Goal: Task Accomplishment & Management: Manage account settings

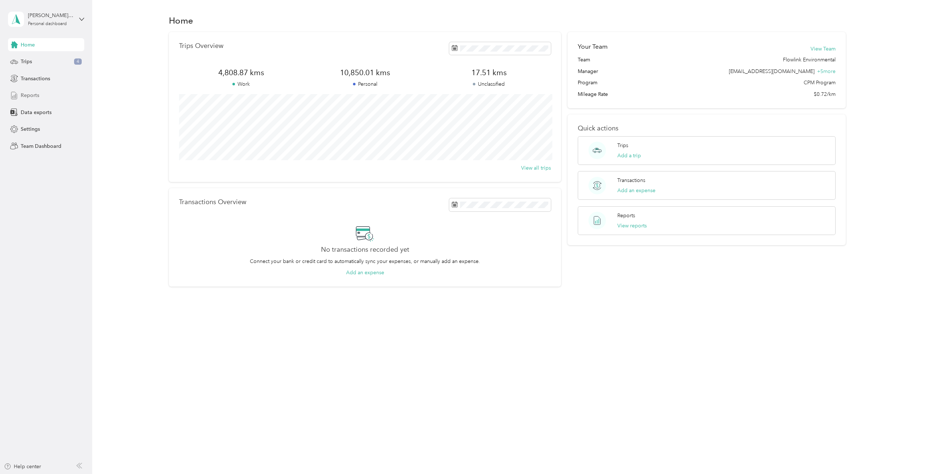
click at [51, 91] on div "Reports" at bounding box center [46, 95] width 76 height 13
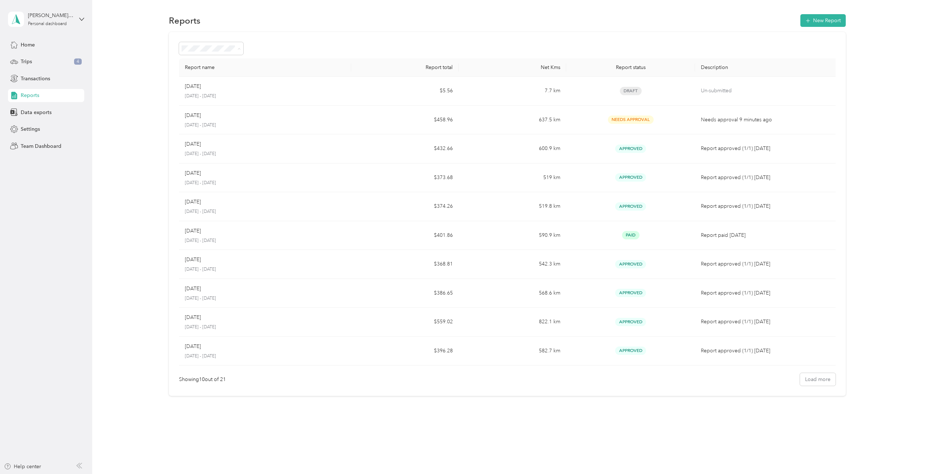
click at [141, 71] on div "Report name Report total Net Kms Report status Description Sep [DATE] - [DATE] …" at bounding box center [507, 214] width 813 height 364
click at [69, 68] on div "Trips 4" at bounding box center [46, 61] width 76 height 13
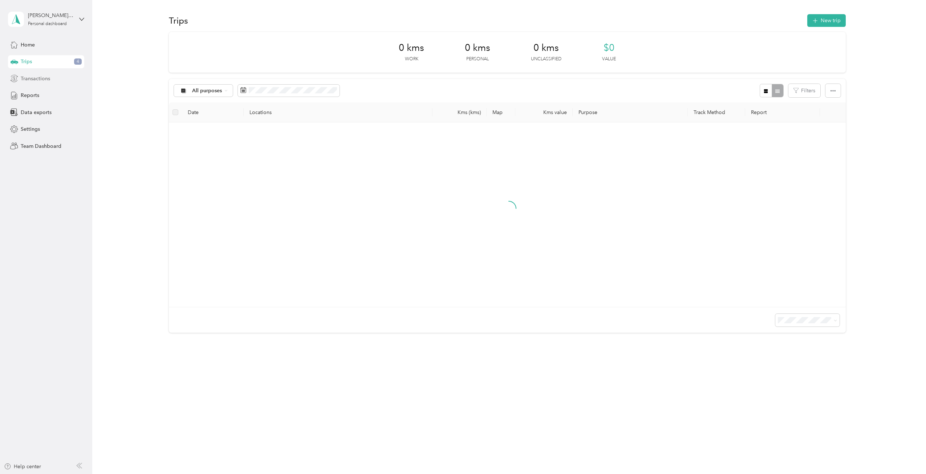
click at [67, 79] on div "Transactions" at bounding box center [46, 78] width 76 height 13
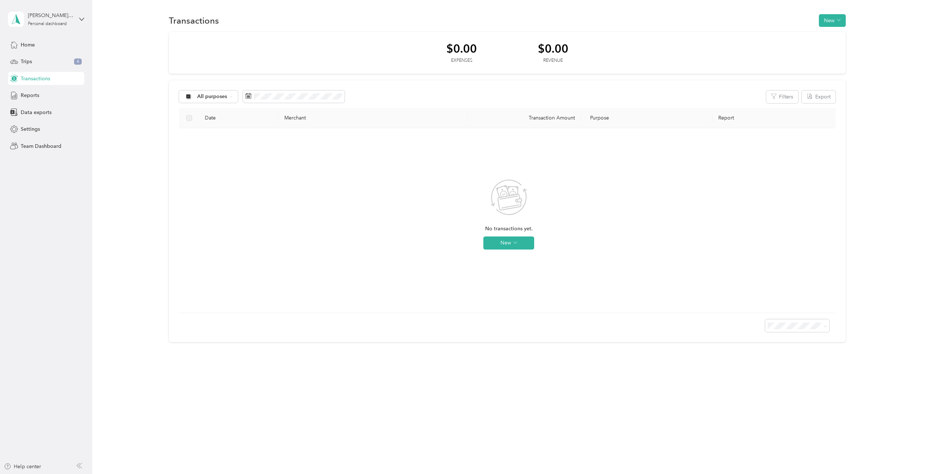
click at [52, 51] on div "Home Trips 4 Transactions Reports Data exports Settings Team Dashboard" at bounding box center [46, 95] width 76 height 114
click at [28, 53] on div "Home Trips 4 Transactions Reports Data exports Settings Team Dashboard" at bounding box center [46, 95] width 76 height 114
click at [28, 49] on div "Home" at bounding box center [46, 44] width 76 height 13
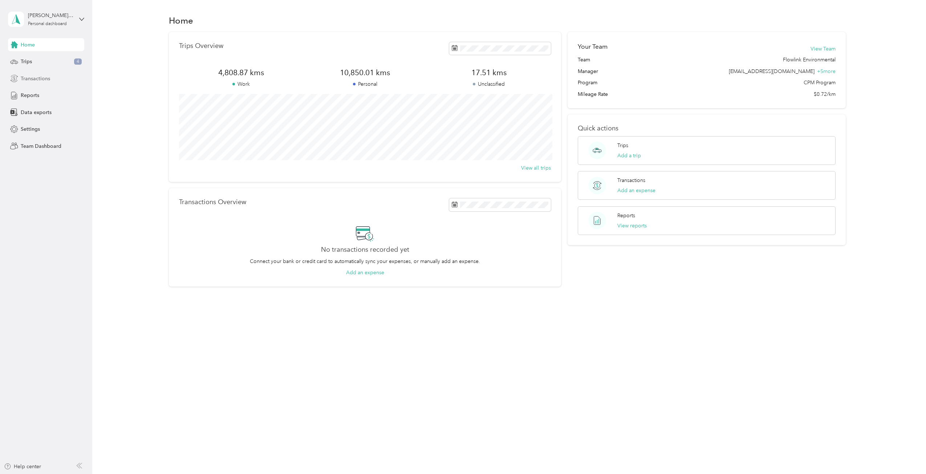
click at [46, 81] on span "Transactions" at bounding box center [35, 79] width 29 height 8
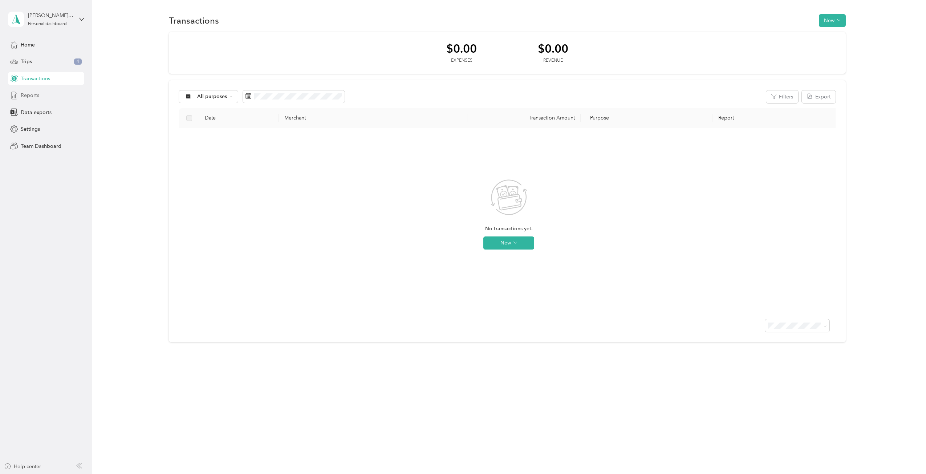
click at [45, 93] on div "Reports" at bounding box center [46, 95] width 76 height 13
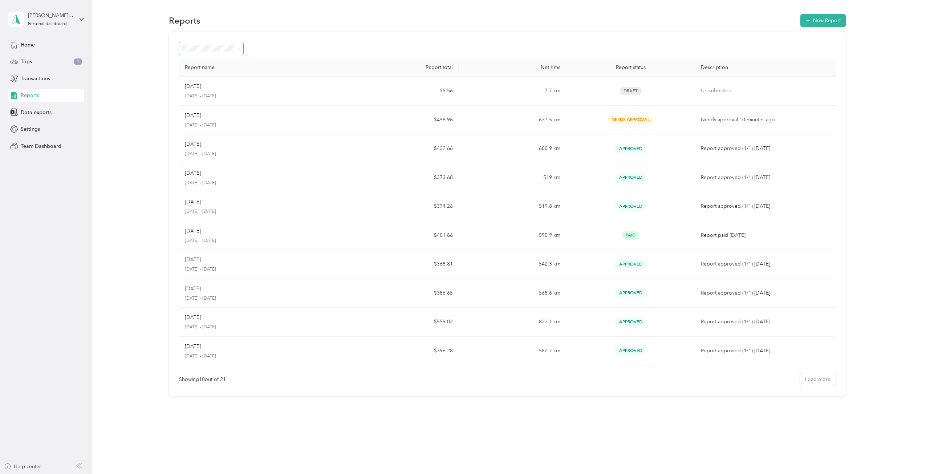
click at [184, 54] on span at bounding box center [211, 48] width 64 height 13
click at [197, 89] on li "Needs approval" at bounding box center [211, 87] width 64 height 13
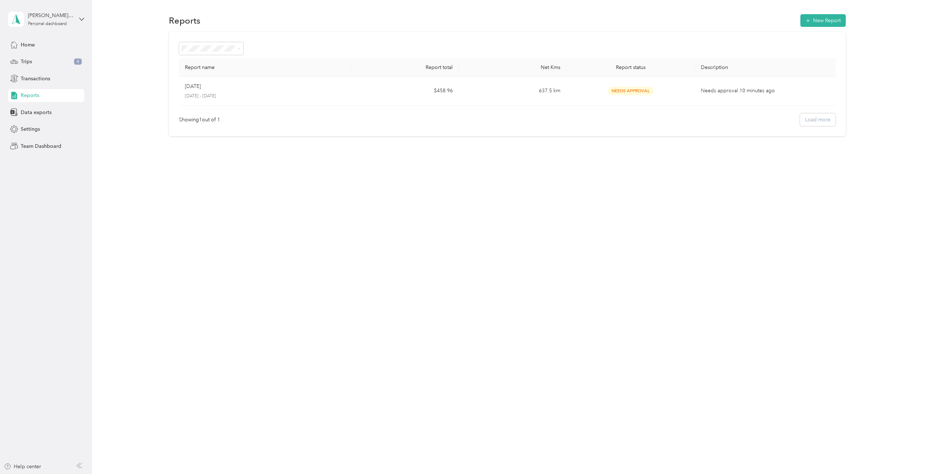
click at [204, 64] on div "All Reports" at bounding box center [212, 62] width 54 height 8
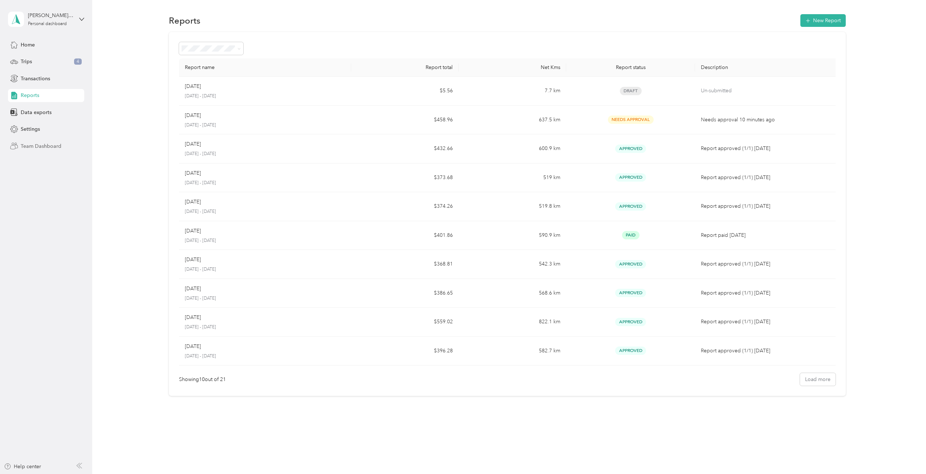
click at [24, 148] on span "Team Dashboard" at bounding box center [41, 146] width 41 height 8
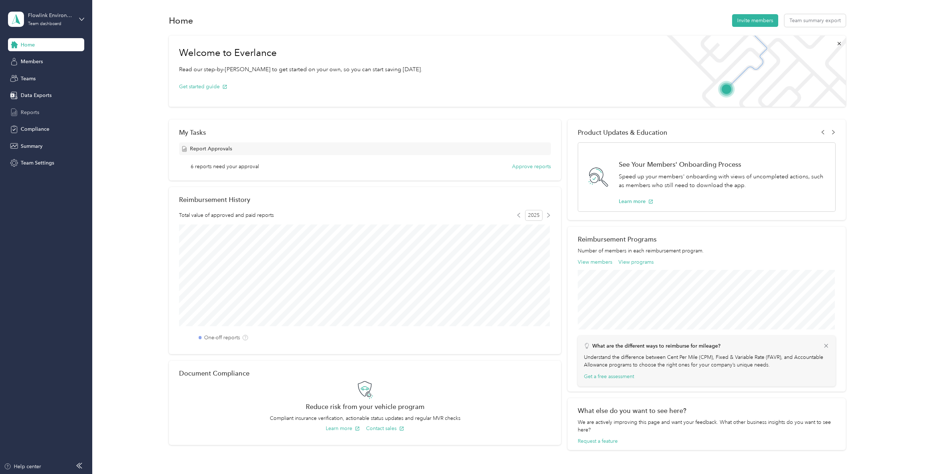
click at [44, 111] on div "Reports" at bounding box center [46, 112] width 76 height 13
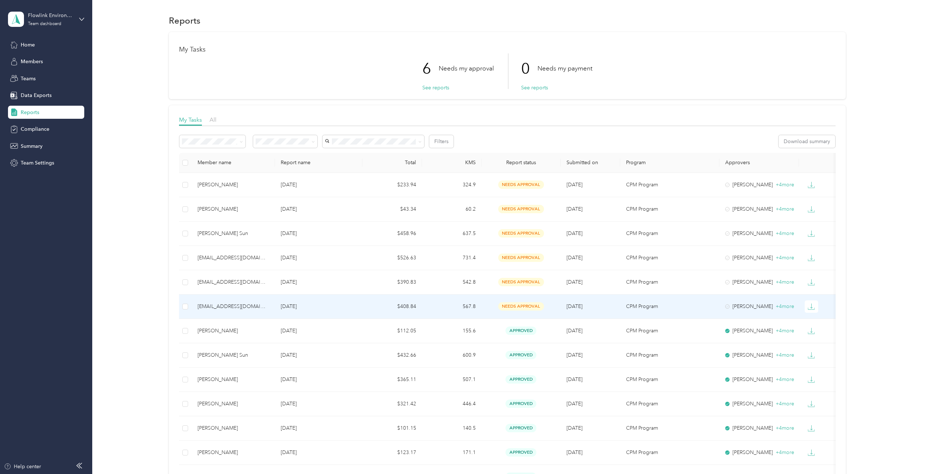
click at [229, 302] on td "[EMAIL_ADDRESS][DOMAIN_NAME]" at bounding box center [233, 307] width 83 height 24
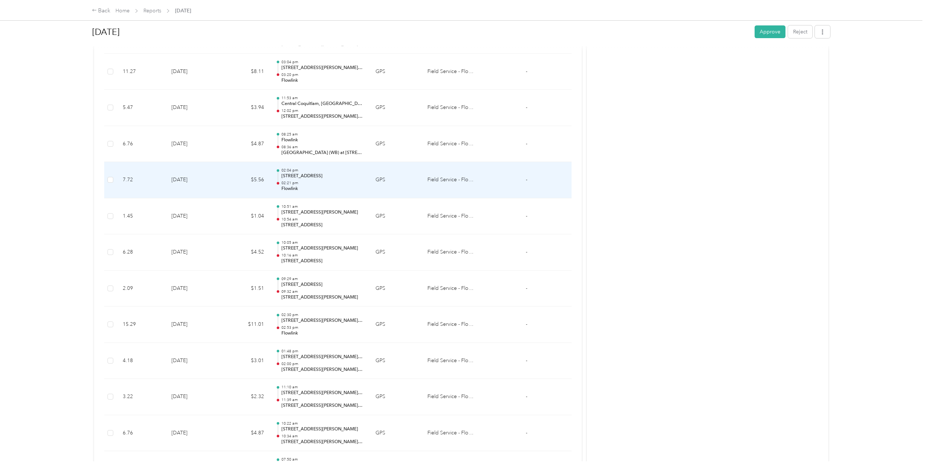
scroll to position [2325, 0]
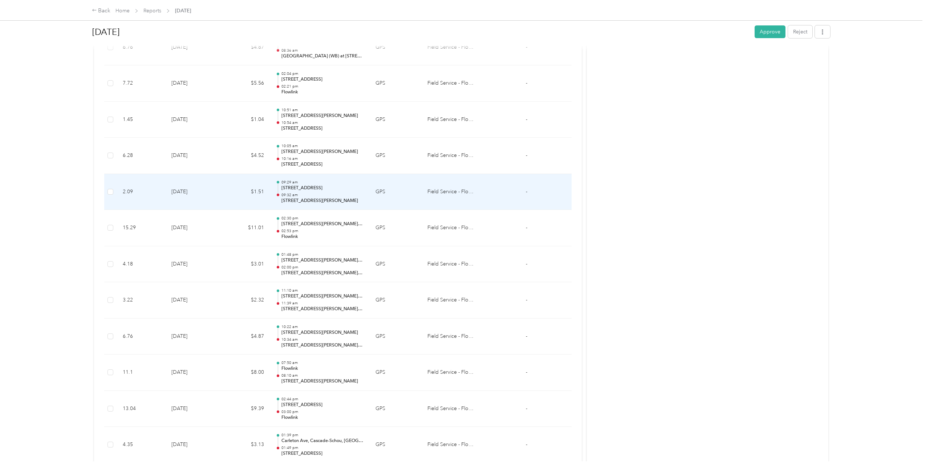
click at [204, 195] on td "[DATE]" at bounding box center [194, 192] width 56 height 36
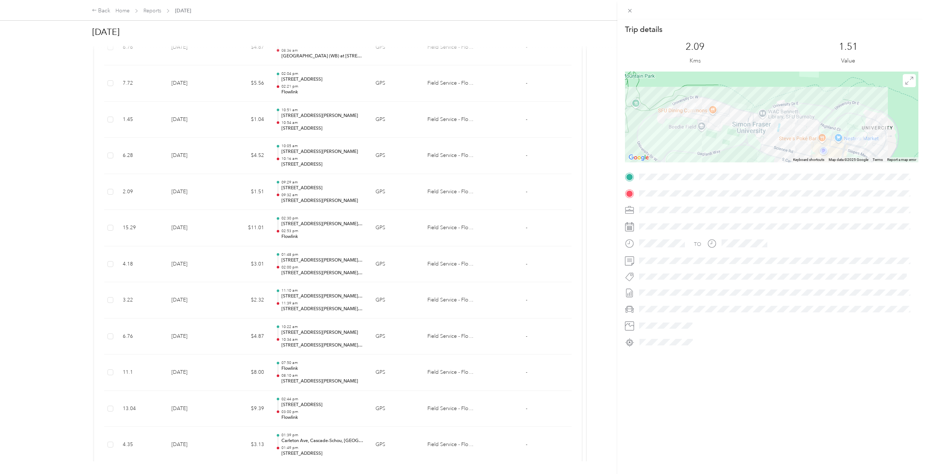
click at [227, 203] on div "Trip details This trip cannot be edited because it is either under review, appr…" at bounding box center [463, 237] width 926 height 474
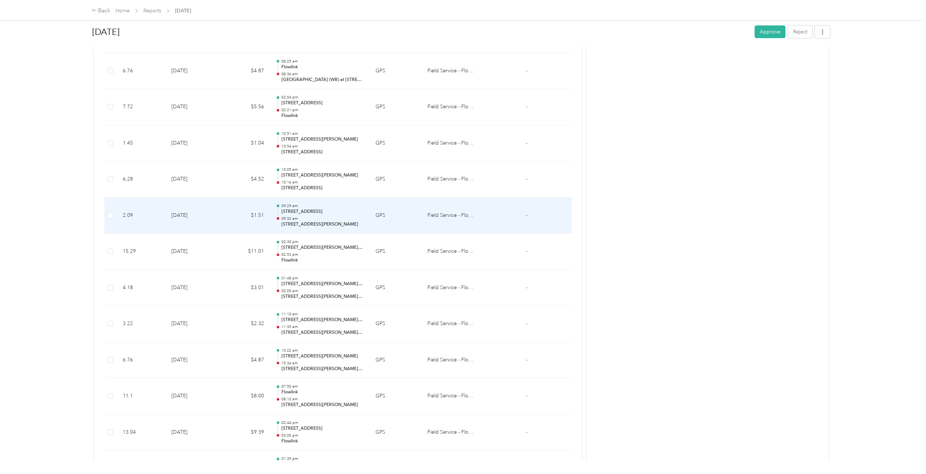
scroll to position [2288, 0]
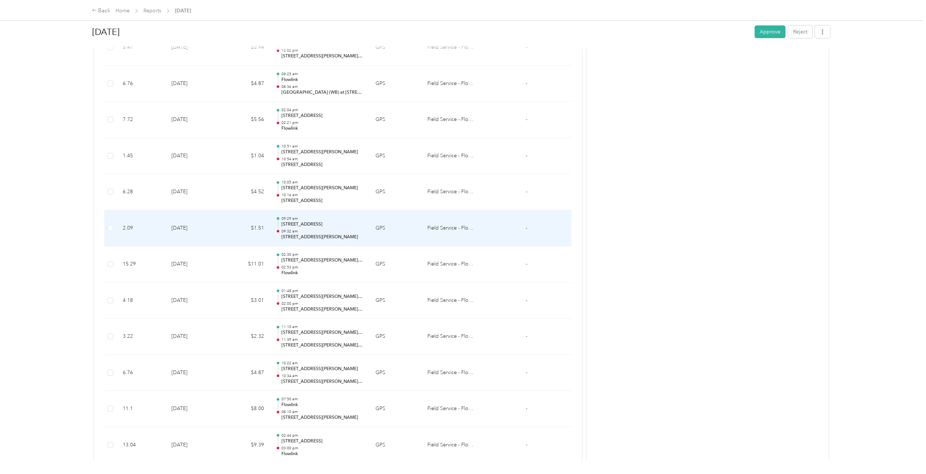
click at [231, 218] on td "$1.51" at bounding box center [246, 228] width 48 height 36
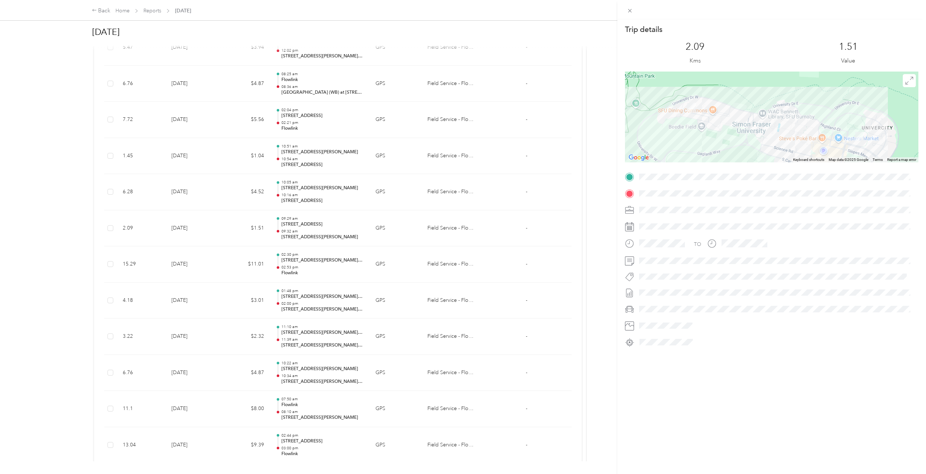
click at [224, 193] on div "Trip details This trip cannot be edited because it is either under review, appr…" at bounding box center [463, 237] width 926 height 474
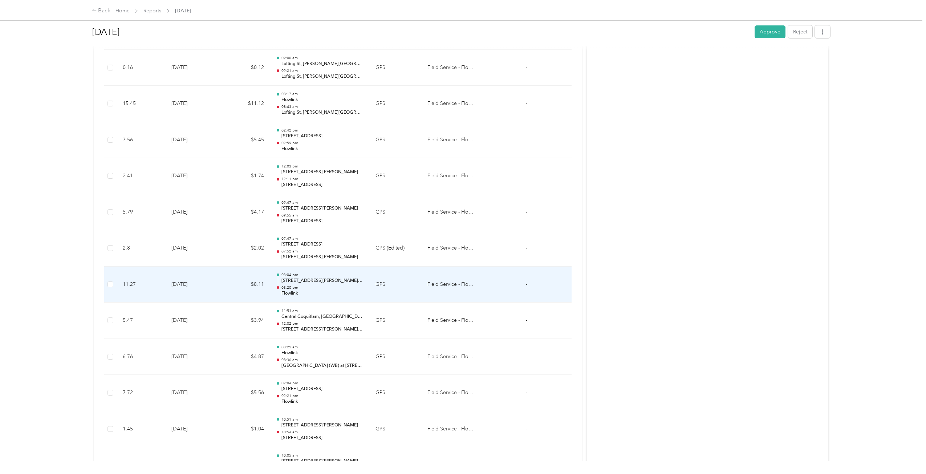
scroll to position [1998, 0]
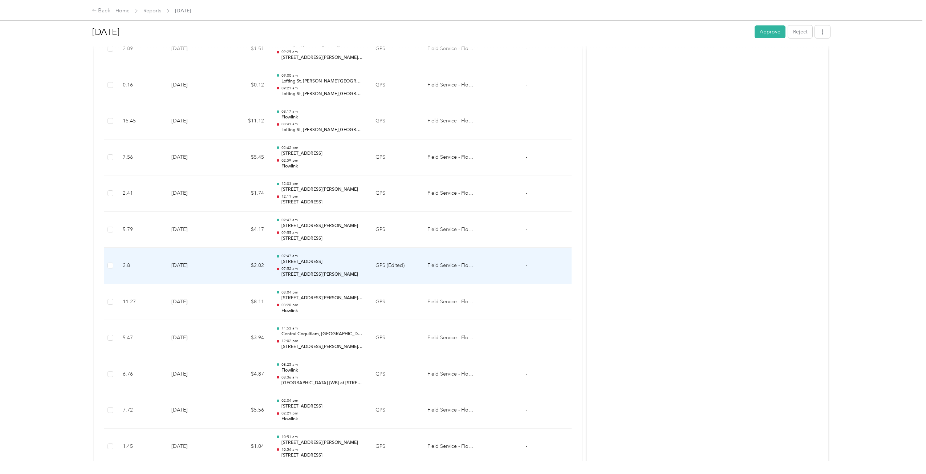
click at [276, 268] on div at bounding box center [278, 266] width 5 height 23
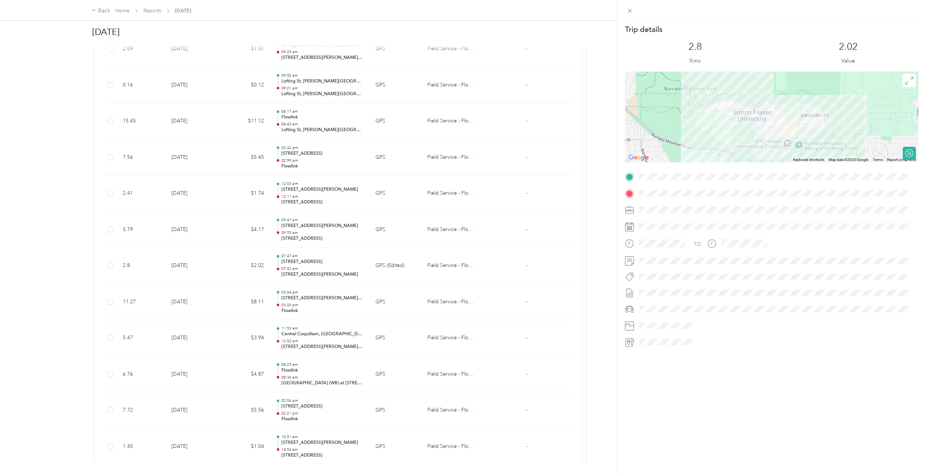
click at [275, 268] on div "Trip details This trip cannot be edited because it is either under review, appr…" at bounding box center [463, 237] width 926 height 474
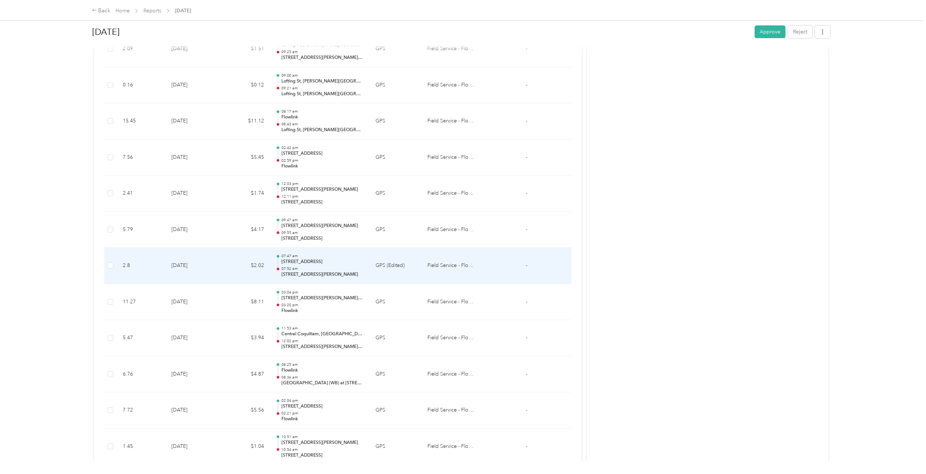
click at [286, 279] on td "07:47 am [STREET_ADDRESS] 07:52 am [GEOGRAPHIC_DATA][PERSON_NAME], [GEOGRAPHIC_…" at bounding box center [320, 266] width 100 height 36
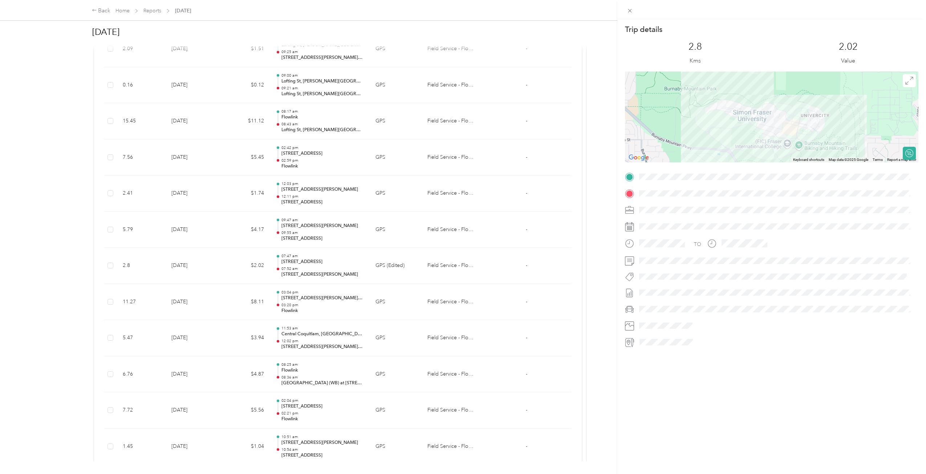
click at [657, 183] on div "TO" at bounding box center [772, 259] width 294 height 177
click at [657, 181] on span at bounding box center [778, 177] width 282 height 12
click at [608, 165] on div "Trip details This trip cannot be edited because it is either under review, appr…" at bounding box center [463, 237] width 926 height 474
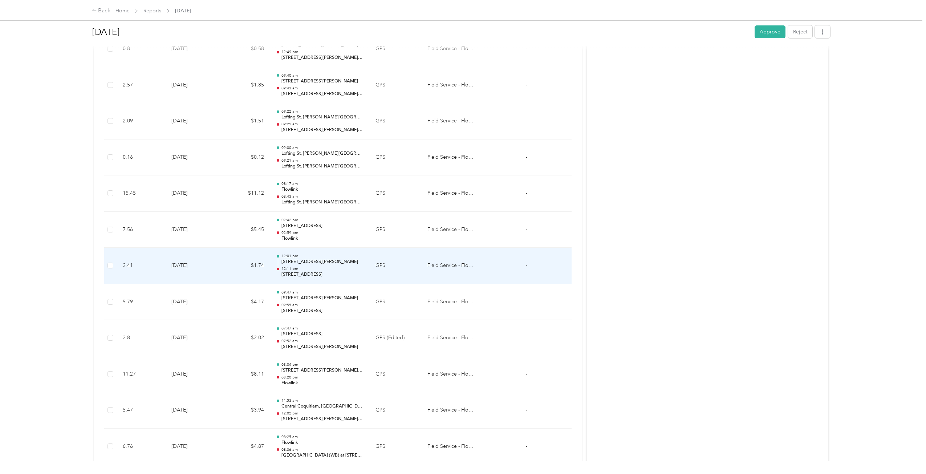
scroll to position [1925, 0]
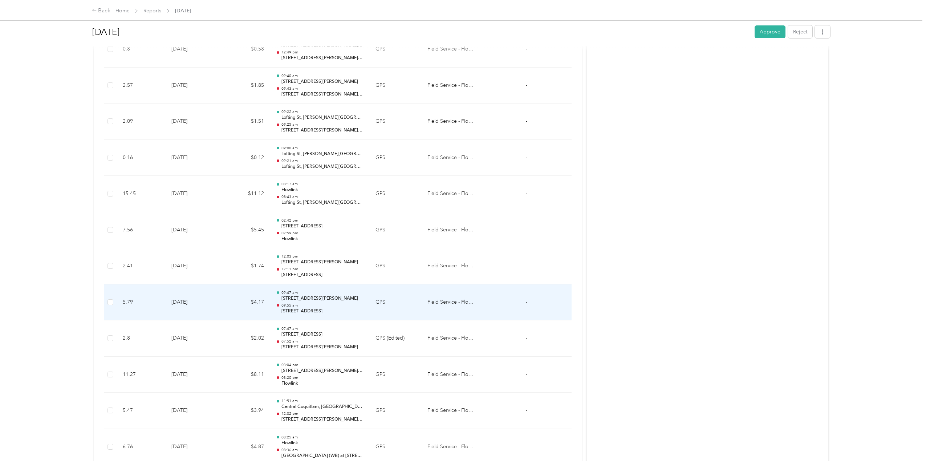
click at [231, 296] on td "$4.17" at bounding box center [246, 302] width 48 height 36
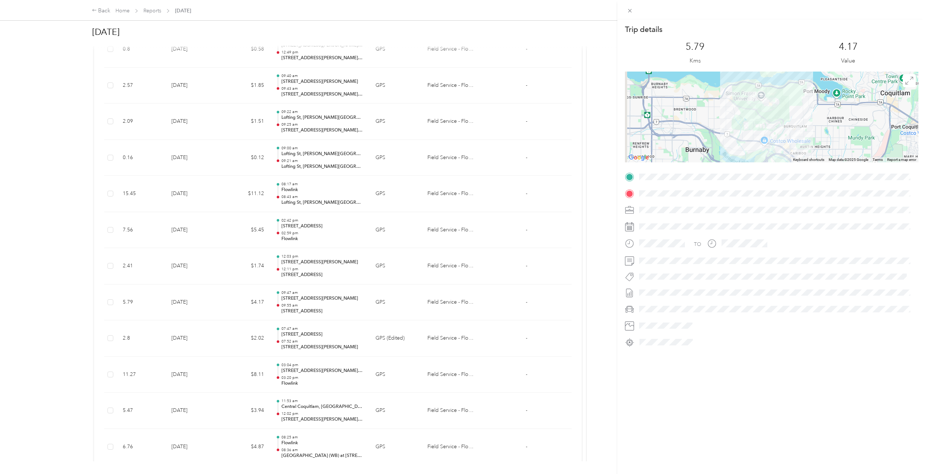
click at [232, 285] on div "Trip details This trip cannot be edited because it is either under review, appr…" at bounding box center [463, 237] width 926 height 474
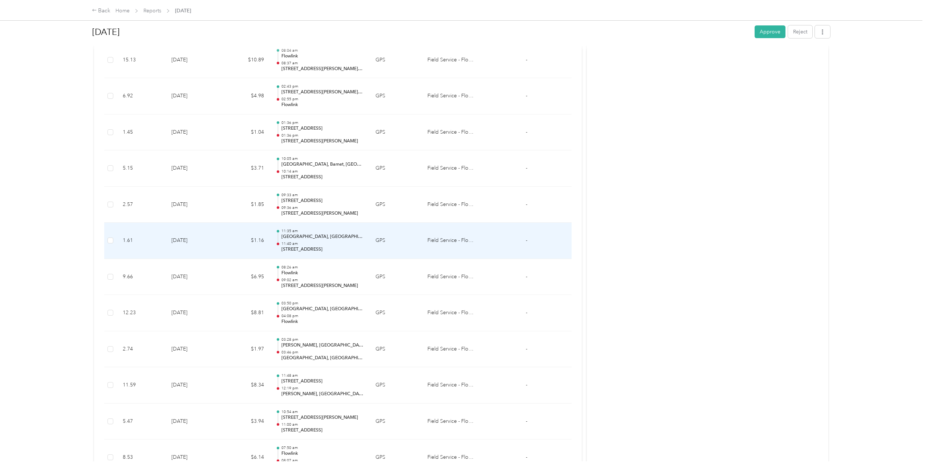
scroll to position [1199, 0]
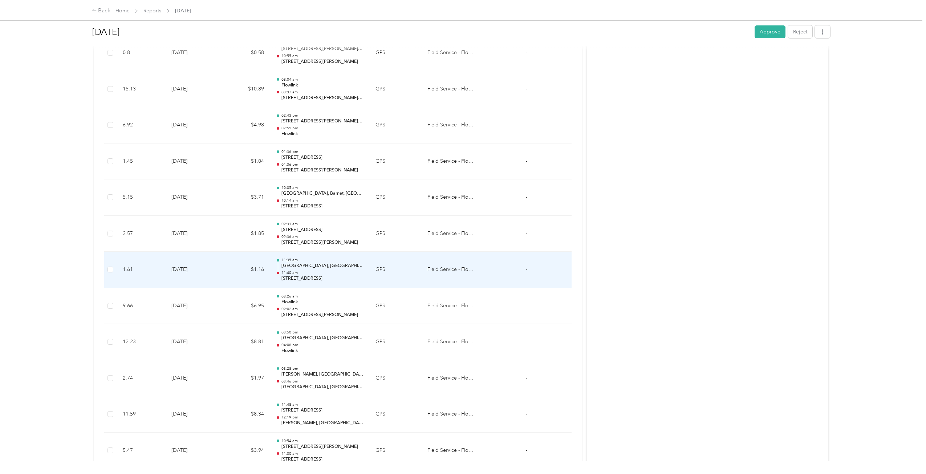
click at [304, 279] on p "[STREET_ADDRESS]" at bounding box center [323, 278] width 82 height 7
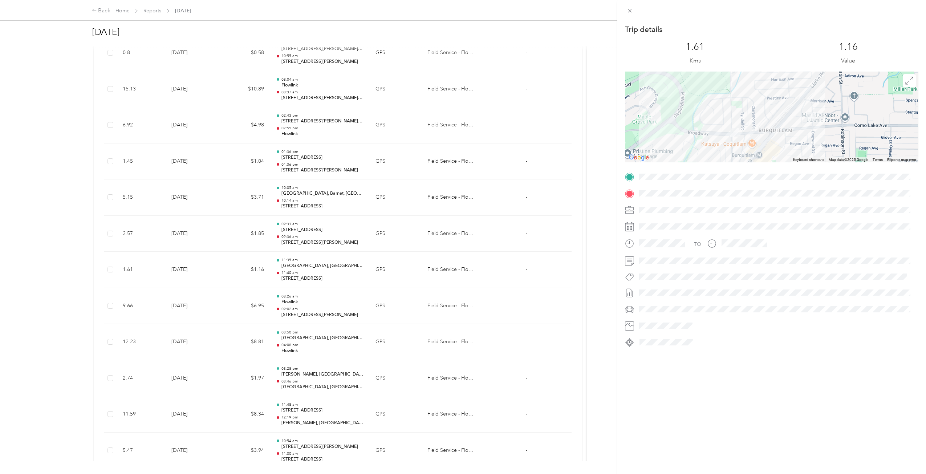
click at [299, 269] on div "Trip details This trip cannot be edited because it is either under review, appr…" at bounding box center [463, 237] width 926 height 474
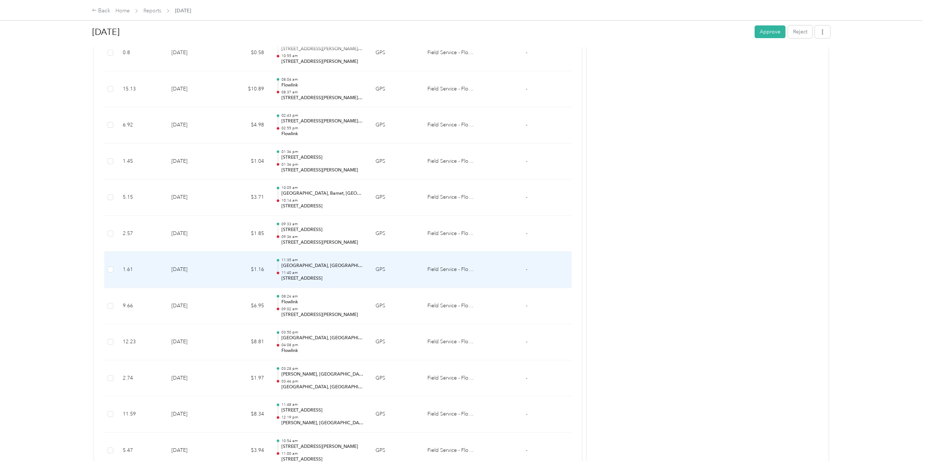
click at [295, 274] on p "11:40 am" at bounding box center [323, 272] width 82 height 5
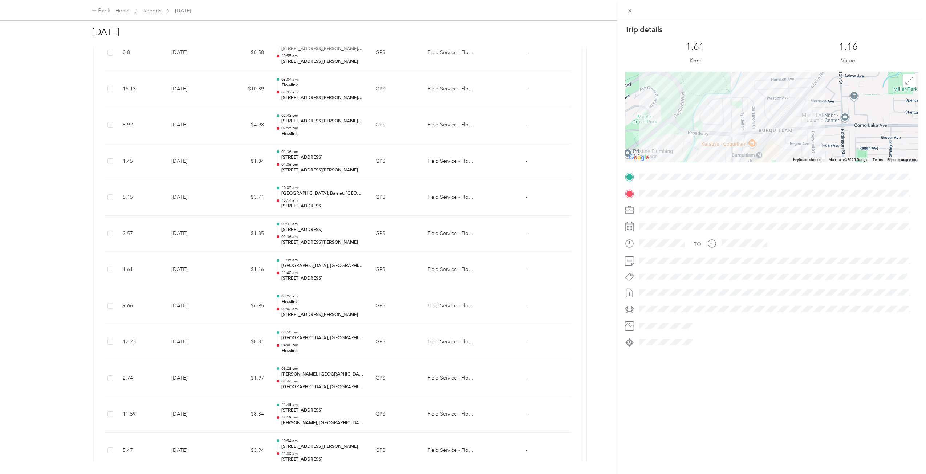
click at [305, 316] on div "Trip details This trip cannot be edited because it is either under review, appr…" at bounding box center [463, 237] width 926 height 474
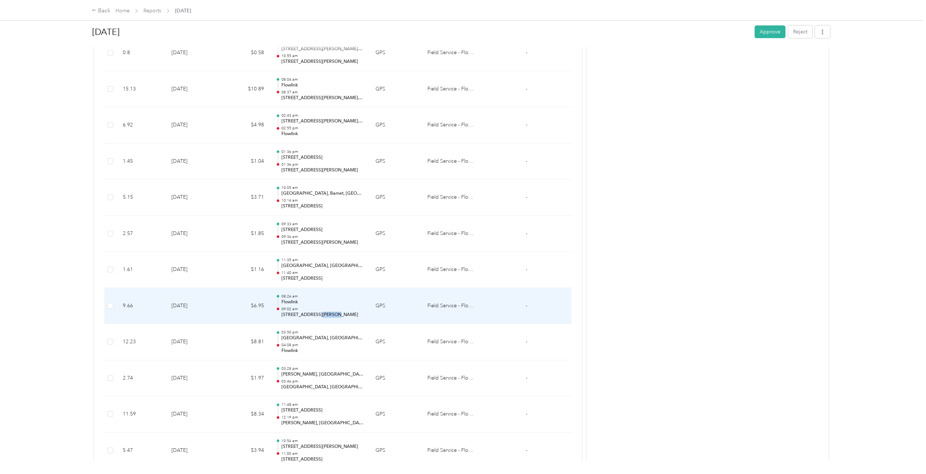
click at [316, 312] on p "[STREET_ADDRESS][PERSON_NAME]" at bounding box center [323, 315] width 82 height 7
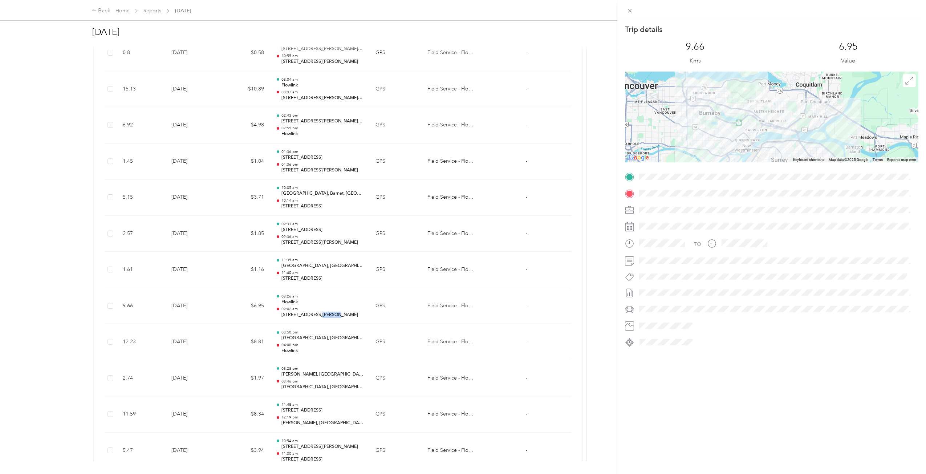
click at [762, 105] on div at bounding box center [772, 117] width 294 height 91
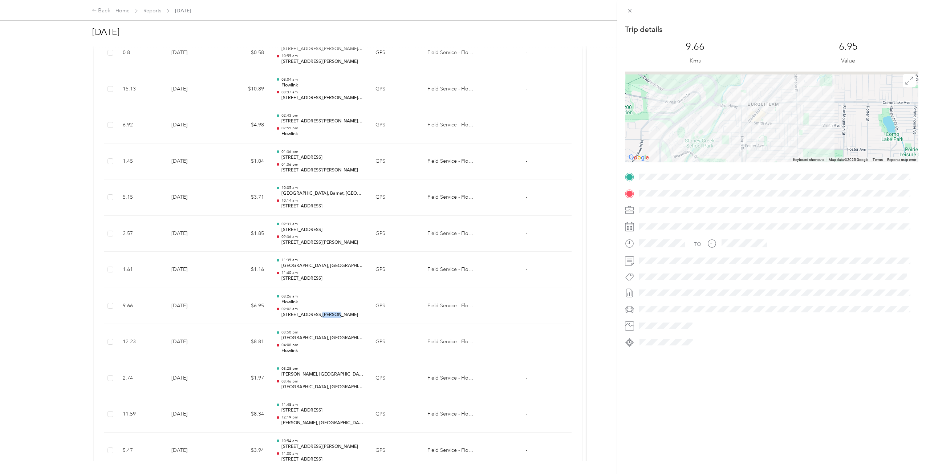
drag, startPoint x: 743, startPoint y: 90, endPoint x: 746, endPoint y: 110, distance: 20.6
click at [746, 109] on div at bounding box center [772, 117] width 294 height 91
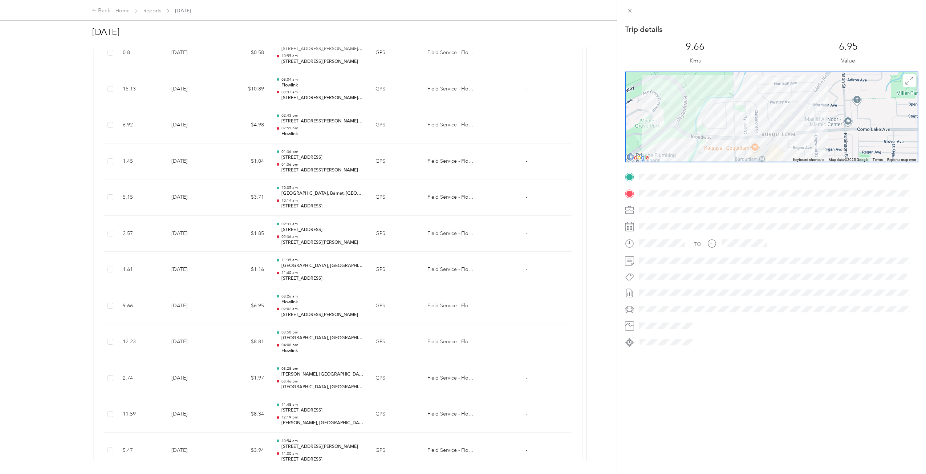
click at [243, 291] on div "Trip details This trip cannot be edited because it is either under review, appr…" at bounding box center [463, 237] width 926 height 474
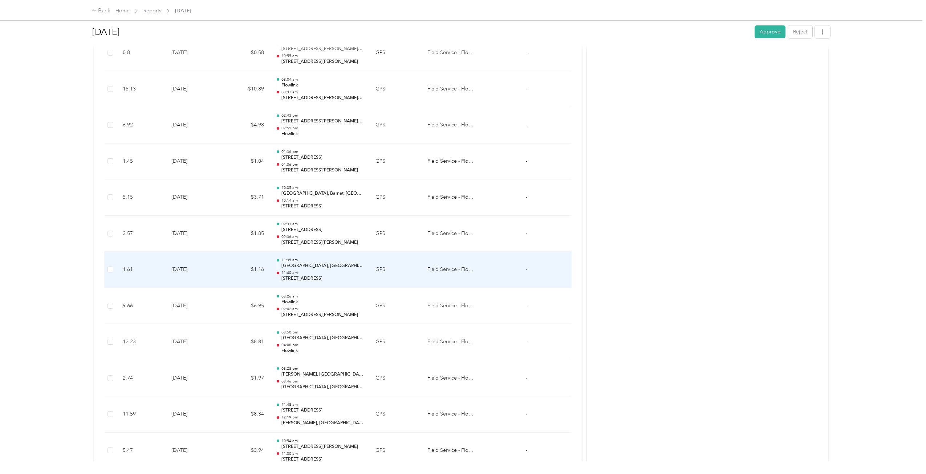
click at [244, 275] on td "$1.16" at bounding box center [246, 270] width 48 height 36
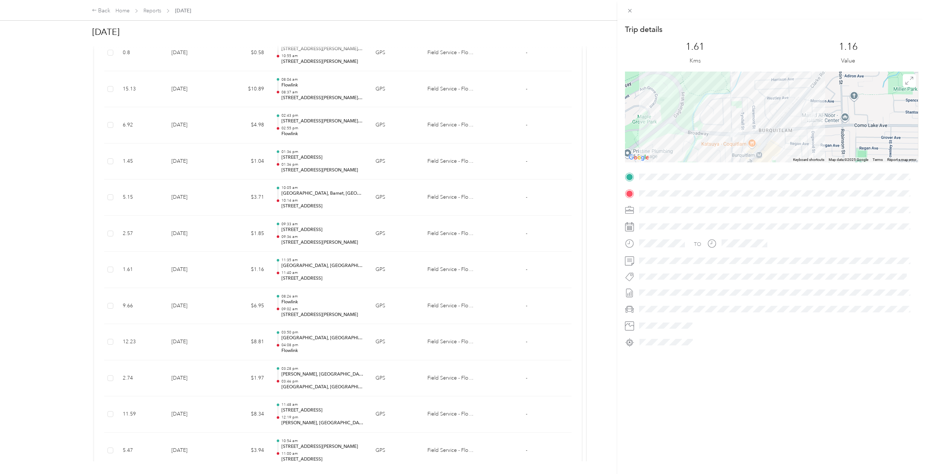
click at [33, 283] on div "Trip details This trip cannot be edited because it is either under review, appr…" at bounding box center [463, 237] width 926 height 474
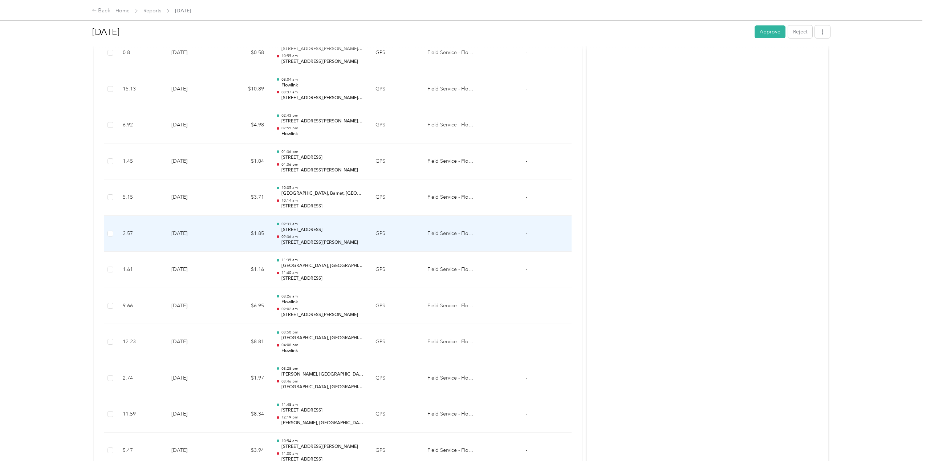
click at [221, 244] on td "[DATE]" at bounding box center [194, 234] width 56 height 36
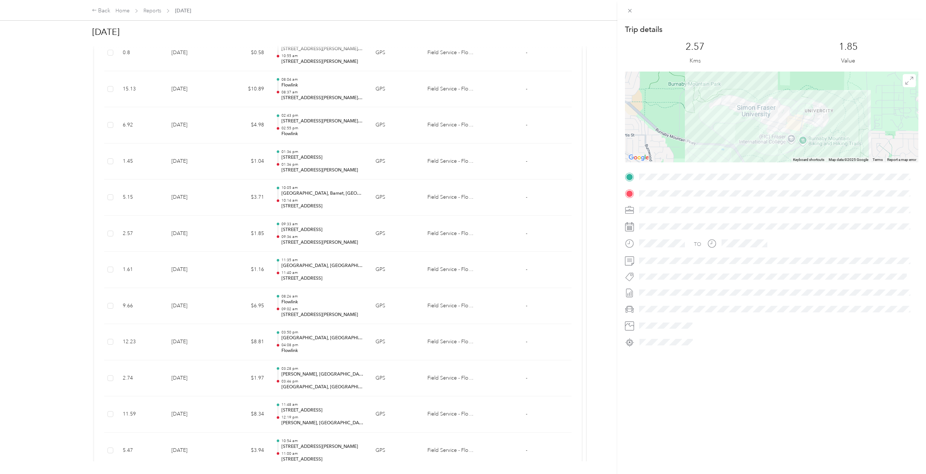
click at [214, 234] on div "Trip details This trip cannot be edited because it is either under review, appr…" at bounding box center [463, 237] width 926 height 474
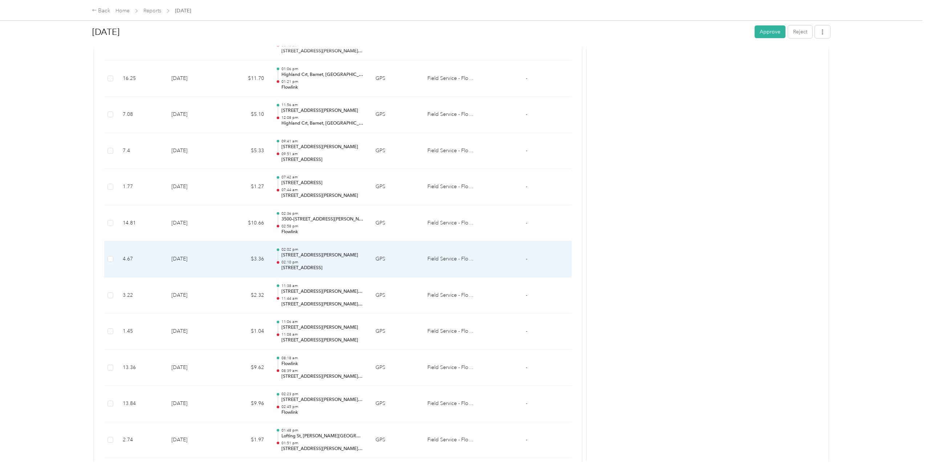
scroll to position [618, 0]
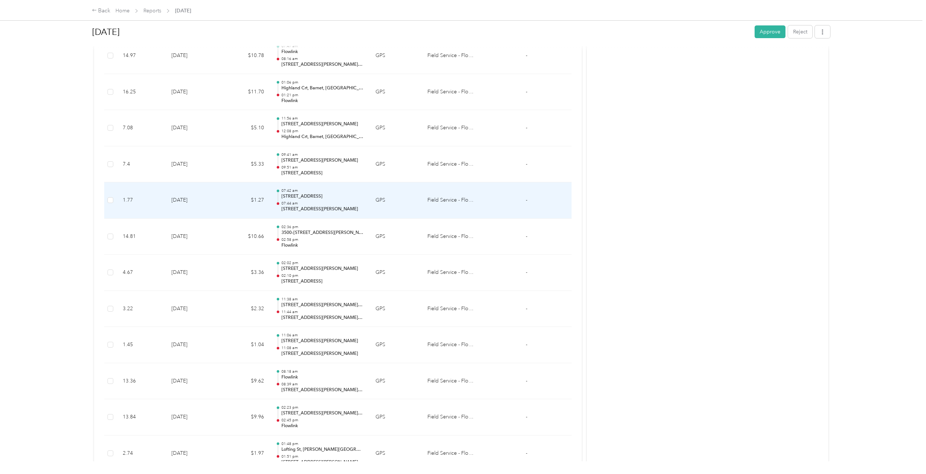
click at [304, 210] on p "[STREET_ADDRESS][PERSON_NAME]" at bounding box center [323, 209] width 82 height 7
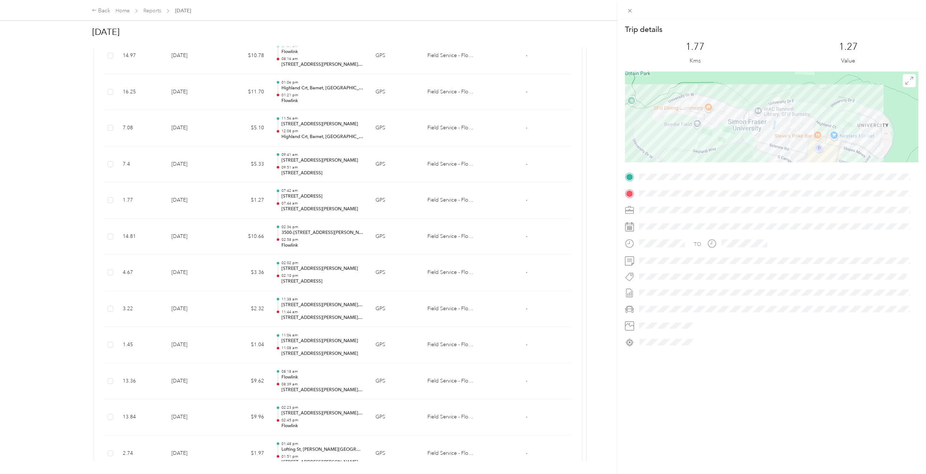
click at [308, 210] on div "Trip details This trip cannot be edited because it is either under review, appr…" at bounding box center [463, 237] width 926 height 474
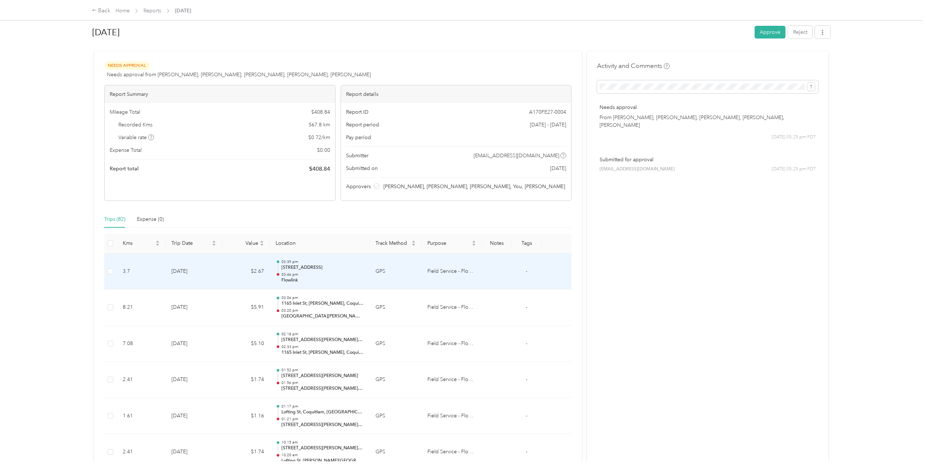
scroll to position [0, 0]
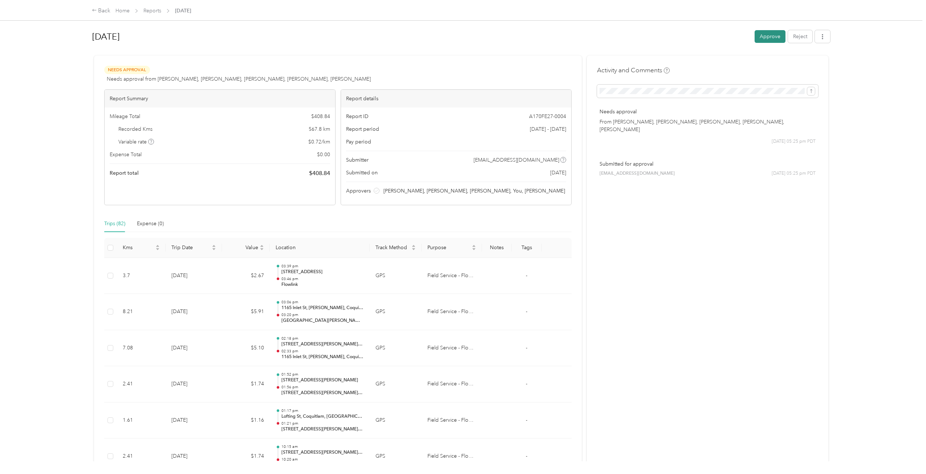
click at [769, 39] on button "Approve" at bounding box center [770, 36] width 31 height 13
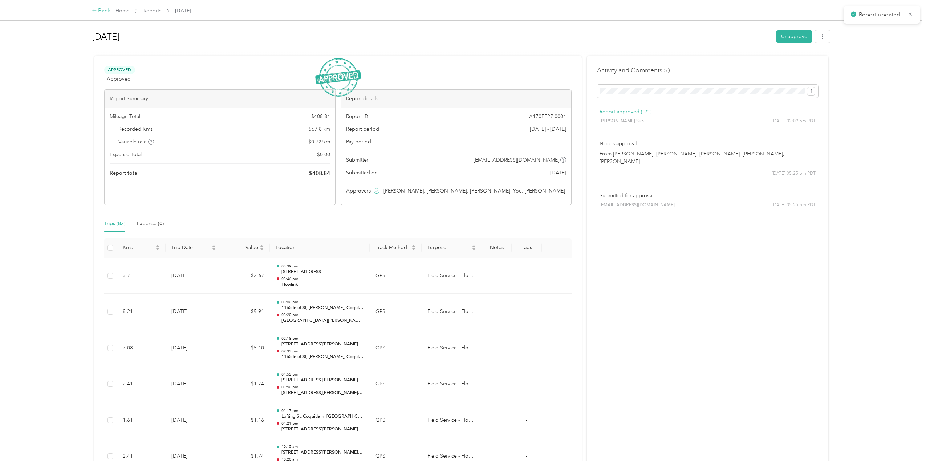
click at [100, 15] on div "Back" at bounding box center [101, 11] width 19 height 9
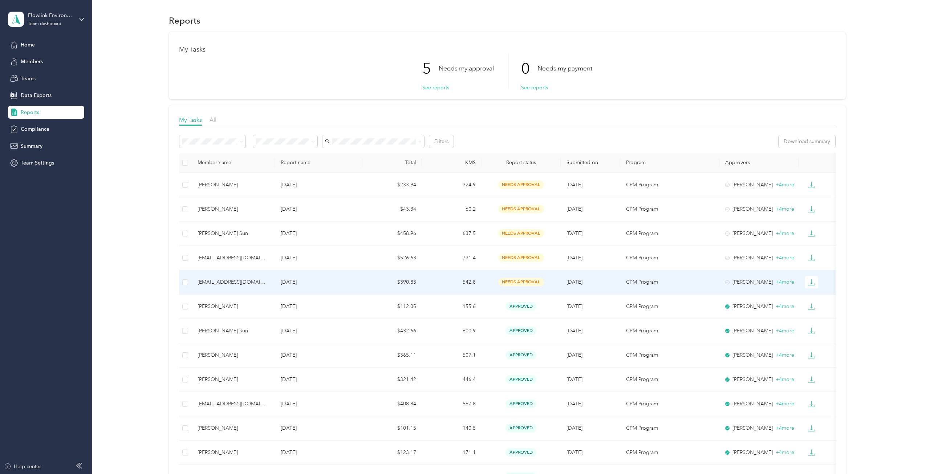
click at [229, 281] on div "[EMAIL_ADDRESS][DOMAIN_NAME]" at bounding box center [234, 282] width 72 height 8
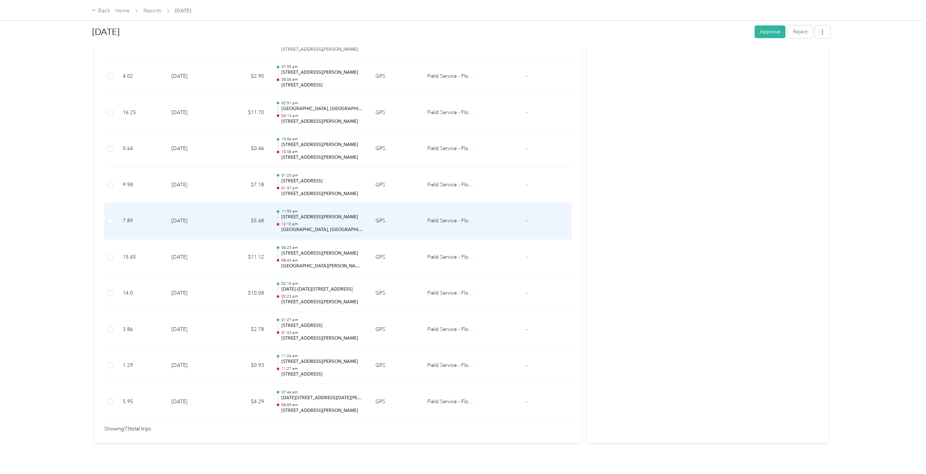
scroll to position [2489, 0]
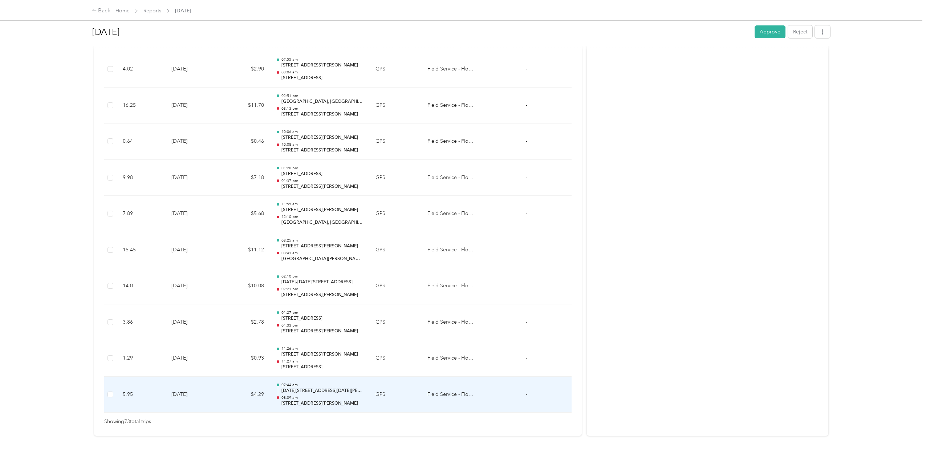
click at [210, 386] on td "[DATE]" at bounding box center [194, 395] width 56 height 36
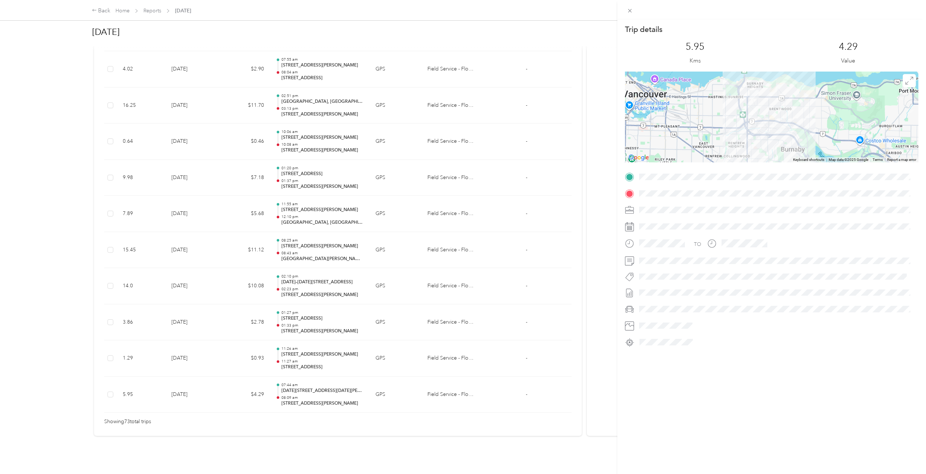
click at [249, 388] on div "Trip details This trip cannot be edited because it is either under review, appr…" at bounding box center [463, 237] width 926 height 474
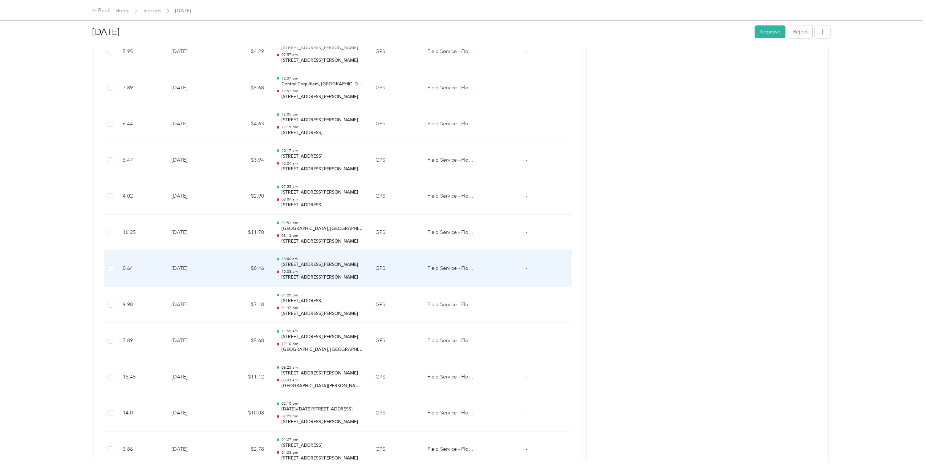
scroll to position [2344, 0]
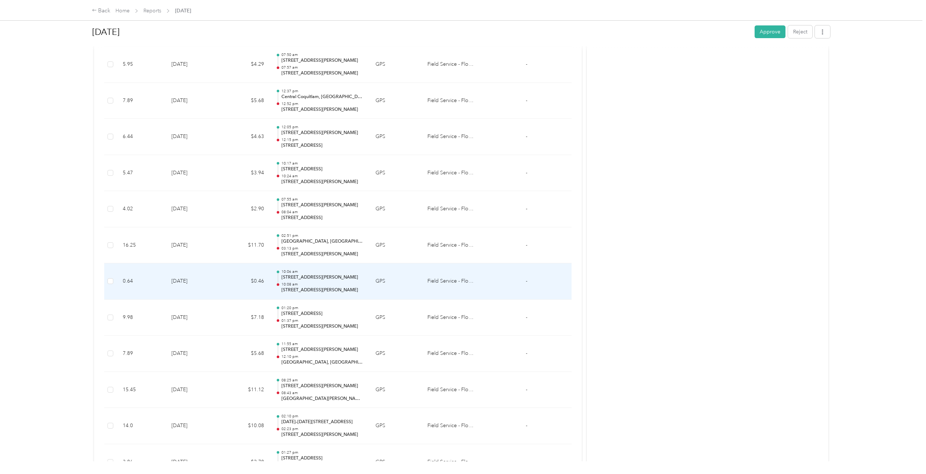
click at [288, 281] on div "10:06 am 4824–[STREET_ADDRESS][PERSON_NAME] 10:08 am [STREET_ADDRESS][PERSON_NA…" at bounding box center [323, 281] width 82 height 24
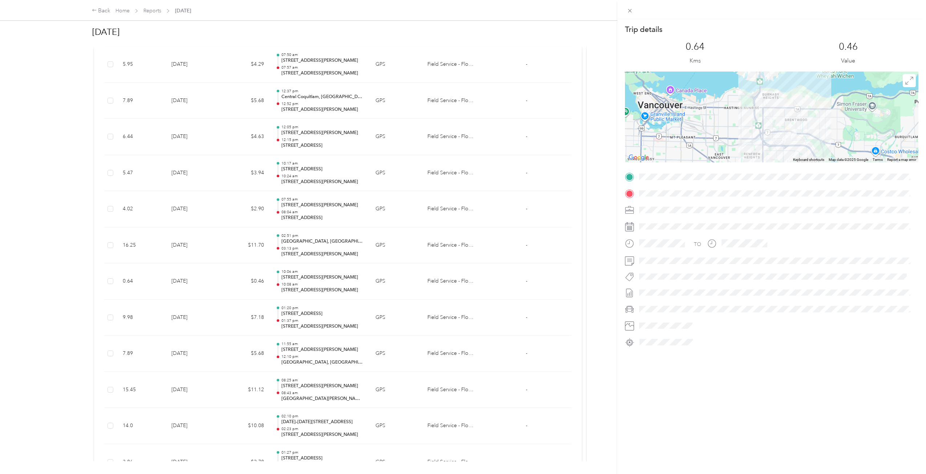
click at [276, 299] on div "Trip details This trip cannot be edited because it is either under review, appr…" at bounding box center [463, 237] width 926 height 474
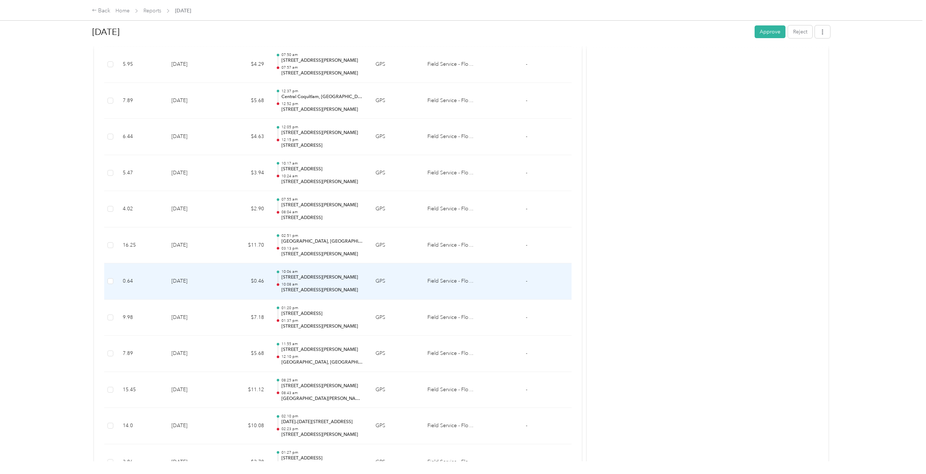
click at [304, 280] on p "[STREET_ADDRESS][PERSON_NAME]" at bounding box center [323, 277] width 82 height 7
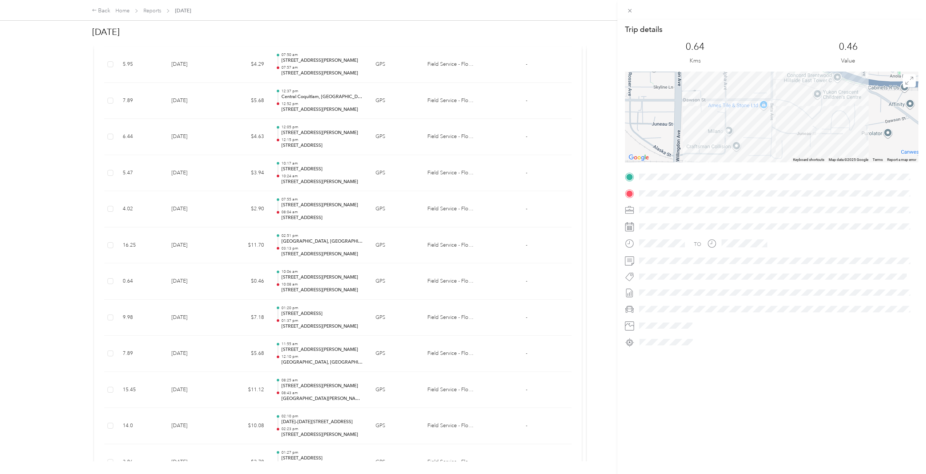
click at [305, 251] on div "Trip details This trip cannot be edited because it is either under review, appr…" at bounding box center [463, 237] width 926 height 474
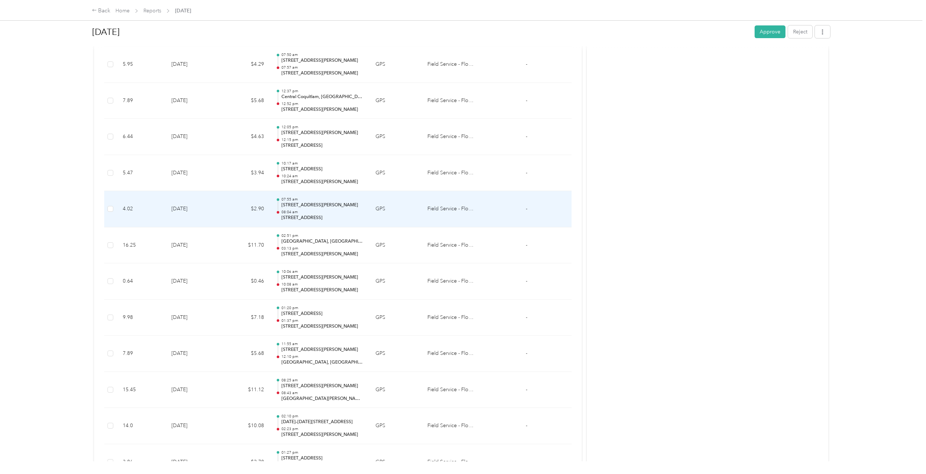
click at [309, 212] on p "08:04 am" at bounding box center [323, 212] width 82 height 5
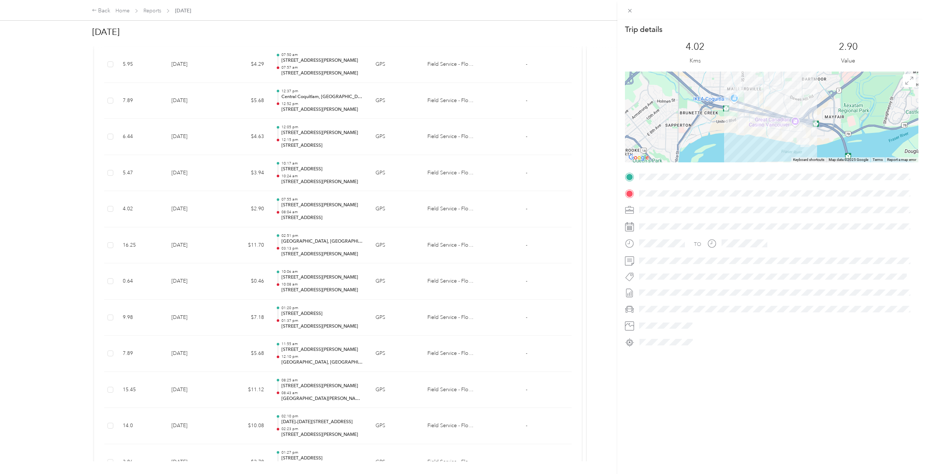
click at [316, 220] on div "Trip details This trip cannot be edited because it is either under review, appr…" at bounding box center [463, 237] width 926 height 474
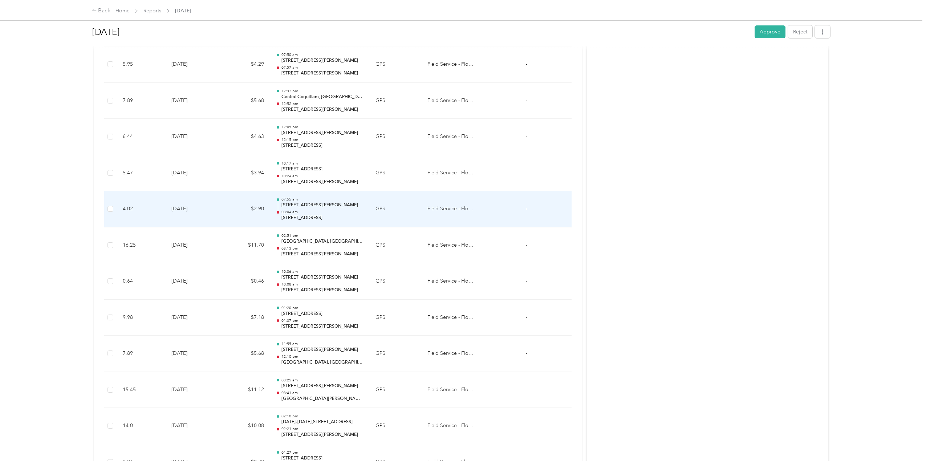
click at [311, 222] on td "07:55 am [STREET_ADDRESS][PERSON_NAME] 08:04 am [STREET_ADDRESS]" at bounding box center [320, 209] width 100 height 36
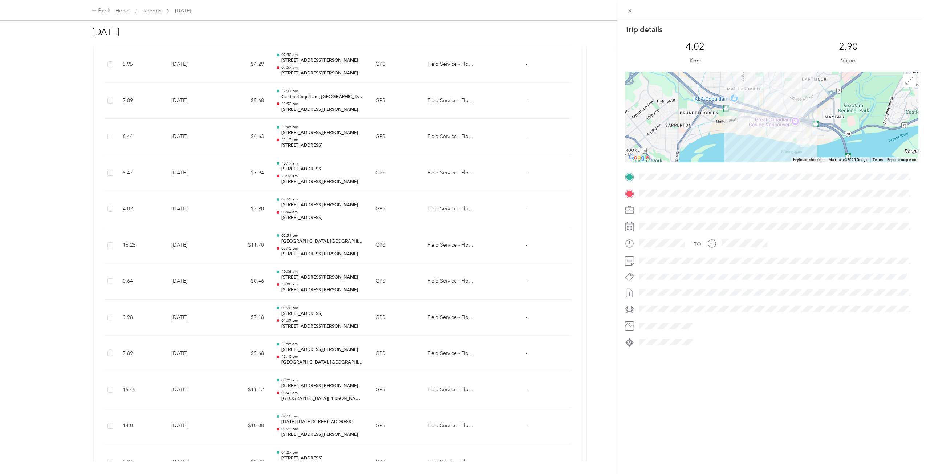
click at [313, 220] on div "Trip details This trip cannot be edited because it is either under review, appr…" at bounding box center [463, 237] width 926 height 474
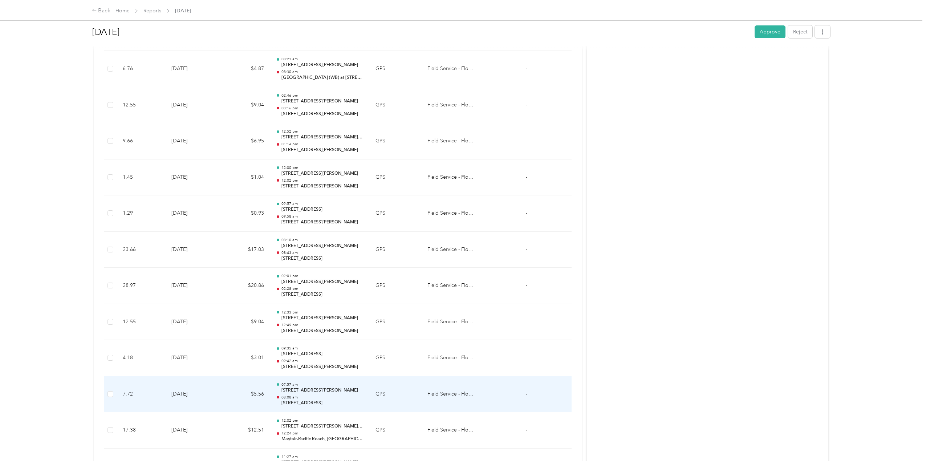
scroll to position [1399, 0]
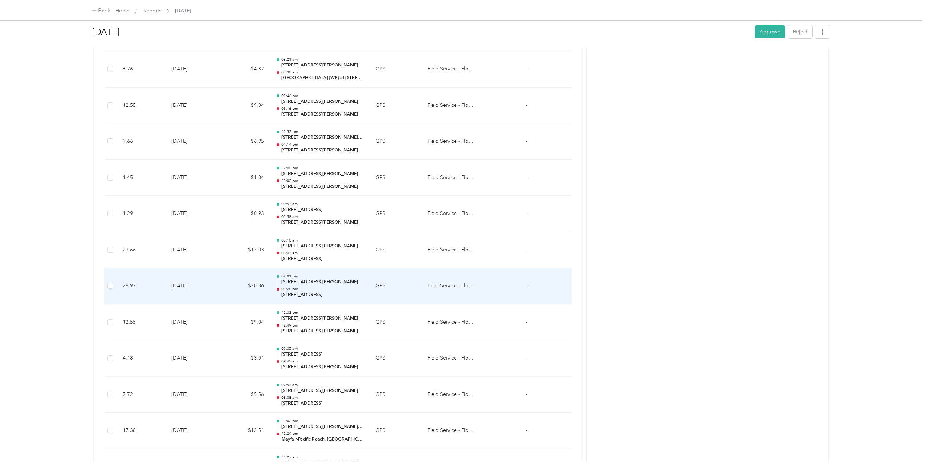
click at [302, 301] on td "02:01 pm [STREET_ADDRESS][PERSON_NAME] 02:28 pm [STREET_ADDRESS]" at bounding box center [320, 286] width 100 height 36
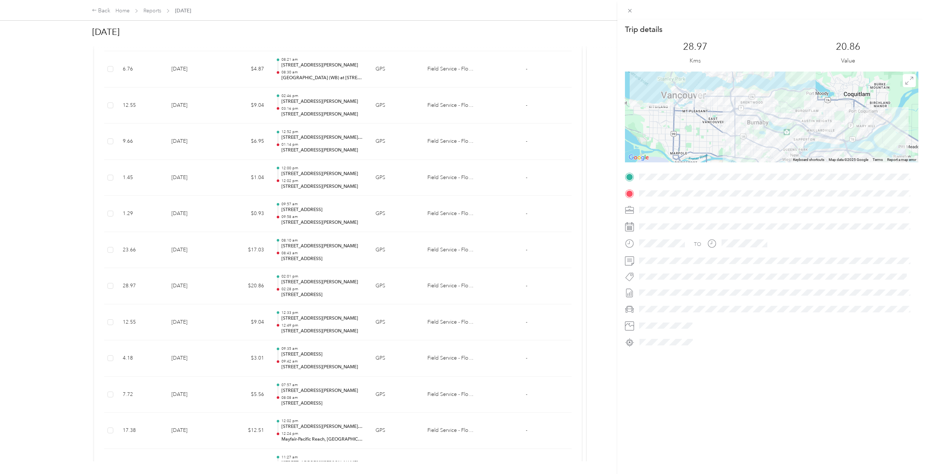
click at [212, 301] on div "Trip details This trip cannot be edited because it is either under review, appr…" at bounding box center [463, 237] width 926 height 474
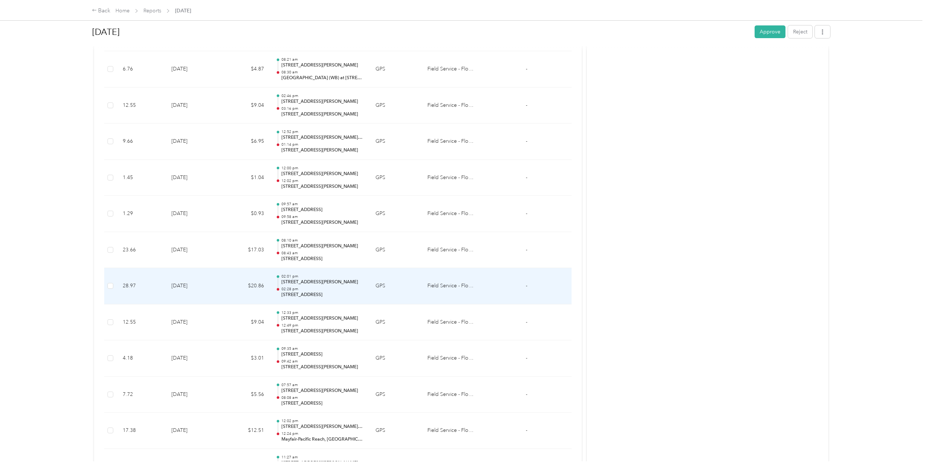
scroll to position [1420, 0]
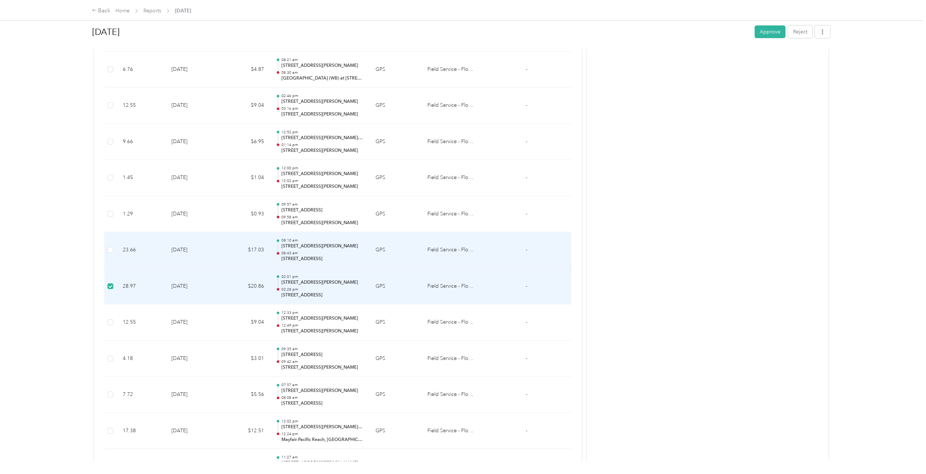
click at [204, 251] on td "[DATE]" at bounding box center [194, 250] width 56 height 36
click at [239, 244] on td "$17.03" at bounding box center [246, 250] width 48 height 36
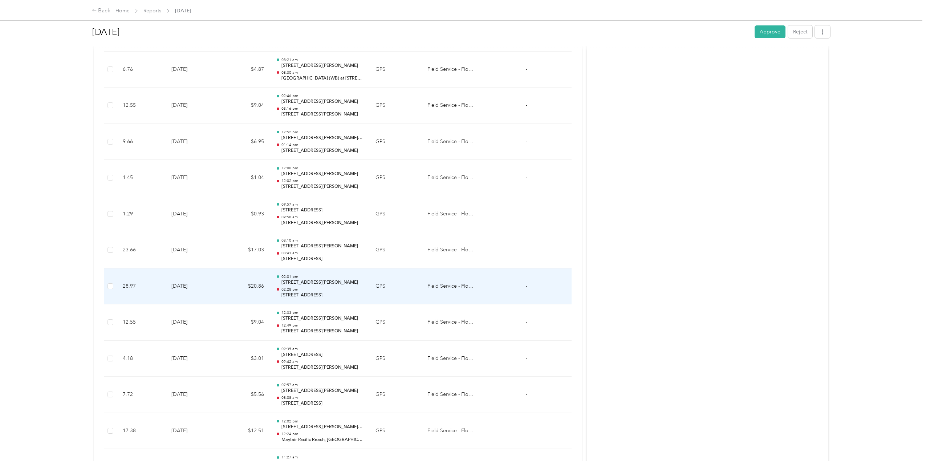
scroll to position [1399, 0]
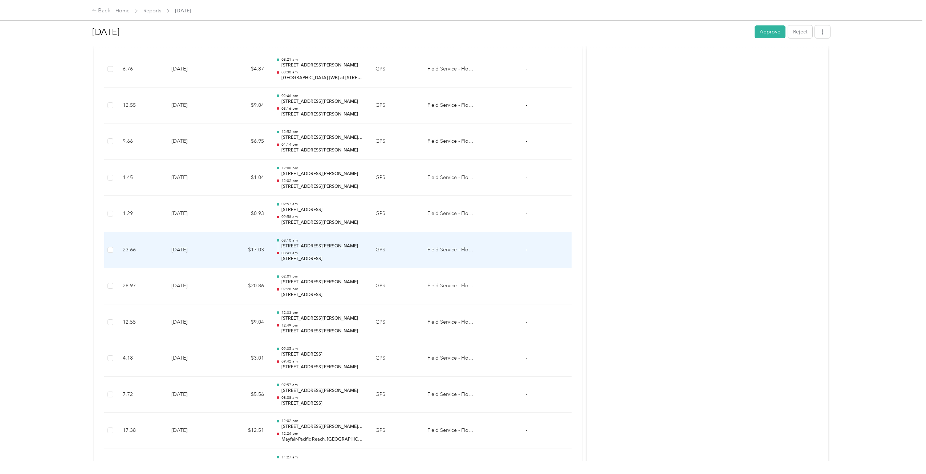
click at [258, 256] on td "$17.03" at bounding box center [246, 250] width 48 height 36
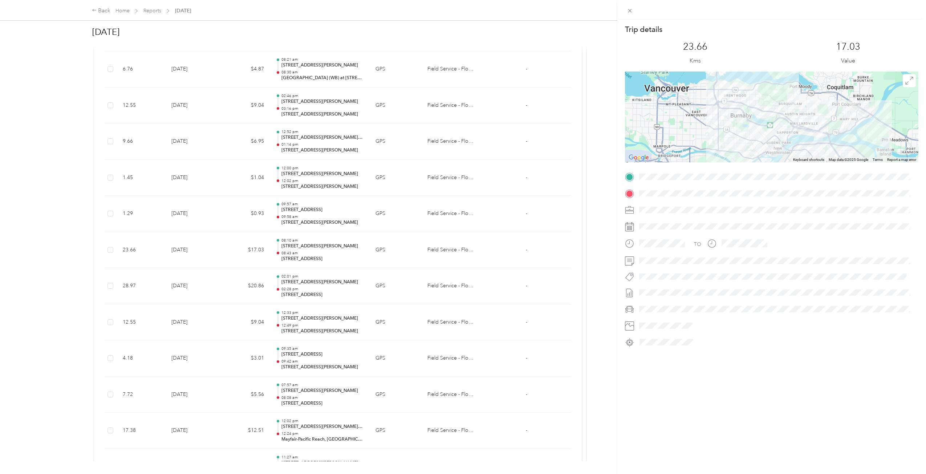
click at [603, 123] on div "Trip details This trip cannot be edited because it is either under review, appr…" at bounding box center [463, 237] width 926 height 474
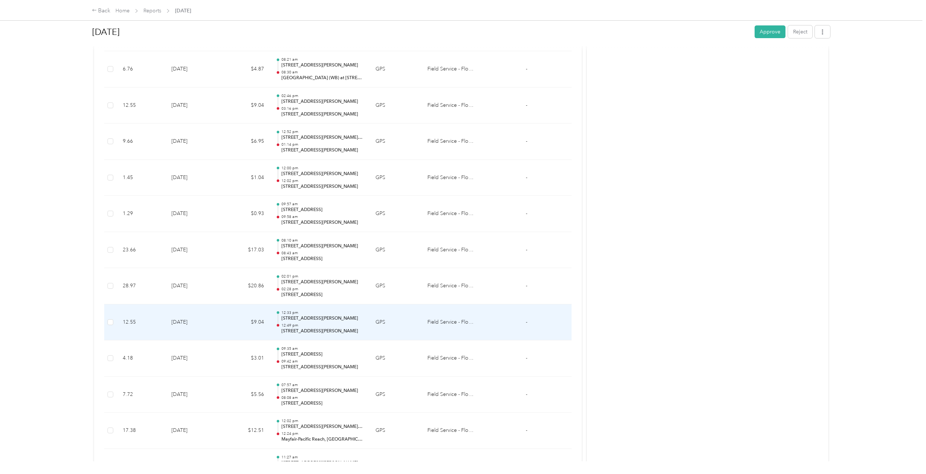
drag, startPoint x: 463, startPoint y: 333, endPoint x: 207, endPoint y: 322, distance: 256.3
click at [207, 322] on tr "12.55 [DATE] $9.04 12:33 pm [STREET_ADDRESS][PERSON_NAME] 12:49 pm [STREET_ADDR…" at bounding box center [338, 322] width 468 height 36
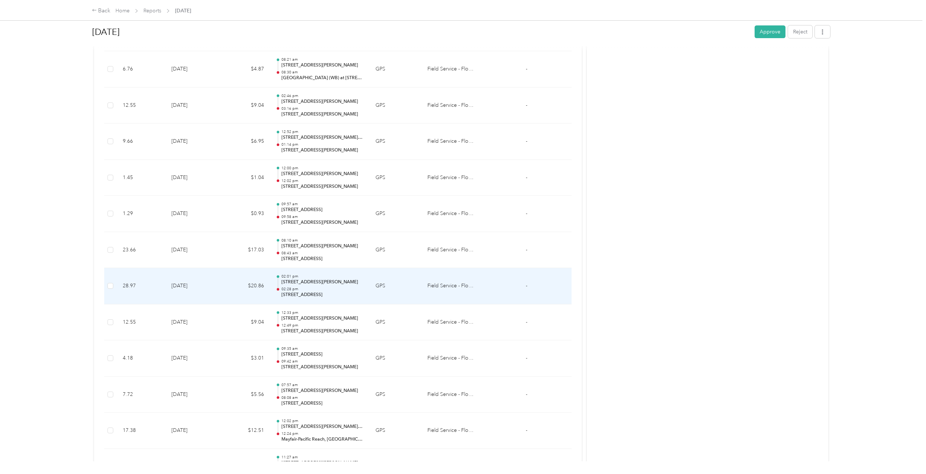
drag, startPoint x: 137, startPoint y: 288, endPoint x: 133, endPoint y: 288, distance: 4.0
click at [133, 288] on td "28.97" at bounding box center [141, 286] width 49 height 36
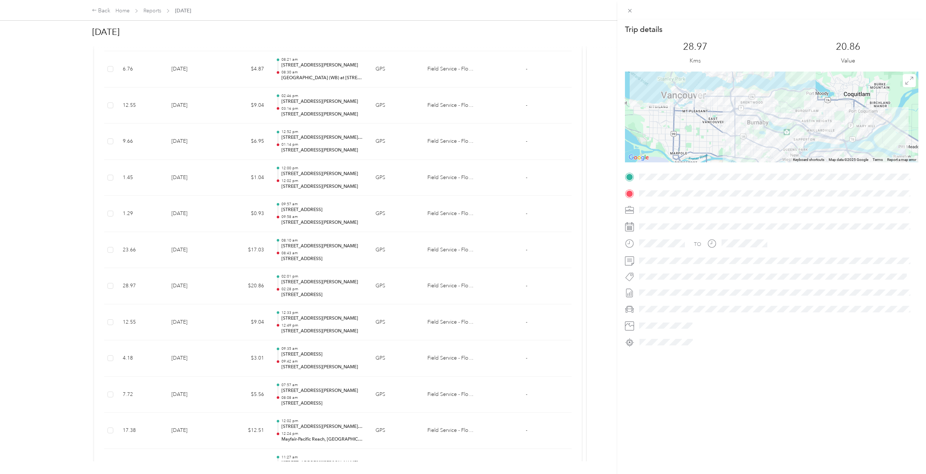
click at [457, 291] on div "Trip details This trip cannot be edited because it is either under review, appr…" at bounding box center [463, 237] width 926 height 474
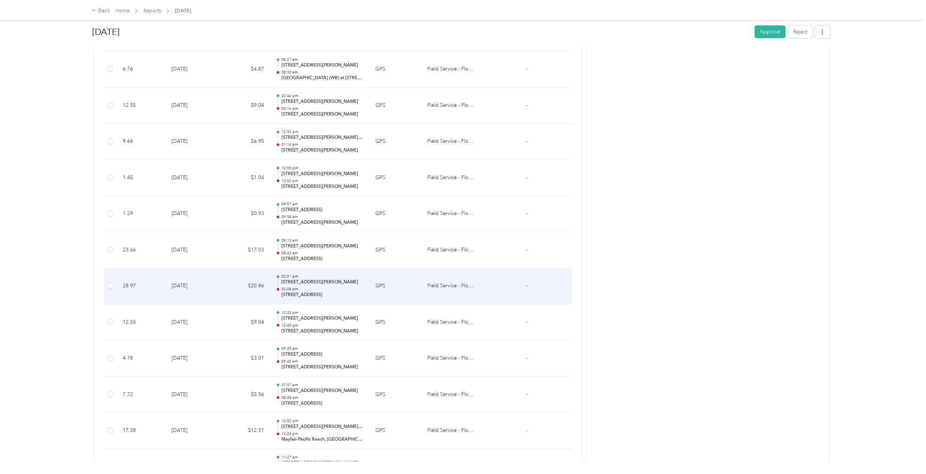
drag, startPoint x: 200, startPoint y: 287, endPoint x: 171, endPoint y: 287, distance: 29.1
click at [171, 287] on td "[DATE]" at bounding box center [194, 286] width 56 height 36
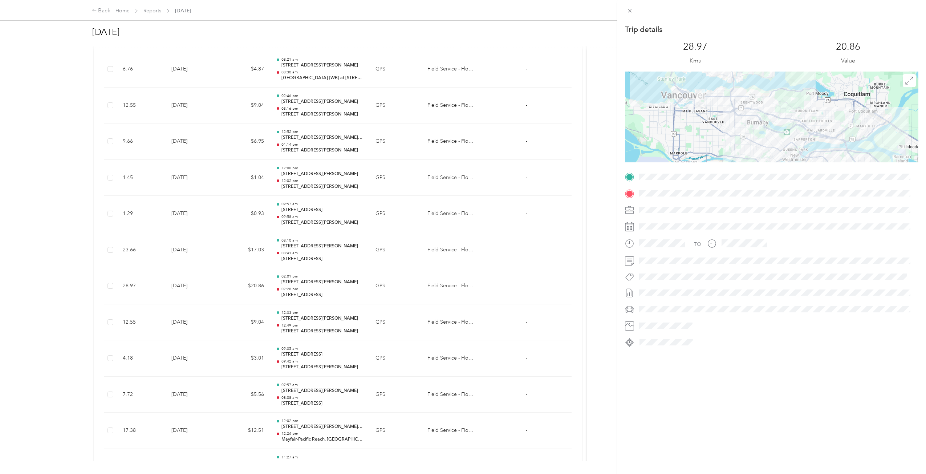
copy td "[DATE]"
click at [600, 209] on div "Trip details This trip cannot be edited because it is either under review, appr…" at bounding box center [463, 237] width 926 height 474
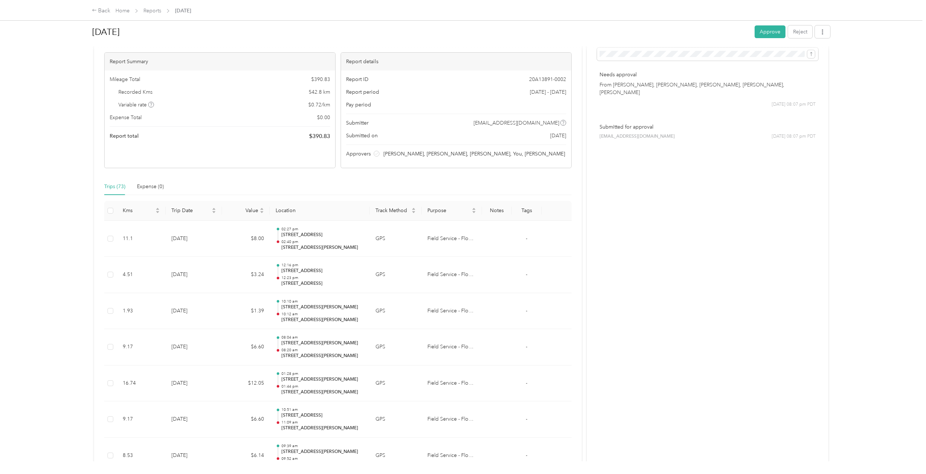
scroll to position [0, 0]
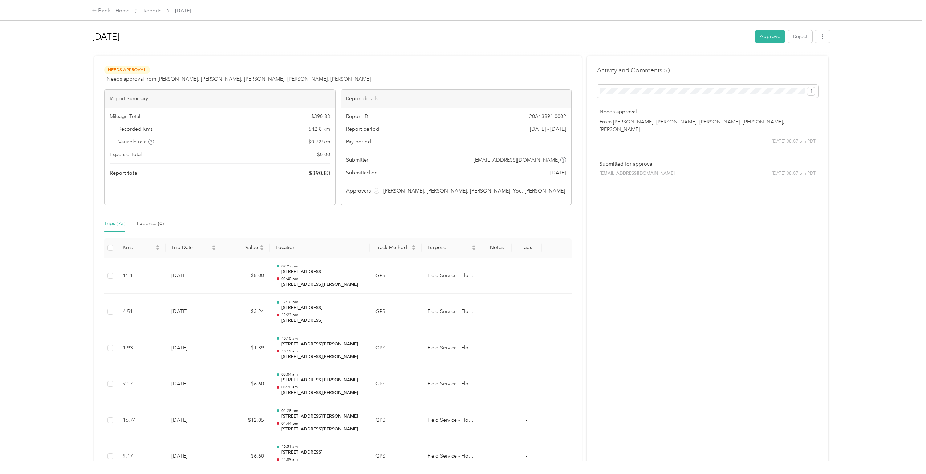
click at [622, 99] on div "Activity and Comments Needs approval From [PERSON_NAME], [PERSON_NAME], [PERSON…" at bounding box center [707, 126] width 221 height 121
click at [620, 96] on span at bounding box center [707, 91] width 221 height 13
click at [620, 95] on span at bounding box center [707, 91] width 221 height 13
click at [669, 92] on div "Activity and Comments Needs approval From [PERSON_NAME], [PERSON_NAME], [PERSON…" at bounding box center [707, 126] width 221 height 121
click at [807, 87] on button "submit" at bounding box center [811, 91] width 8 height 8
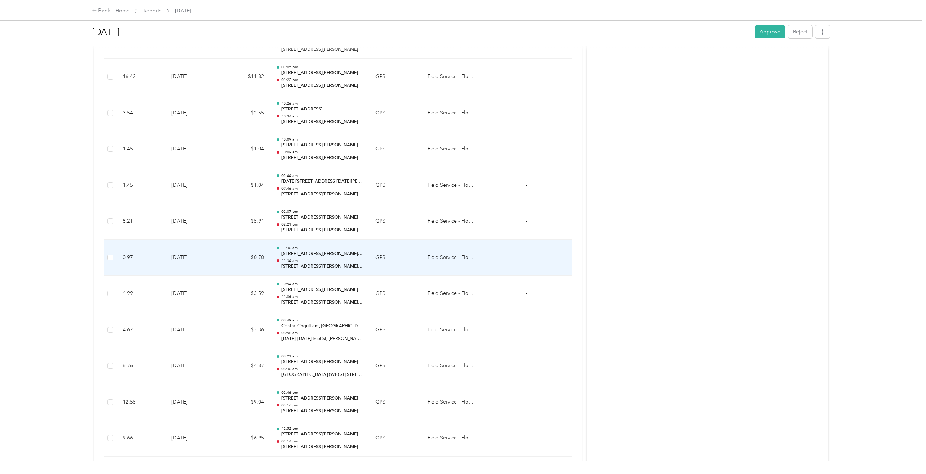
scroll to position [1090, 0]
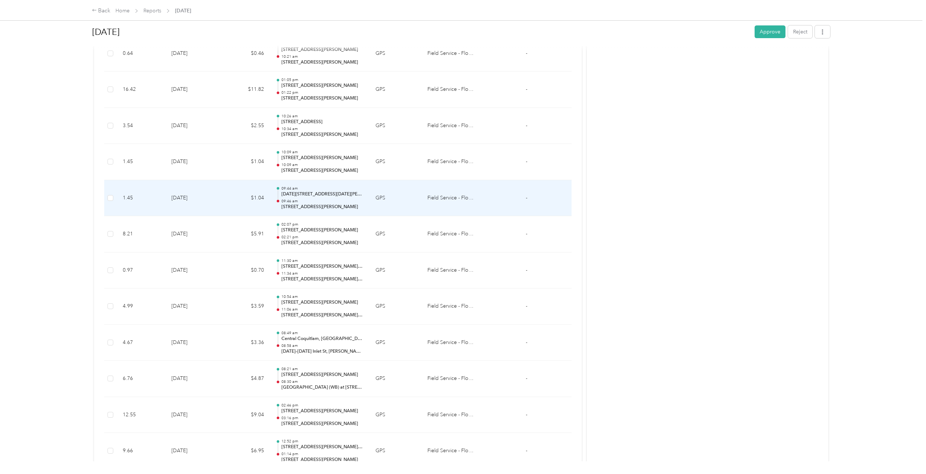
click at [235, 205] on td "$1.04" at bounding box center [246, 198] width 48 height 36
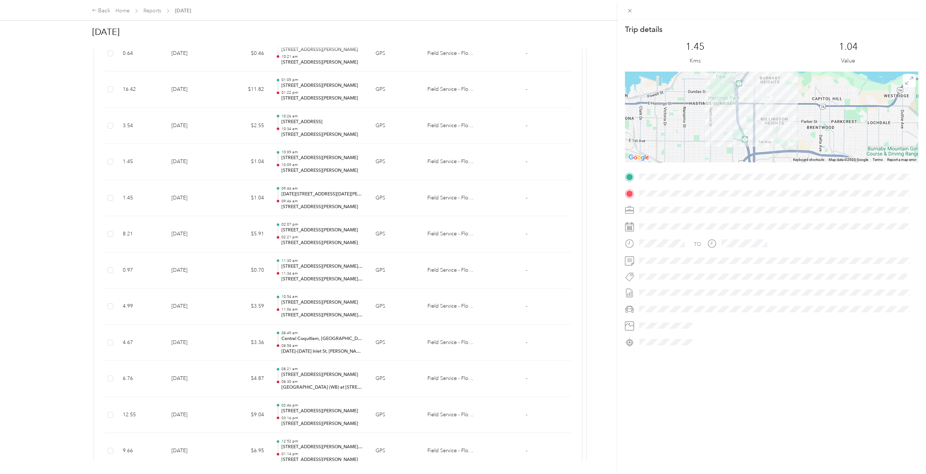
click at [235, 205] on div "Trip details This trip cannot be edited because it is either under review, appr…" at bounding box center [463, 237] width 926 height 474
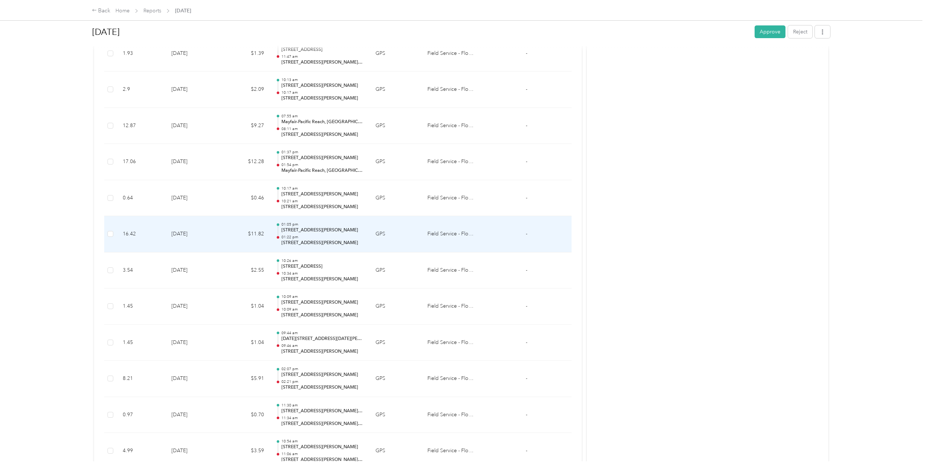
scroll to position [944, 0]
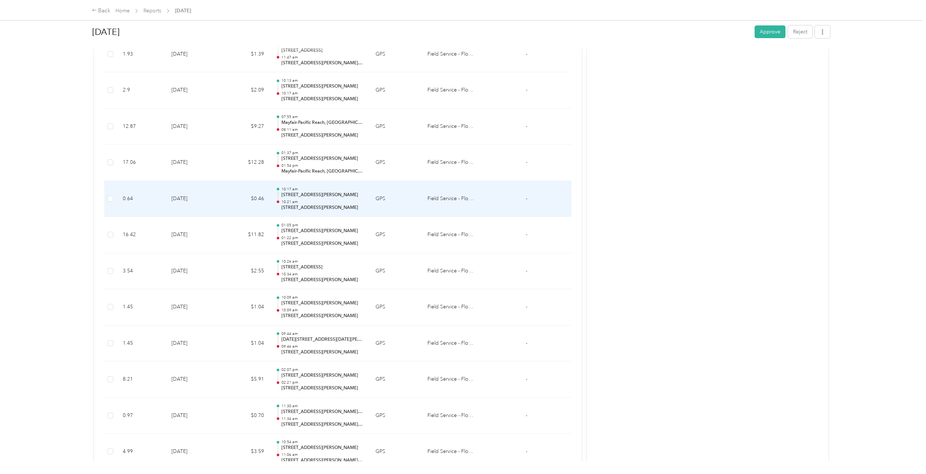
click at [218, 195] on td "[DATE]" at bounding box center [194, 199] width 56 height 36
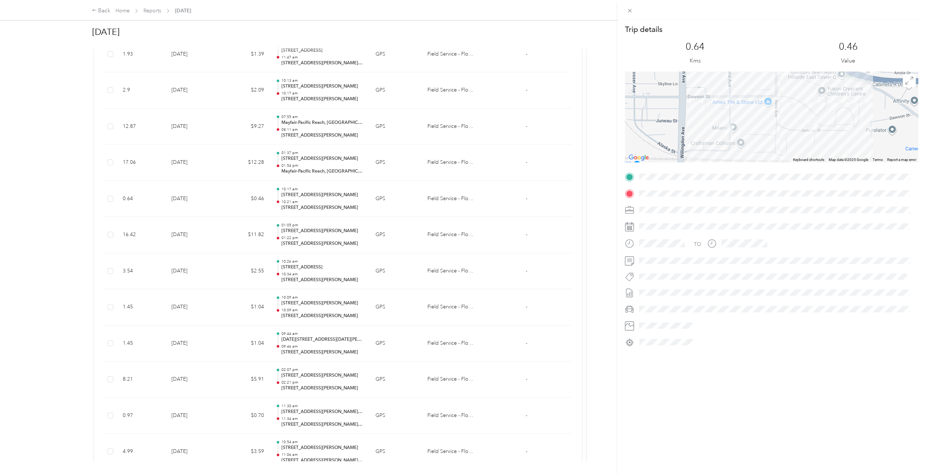
click at [218, 195] on div "Trip details This trip cannot be edited because it is either under review, appr…" at bounding box center [463, 237] width 926 height 474
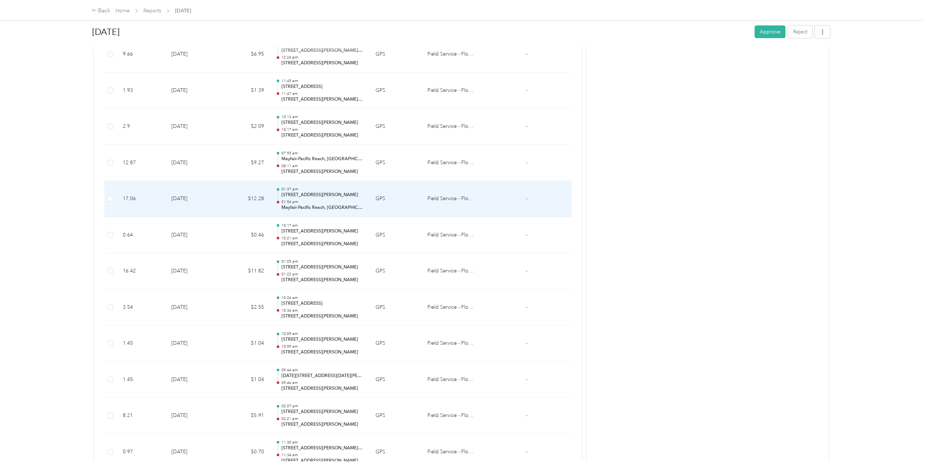
scroll to position [872, 0]
click at [233, 202] on td "$9.27" at bounding box center [246, 199] width 48 height 36
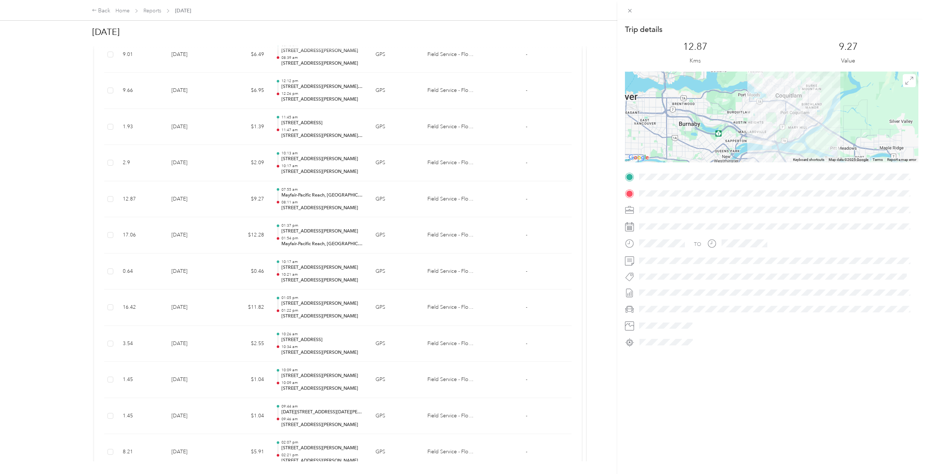
click at [233, 202] on div "Trip details This trip cannot be edited because it is either under review, appr…" at bounding box center [463, 237] width 926 height 474
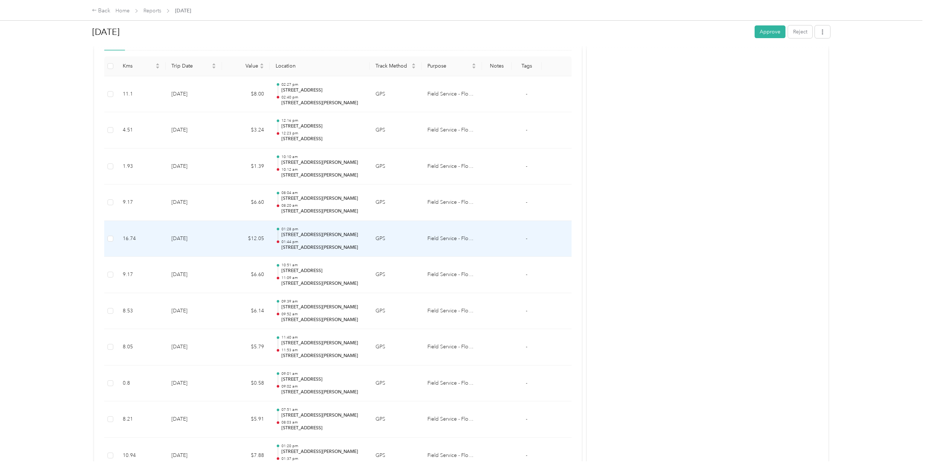
scroll to position [145, 0]
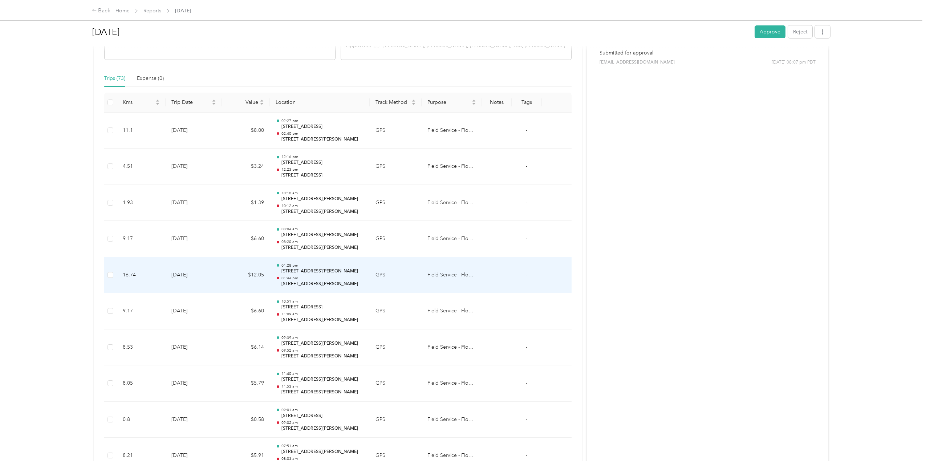
click at [221, 268] on td "[DATE]" at bounding box center [194, 275] width 56 height 36
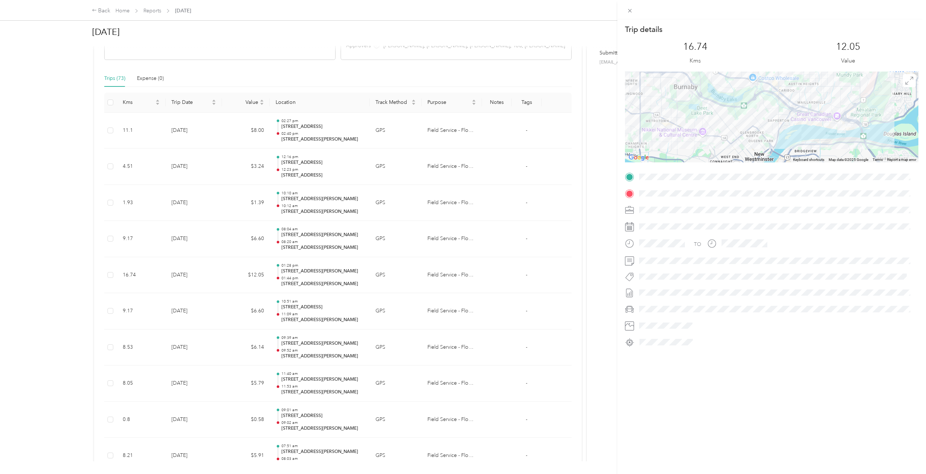
click at [221, 268] on div "Trip details This trip cannot be edited because it is either under review, appr…" at bounding box center [463, 237] width 926 height 474
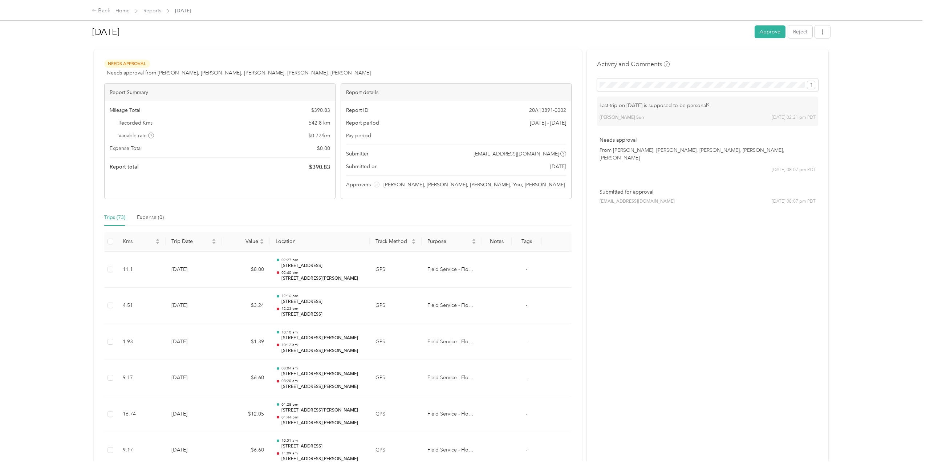
scroll to position [0, 0]
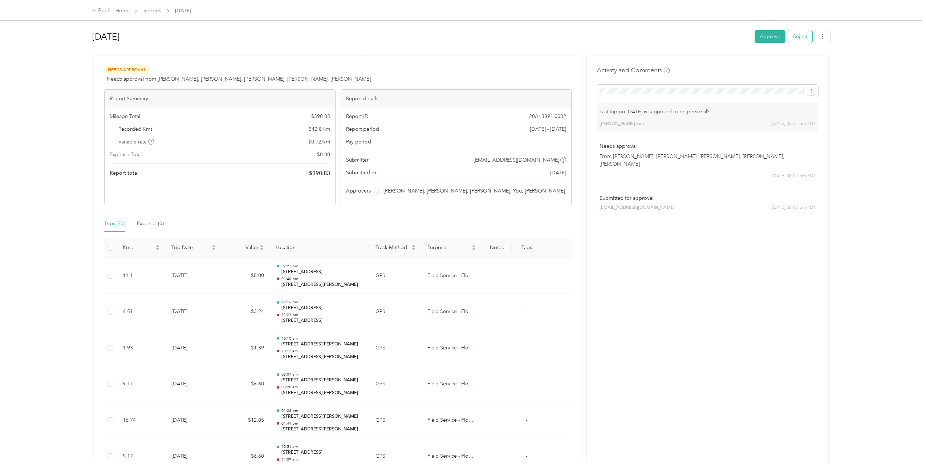
click at [794, 40] on button "Reject" at bounding box center [800, 36] width 24 height 13
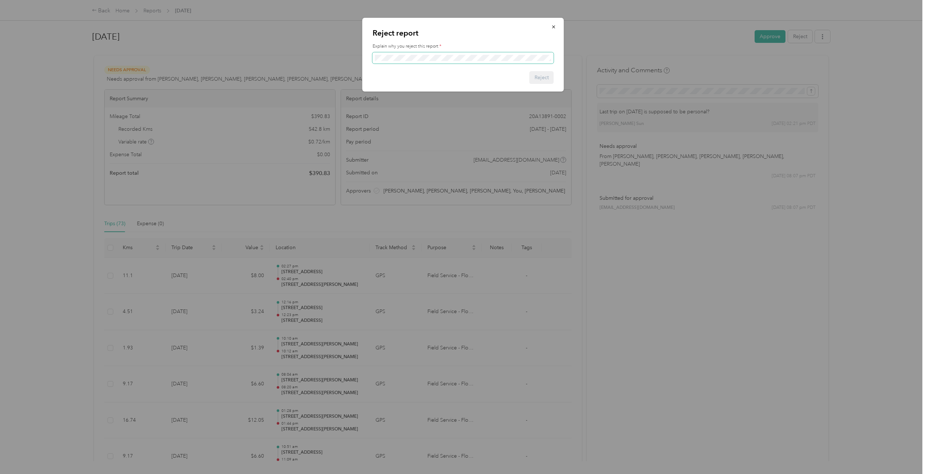
click at [437, 63] on span at bounding box center [463, 58] width 181 height 12
click at [533, 78] on button "Reject" at bounding box center [542, 77] width 24 height 13
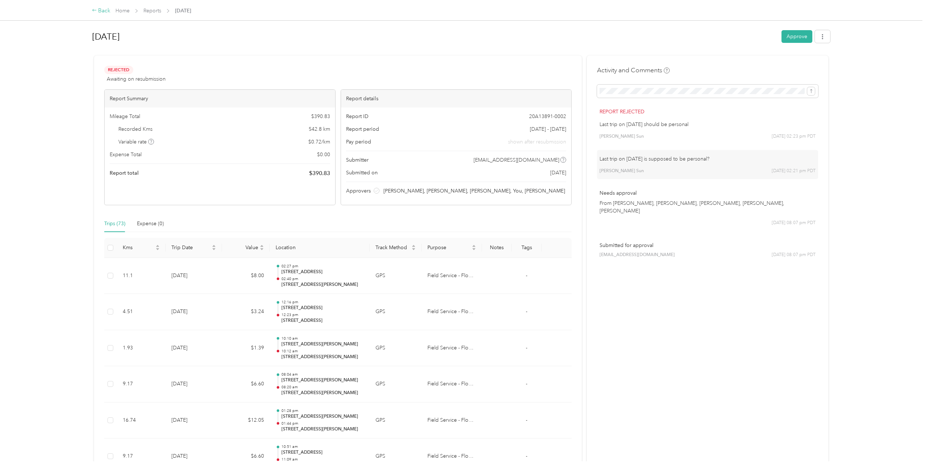
click at [102, 12] on div "Back" at bounding box center [101, 11] width 19 height 9
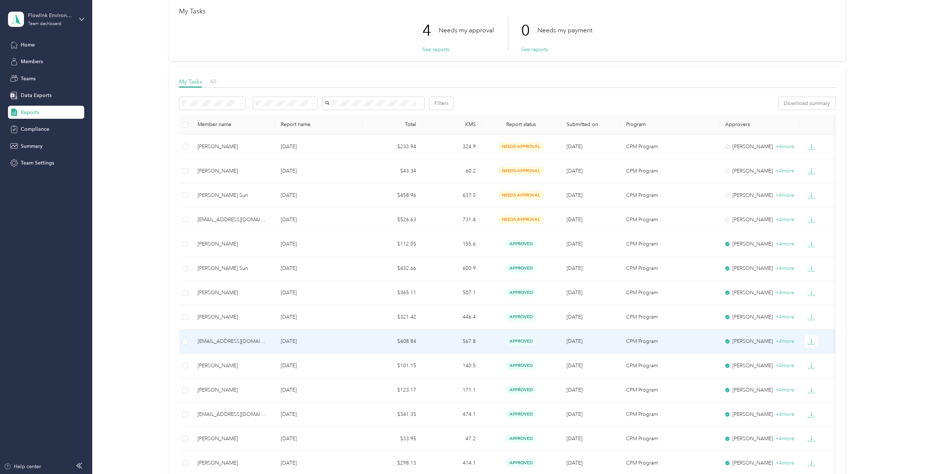
scroll to position [36, 0]
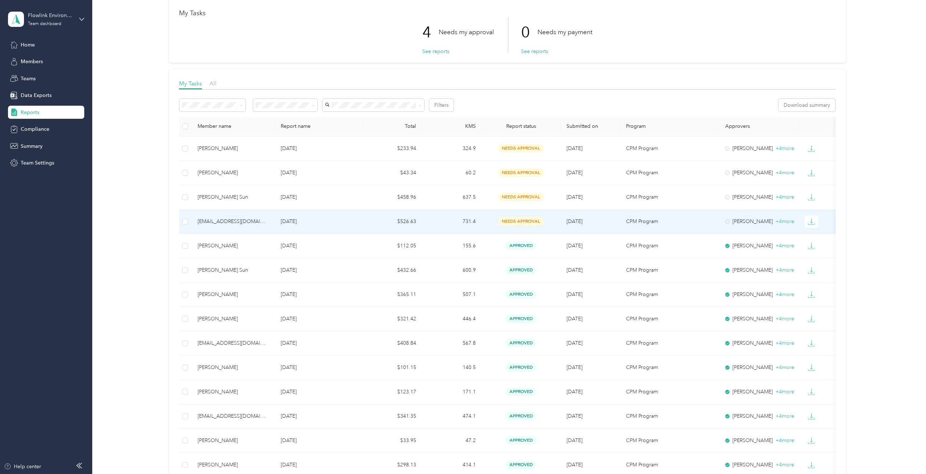
click at [287, 216] on td "[DATE]" at bounding box center [318, 222] width 87 height 24
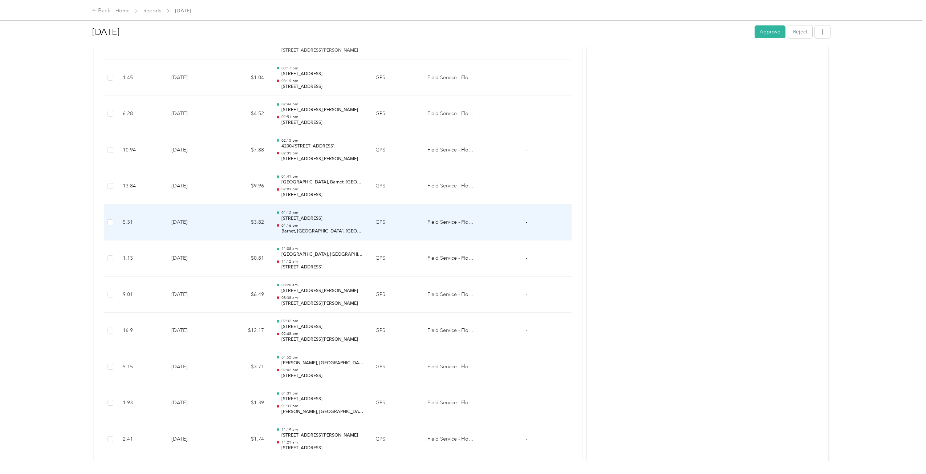
scroll to position [3537, 0]
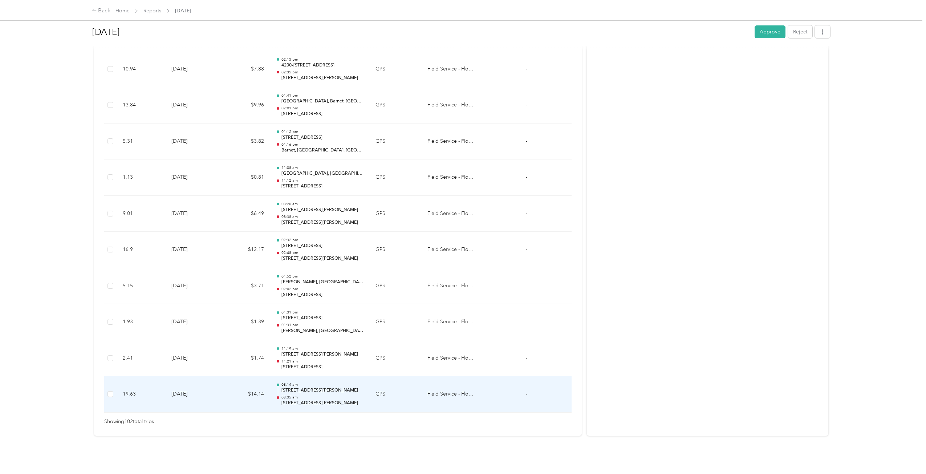
click at [319, 382] on p "08:14 am" at bounding box center [323, 384] width 82 height 5
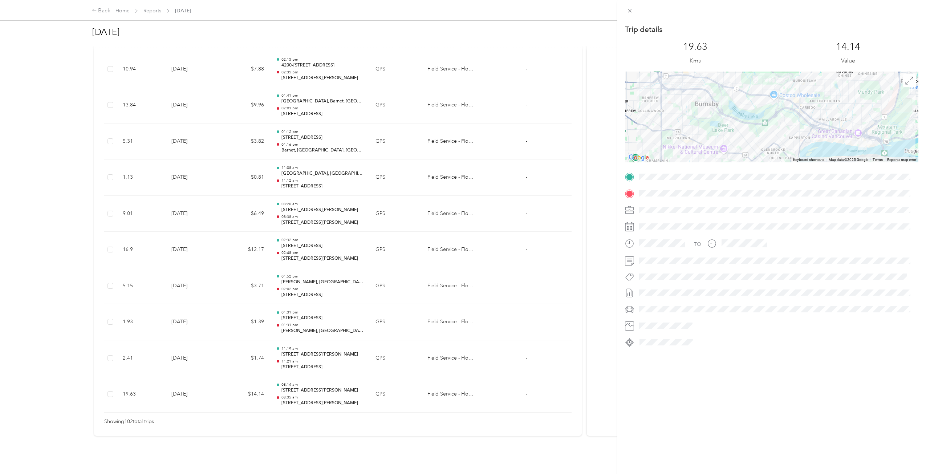
click at [325, 355] on div "Trip details This trip cannot be edited because it is either under review, appr…" at bounding box center [463, 237] width 926 height 474
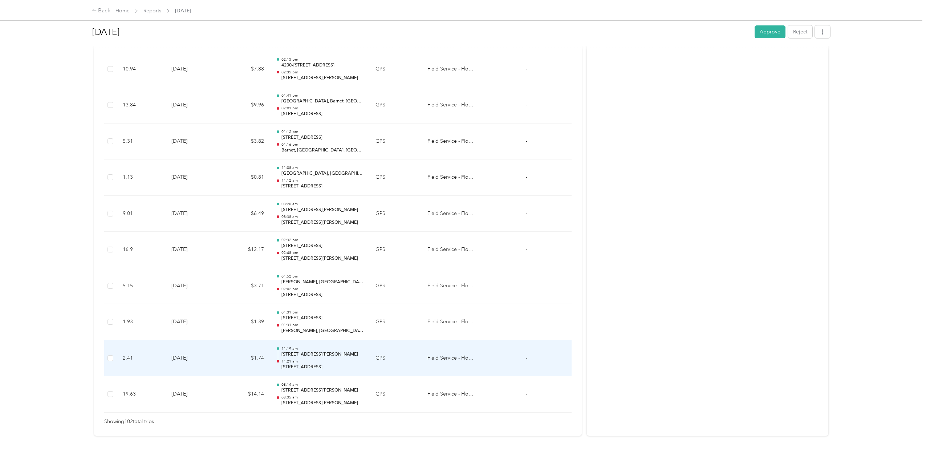
click at [327, 359] on p "11:21 am" at bounding box center [323, 361] width 82 height 5
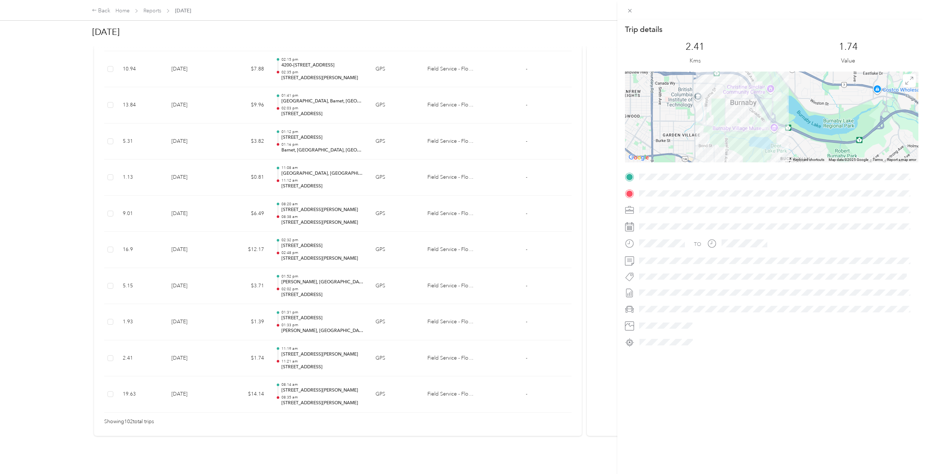
click at [330, 320] on div "Trip details This trip cannot be edited because it is either under review, appr…" at bounding box center [463, 237] width 926 height 474
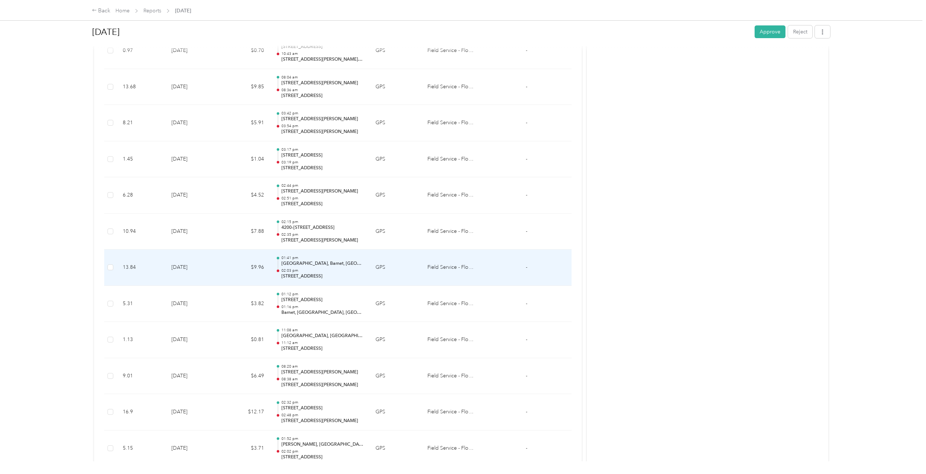
scroll to position [3356, 0]
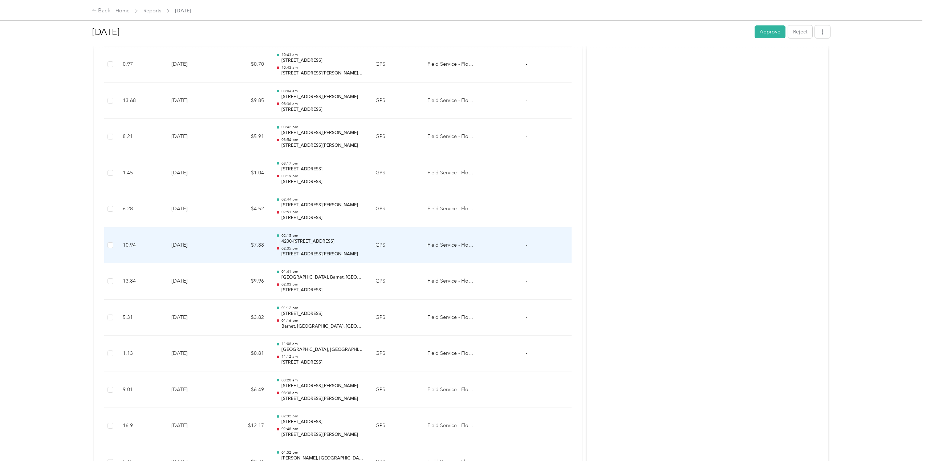
click at [321, 242] on p "4200–[STREET_ADDRESS]" at bounding box center [323, 241] width 82 height 7
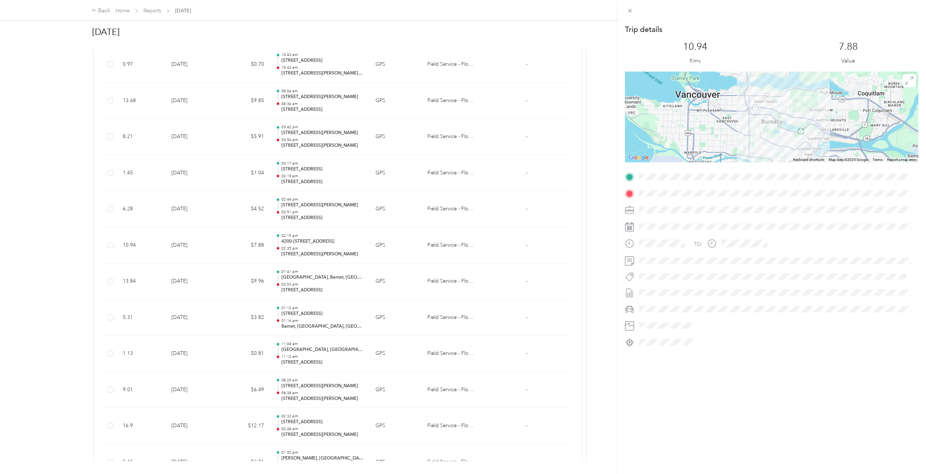
click at [321, 261] on div "Trip details This trip cannot be edited because it is either under review, appr…" at bounding box center [463, 237] width 926 height 474
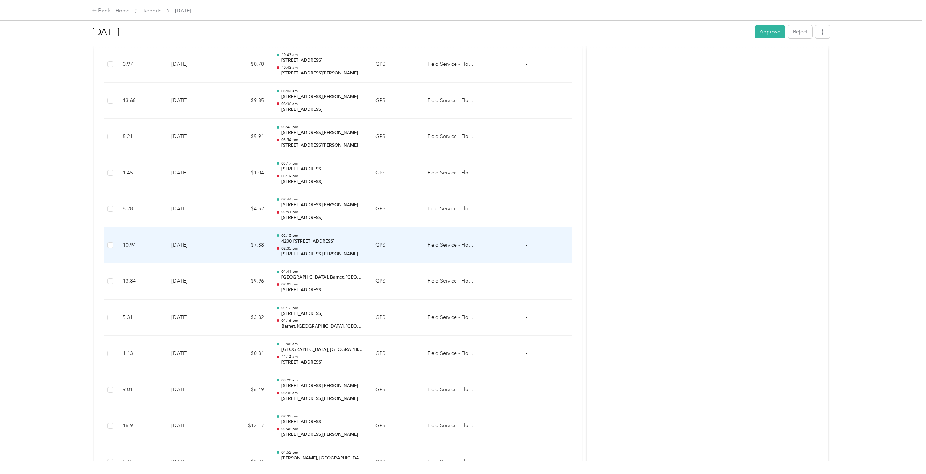
click at [324, 252] on p "[STREET_ADDRESS][PERSON_NAME]" at bounding box center [323, 254] width 82 height 7
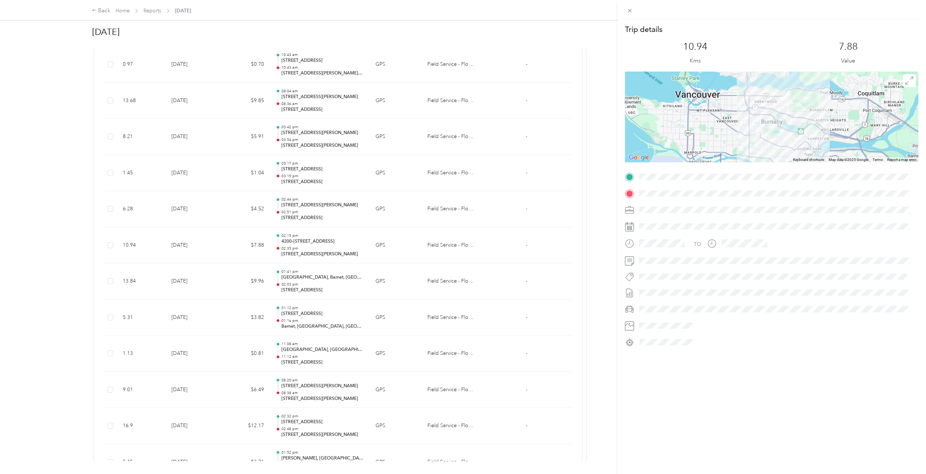
click at [329, 283] on div "Trip details This trip cannot be edited because it is either under review, appr…" at bounding box center [463, 237] width 926 height 474
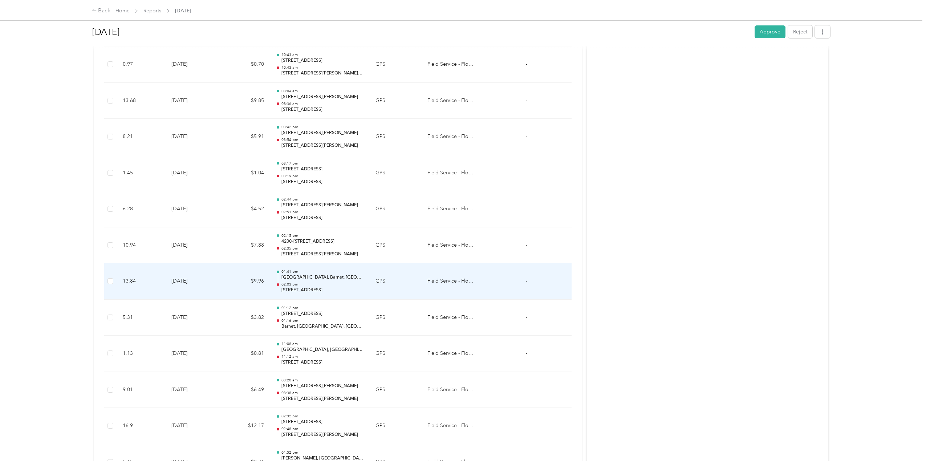
click at [331, 290] on p "[STREET_ADDRESS]" at bounding box center [323, 290] width 82 height 7
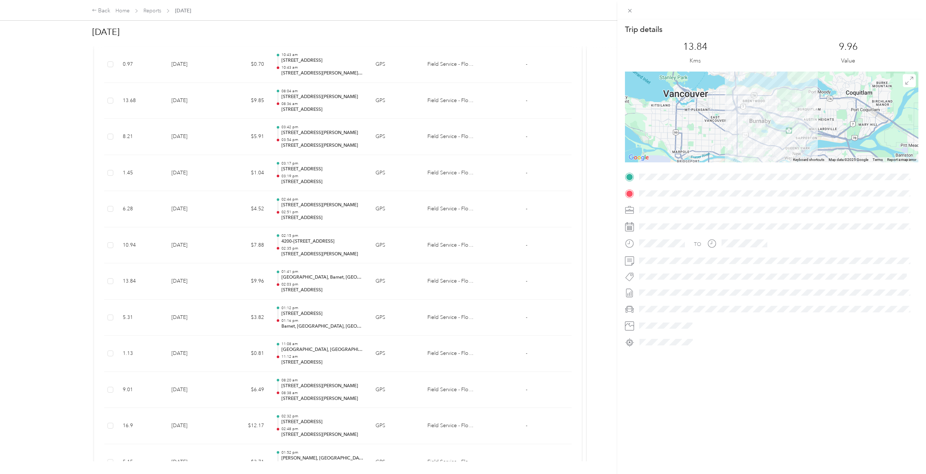
click at [335, 311] on div "Trip details This trip cannot be edited because it is either under review, appr…" at bounding box center [463, 237] width 926 height 474
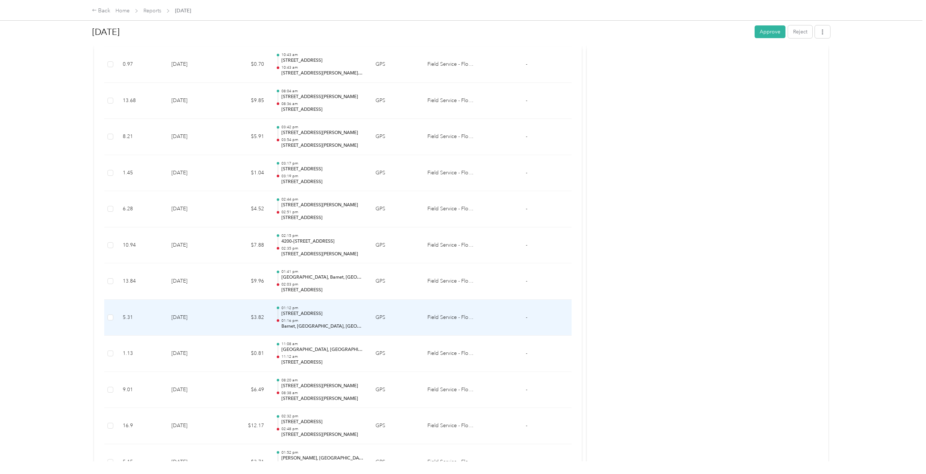
click at [327, 328] on p "Barnet, [GEOGRAPHIC_DATA], [GEOGRAPHIC_DATA]" at bounding box center [323, 326] width 82 height 7
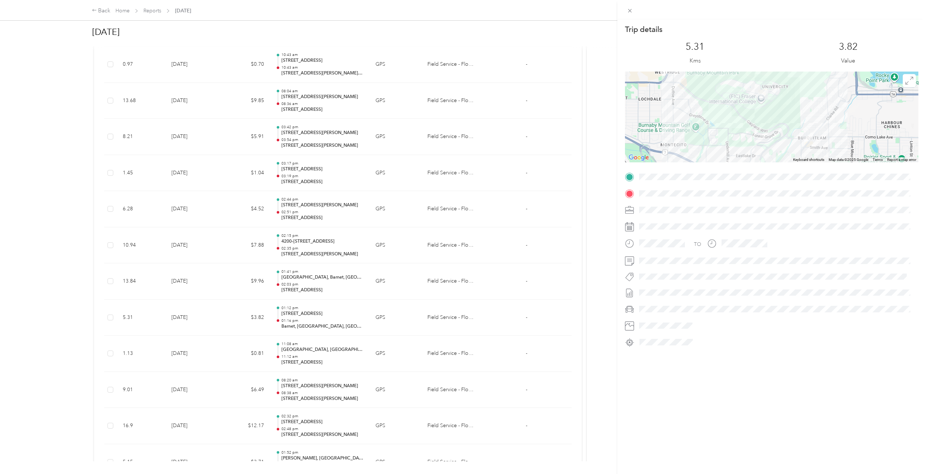
click at [327, 328] on div "Trip details This trip cannot be edited because it is either under review, appr…" at bounding box center [463, 237] width 926 height 474
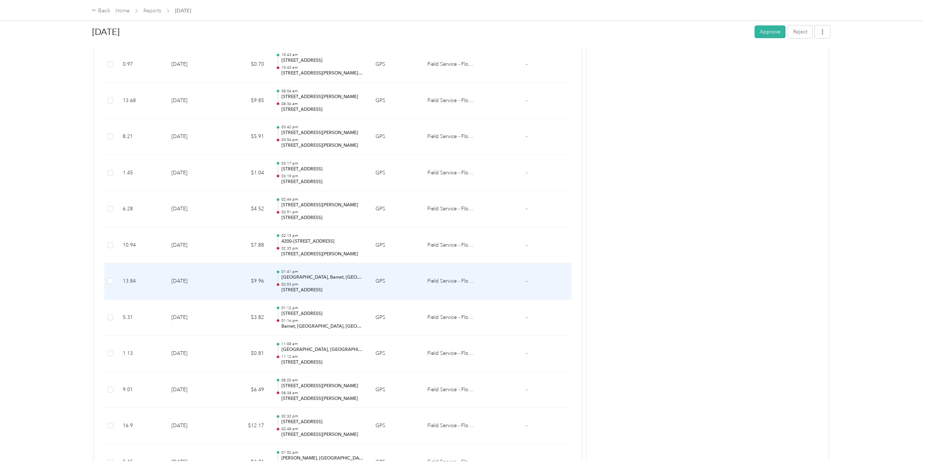
click at [323, 281] on div "01:41 pm [GEOGRAPHIC_DATA], [GEOGRAPHIC_DATA] 02:03 pm 4201–[STREET_ADDRESS]" at bounding box center [323, 281] width 82 height 24
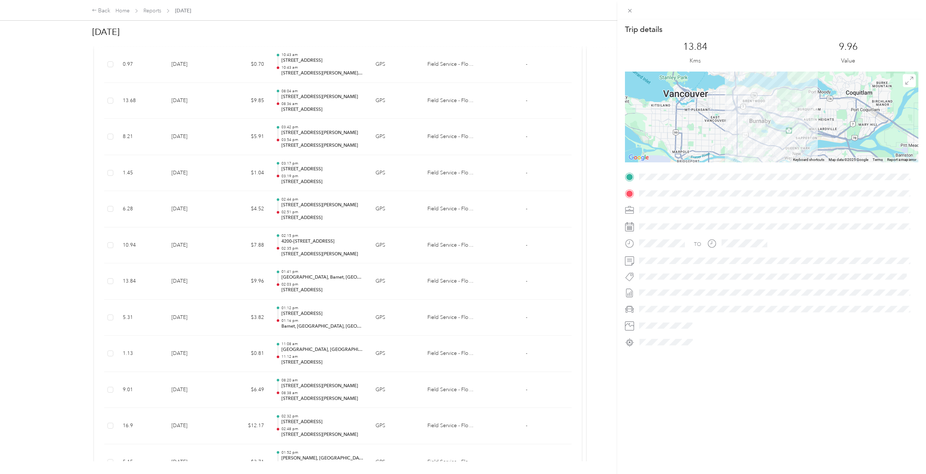
click at [302, 251] on div "Trip details This trip cannot be edited because it is either under review, appr…" at bounding box center [463, 237] width 926 height 474
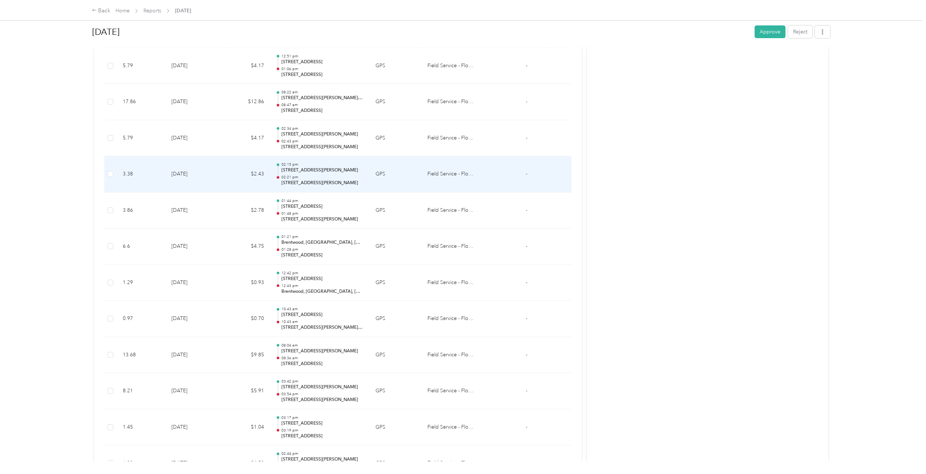
scroll to position [3065, 0]
click at [336, 179] on p "02:43 pm" at bounding box center [323, 177] width 82 height 5
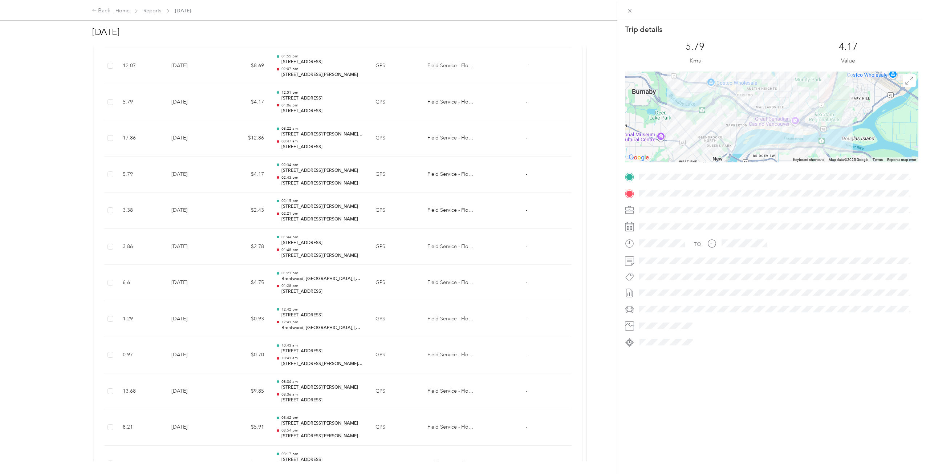
click at [336, 179] on div "Trip details This trip cannot be edited because it is either under review, appr…" at bounding box center [463, 237] width 926 height 474
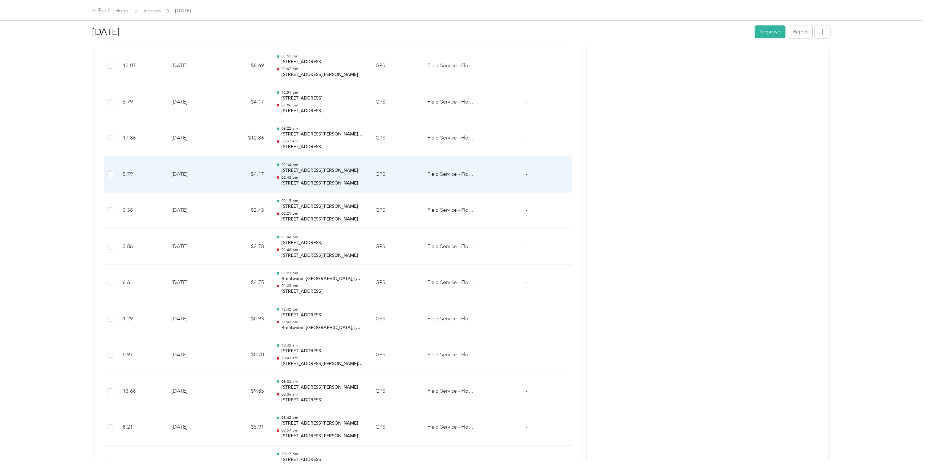
scroll to position [3029, 0]
click at [317, 181] on p "[STREET_ADDRESS]" at bounding box center [323, 183] width 82 height 7
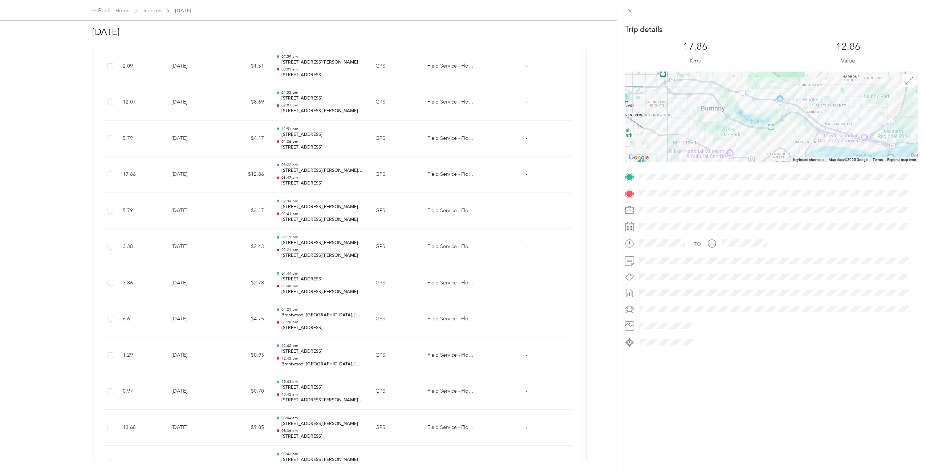
click at [317, 181] on div "Trip details This trip cannot be edited because it is either under review, appr…" at bounding box center [463, 237] width 926 height 474
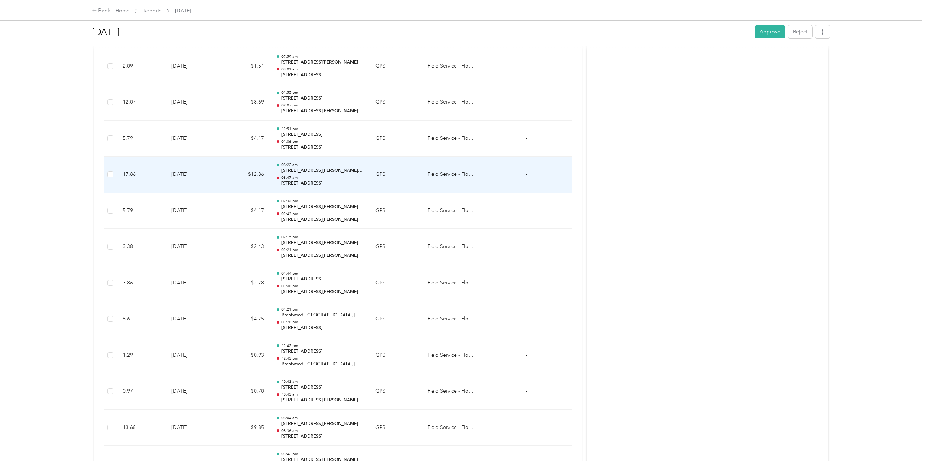
scroll to position [2992, 0]
click at [341, 183] on p "[STREET_ADDRESS]" at bounding box center [323, 184] width 82 height 7
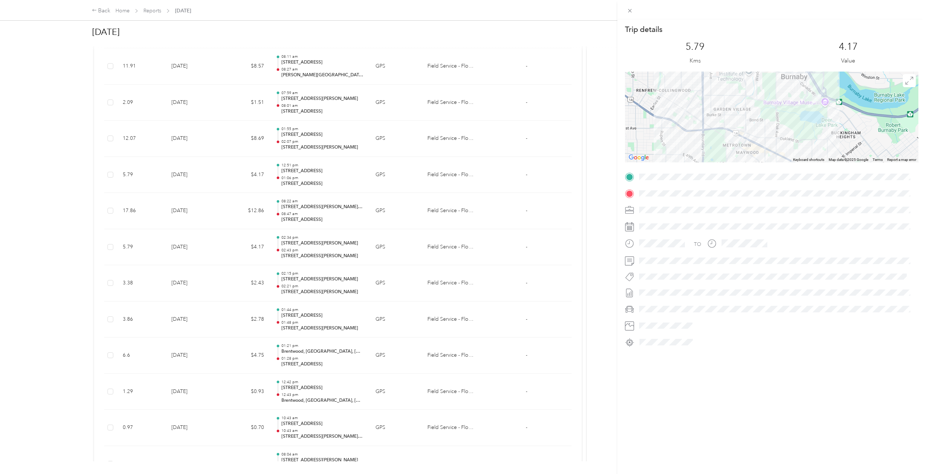
click at [341, 183] on div "Trip details This trip cannot be edited because it is either under review, appr…" at bounding box center [463, 237] width 926 height 474
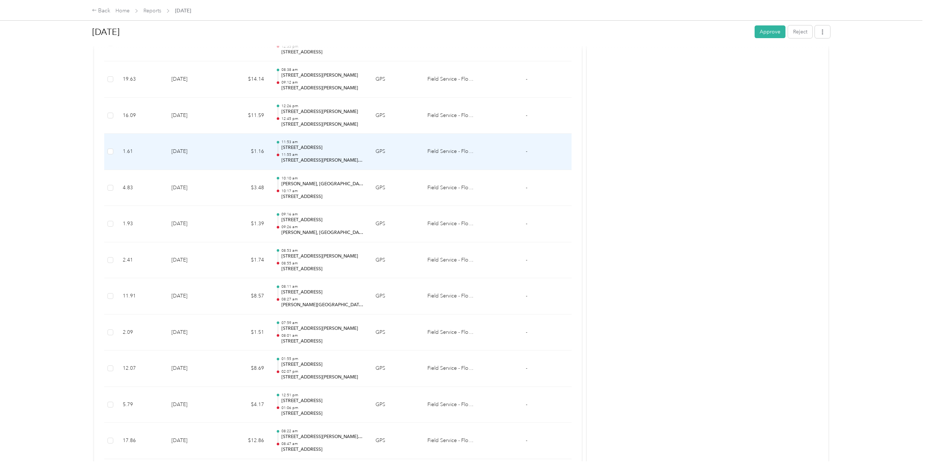
scroll to position [2738, 0]
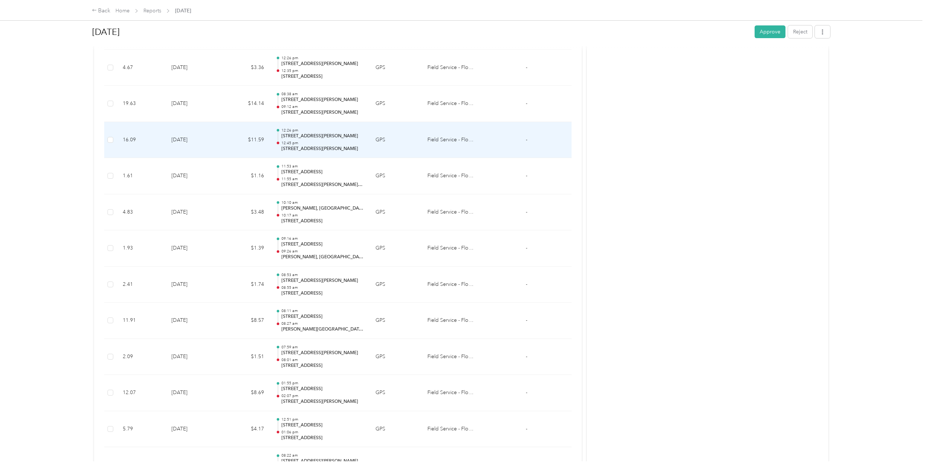
click at [340, 143] on p "12:45 pm" at bounding box center [323, 143] width 82 height 5
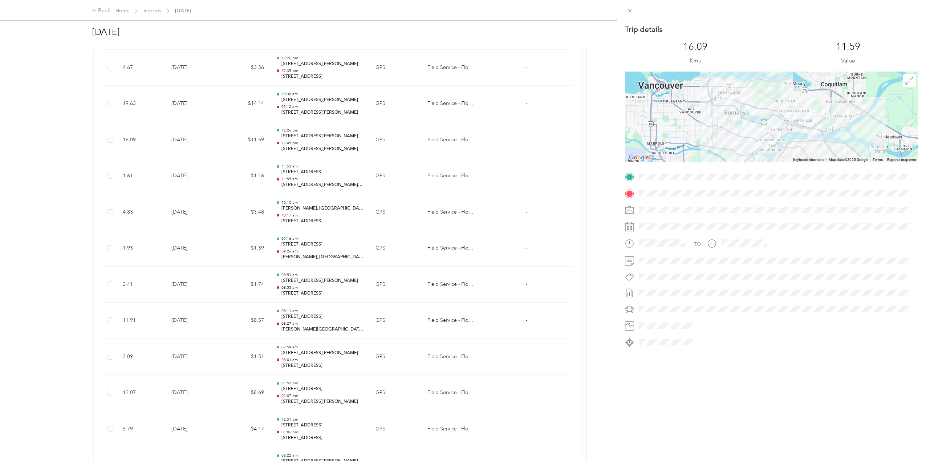
click at [340, 143] on div "Trip details This trip cannot be edited because it is either under review, appr…" at bounding box center [463, 237] width 926 height 474
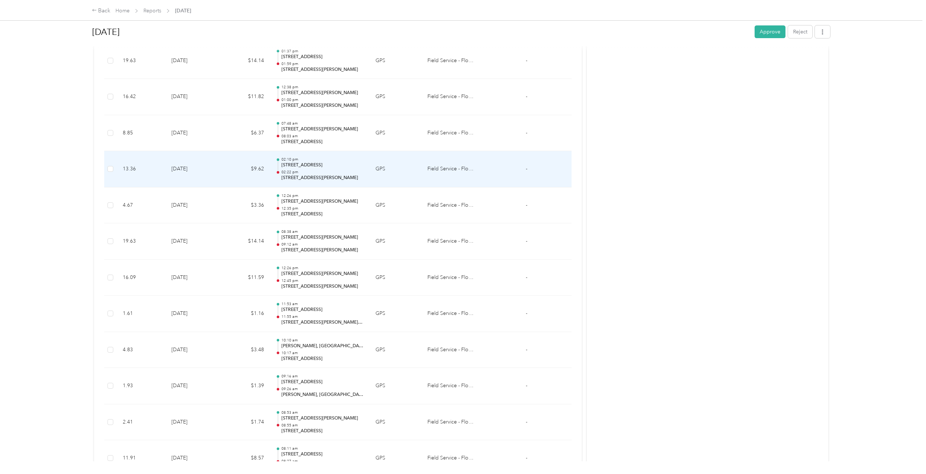
scroll to position [2593, 0]
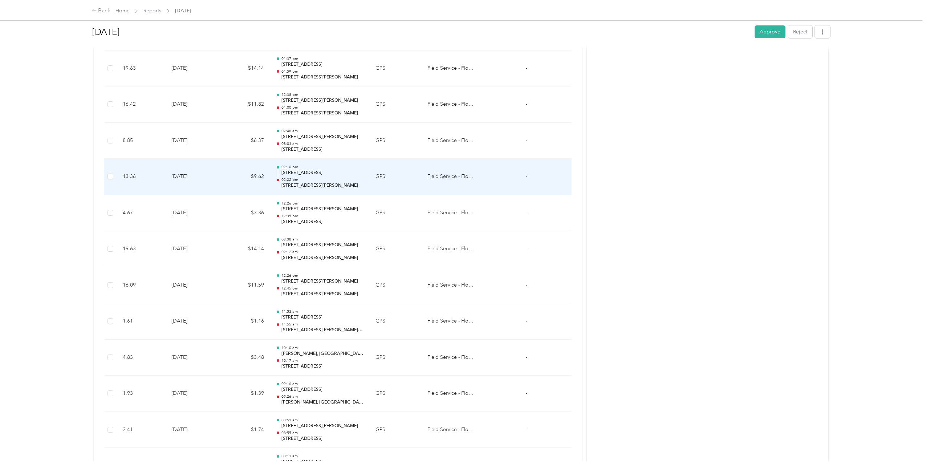
click at [329, 177] on div "02:10 pm [GEOGRAPHIC_DATA], [GEOGRAPHIC_DATA] 02:22 pm [STREET_ADDRESS][PERSON_…" at bounding box center [323, 177] width 82 height 24
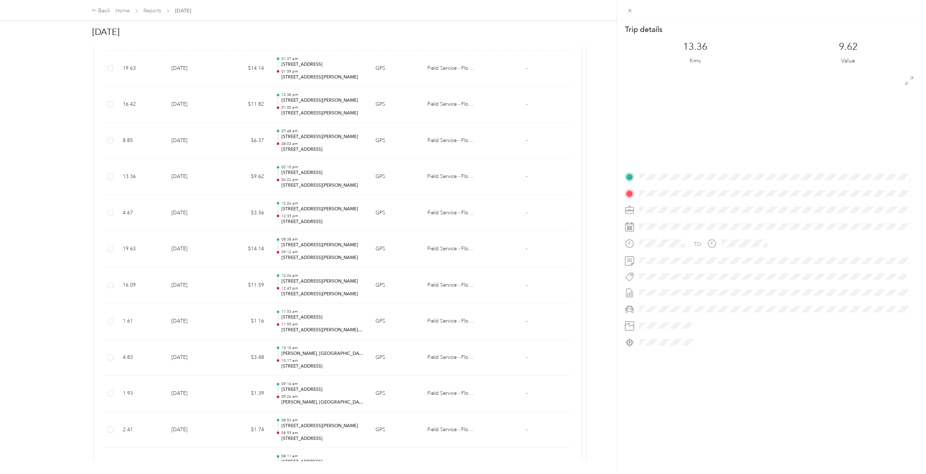
click at [329, 177] on div "Trip details This trip cannot be edited because it is either under review, appr…" at bounding box center [463, 237] width 926 height 474
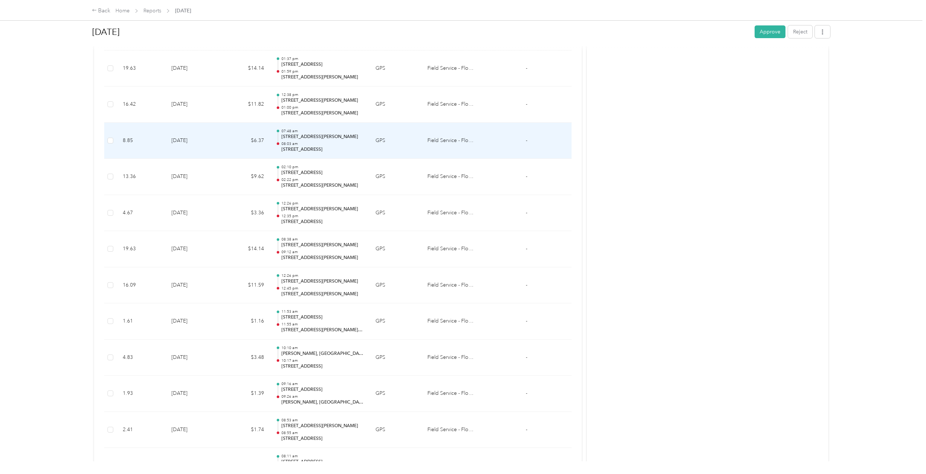
click at [329, 151] on p "[STREET_ADDRESS]" at bounding box center [323, 149] width 82 height 7
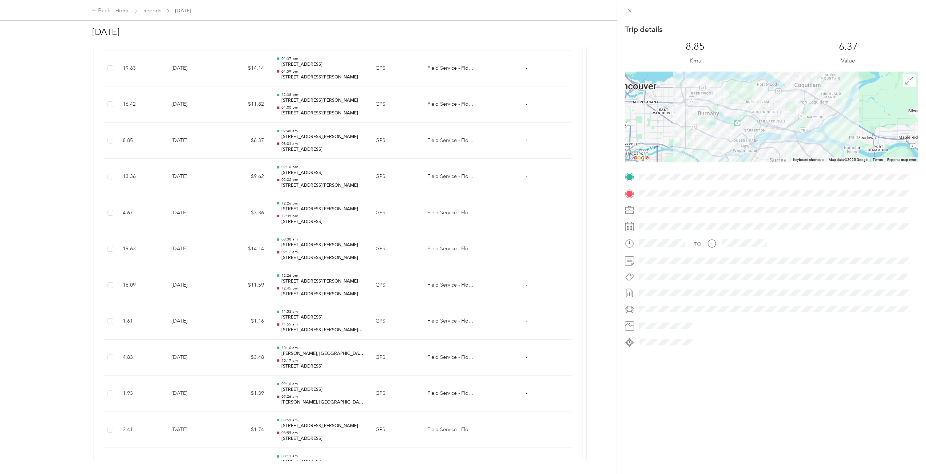
click at [329, 151] on div "Trip details This trip cannot be edited because it is either under review, appr…" at bounding box center [463, 237] width 926 height 474
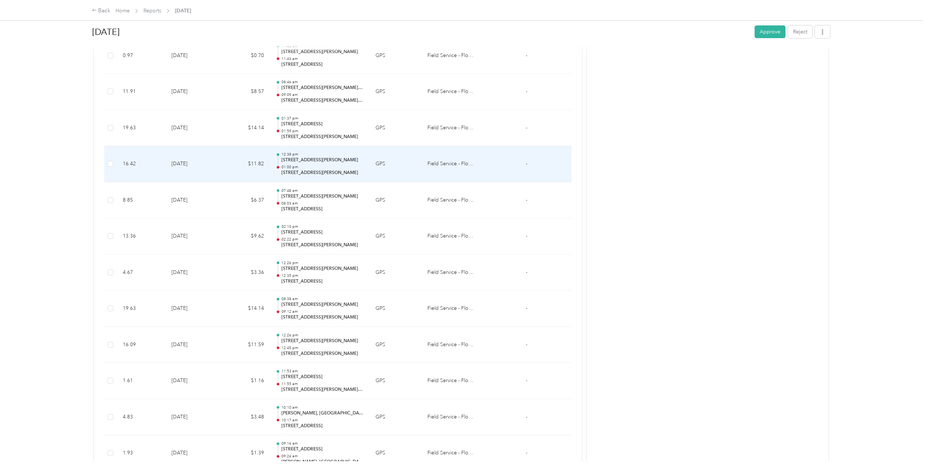
scroll to position [2520, 0]
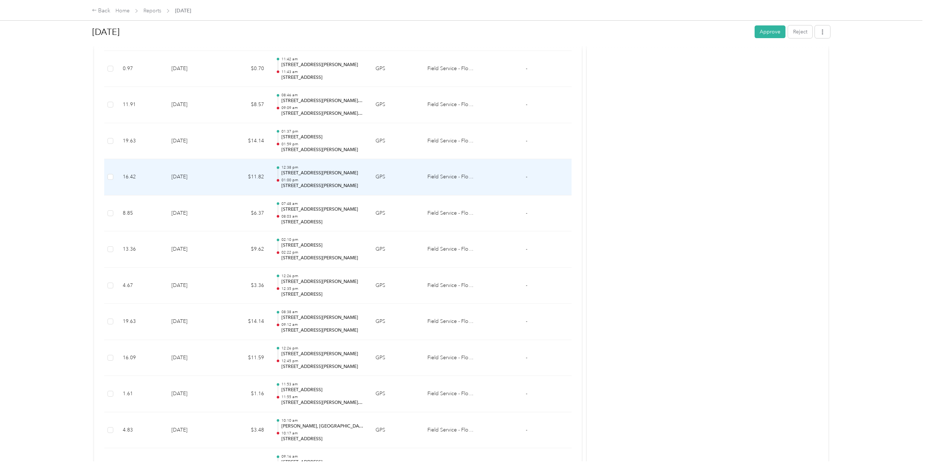
click at [251, 187] on td "$11.82" at bounding box center [246, 177] width 48 height 36
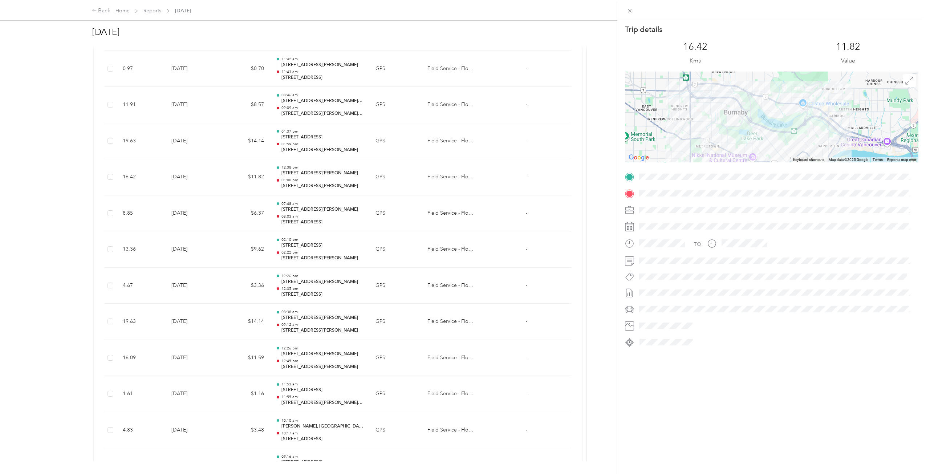
click at [244, 188] on div "Trip details This trip cannot be edited because it is either under review, appr…" at bounding box center [463, 237] width 926 height 474
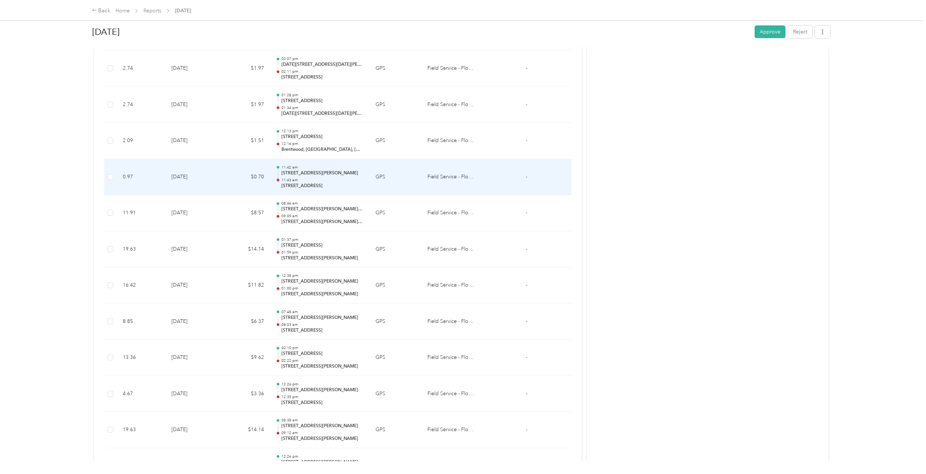
scroll to position [2411, 0]
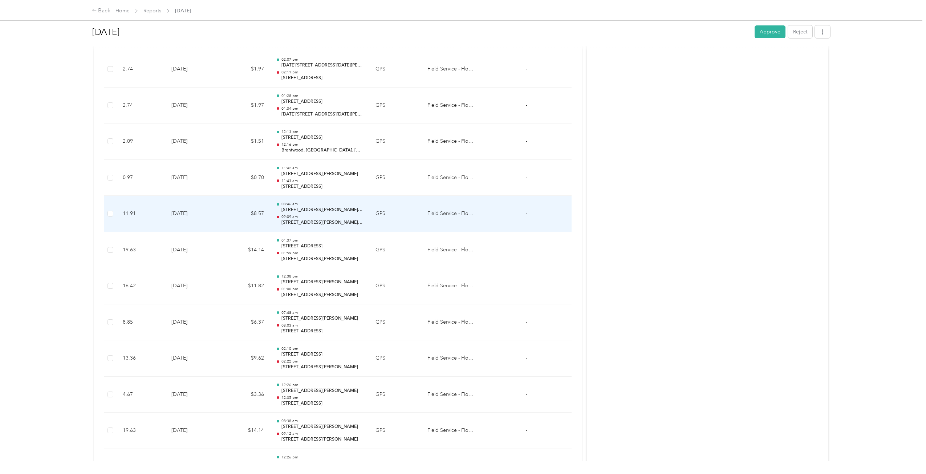
click at [268, 221] on td "$8.57" at bounding box center [246, 214] width 48 height 36
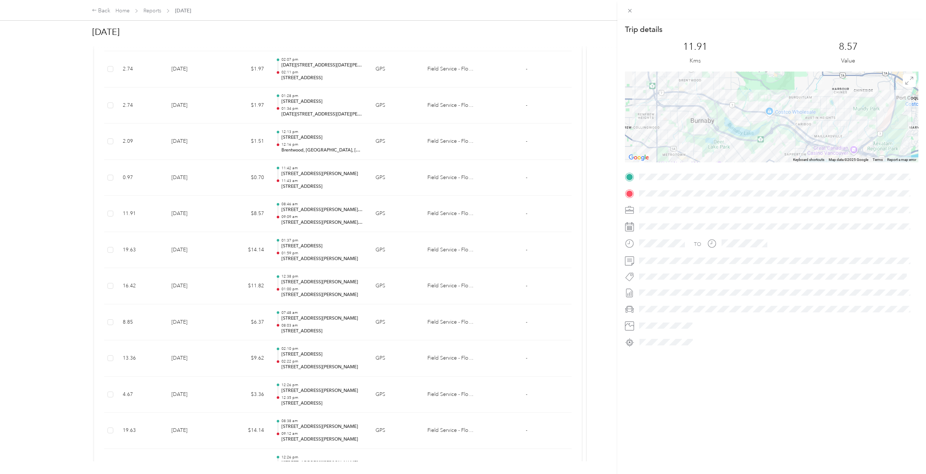
click at [268, 221] on div "Trip details This trip cannot be edited because it is either under review, appr…" at bounding box center [463, 237] width 926 height 474
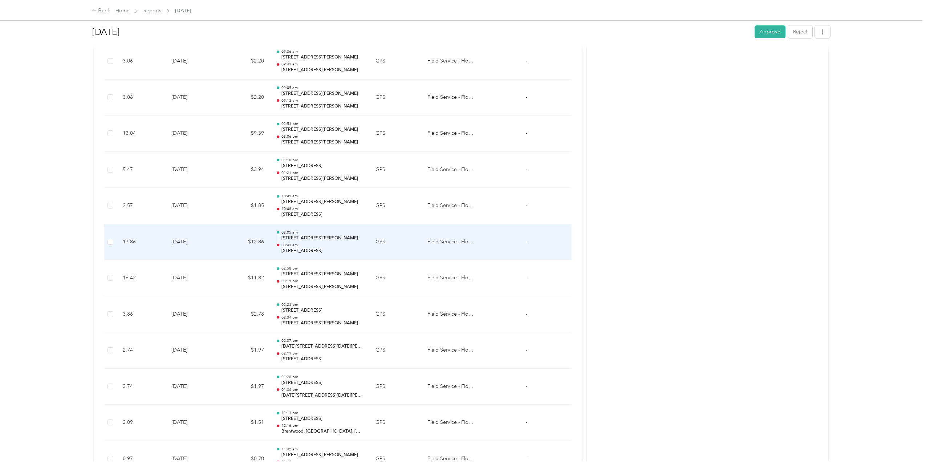
scroll to position [2121, 0]
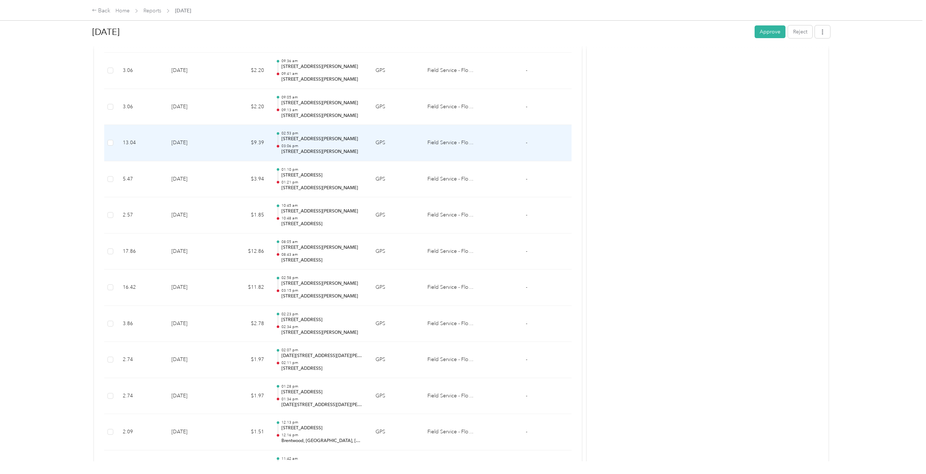
click at [280, 151] on div at bounding box center [278, 143] width 5 height 23
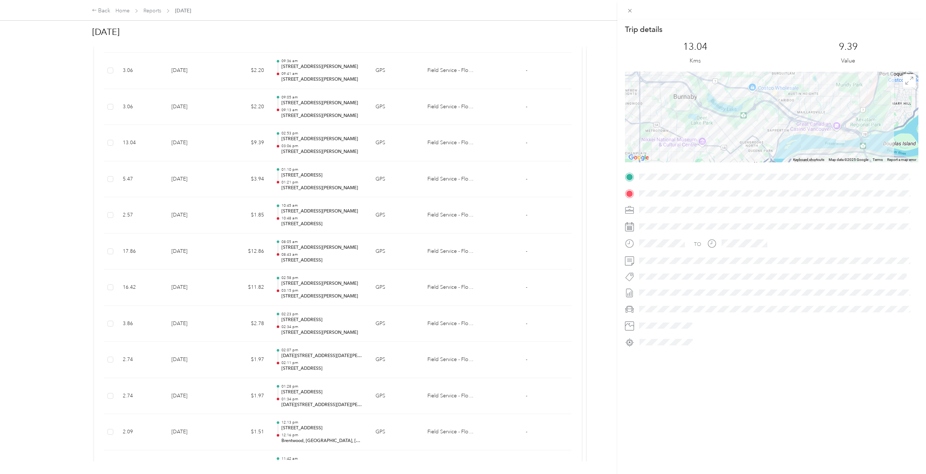
click at [280, 151] on div "Trip details This trip cannot be edited because it is either under review, appr…" at bounding box center [463, 237] width 926 height 474
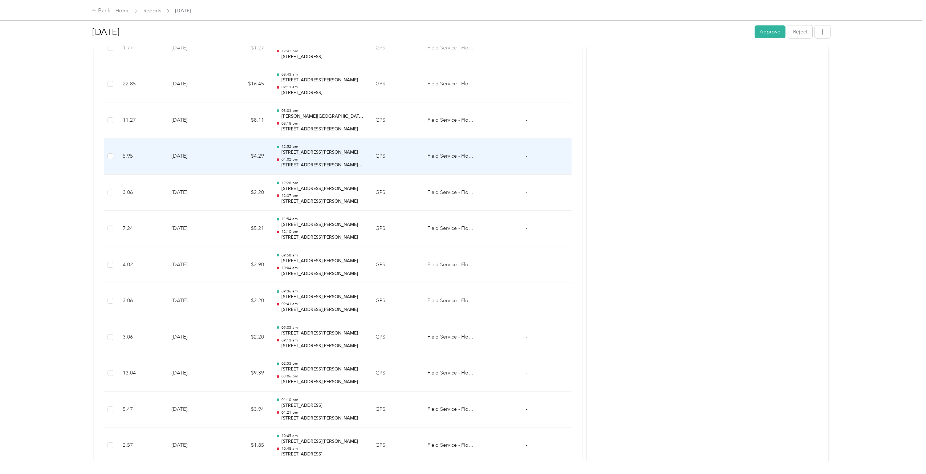
scroll to position [1866, 0]
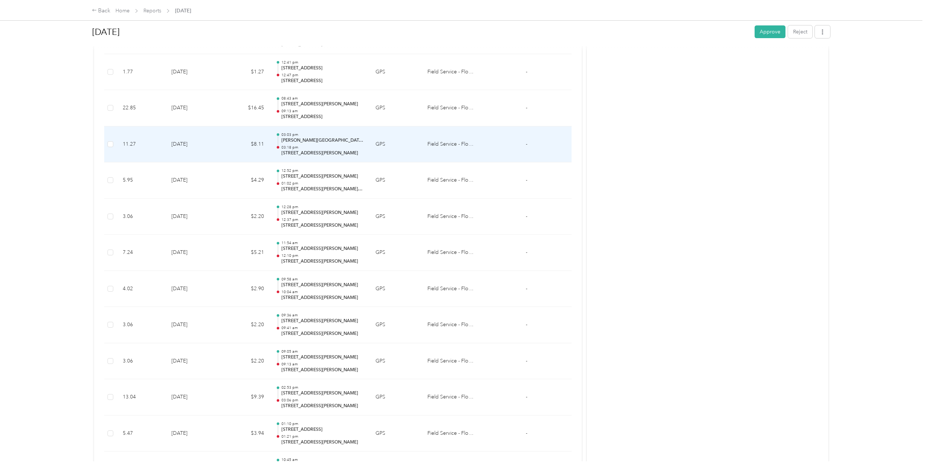
click at [271, 154] on td "03:03 pm [PERSON_NAME][GEOGRAPHIC_DATA], [GEOGRAPHIC_DATA][PERSON_NAME][GEOGRAP…" at bounding box center [320, 144] width 100 height 36
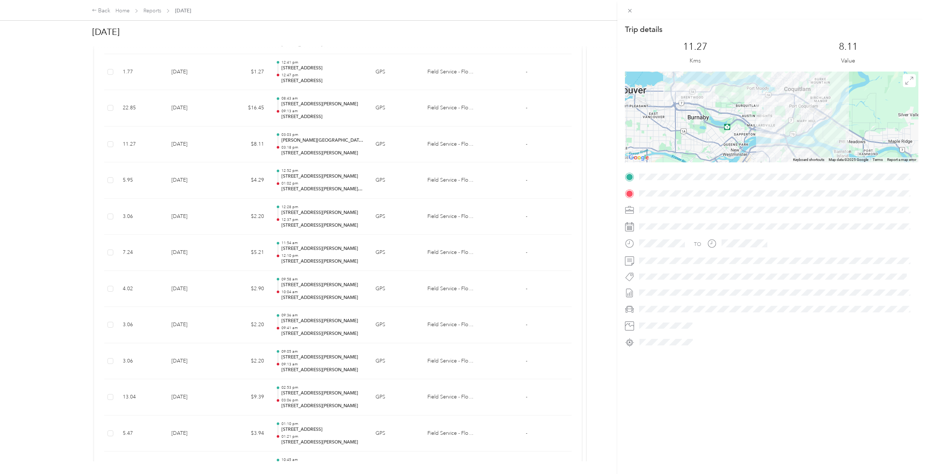
click at [271, 154] on div "Trip details This trip cannot be edited because it is either under review, appr…" at bounding box center [463, 237] width 926 height 474
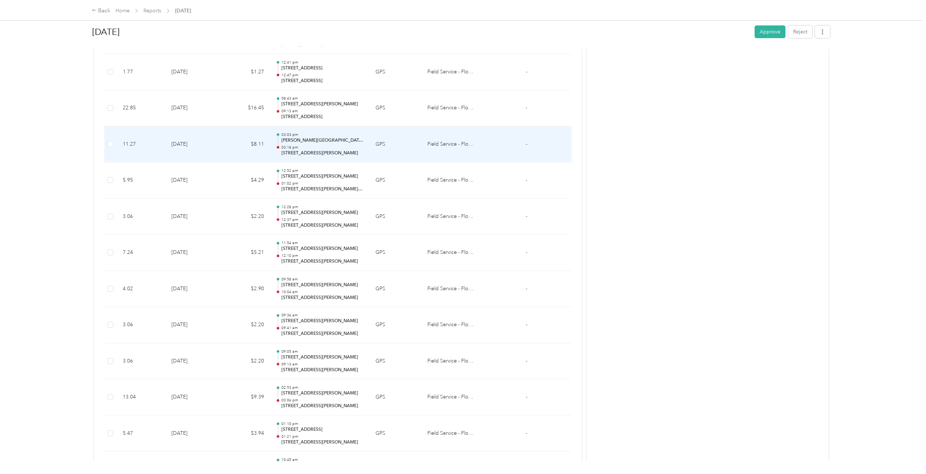
scroll to position [1830, 0]
click at [266, 158] on td "$16.45" at bounding box center [246, 144] width 48 height 36
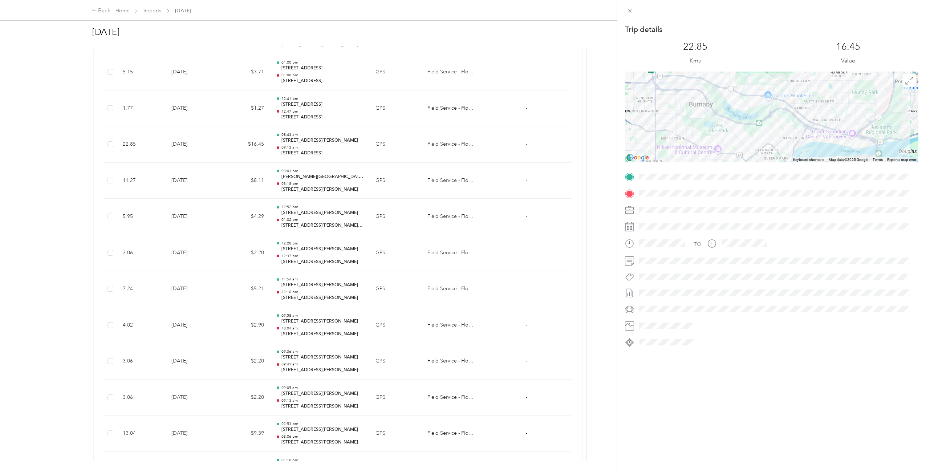
click at [266, 158] on div "Trip details This trip cannot be edited because it is either under review, appr…" at bounding box center [463, 237] width 926 height 474
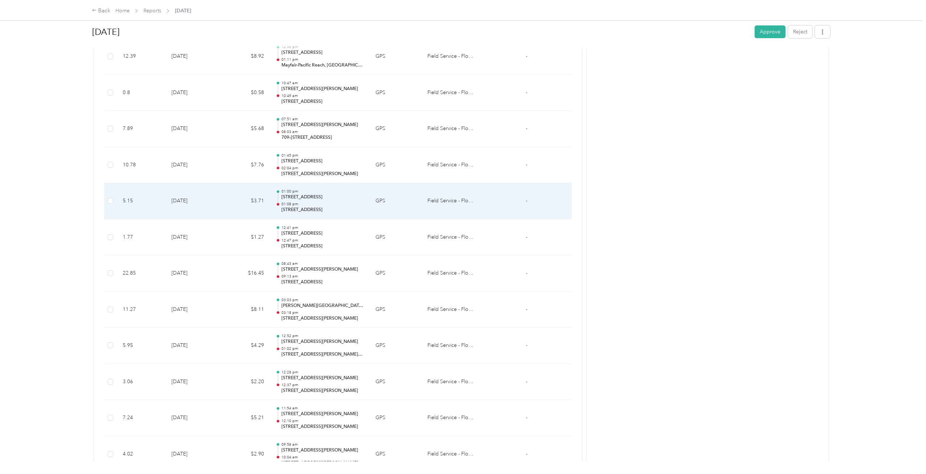
scroll to position [1685, 0]
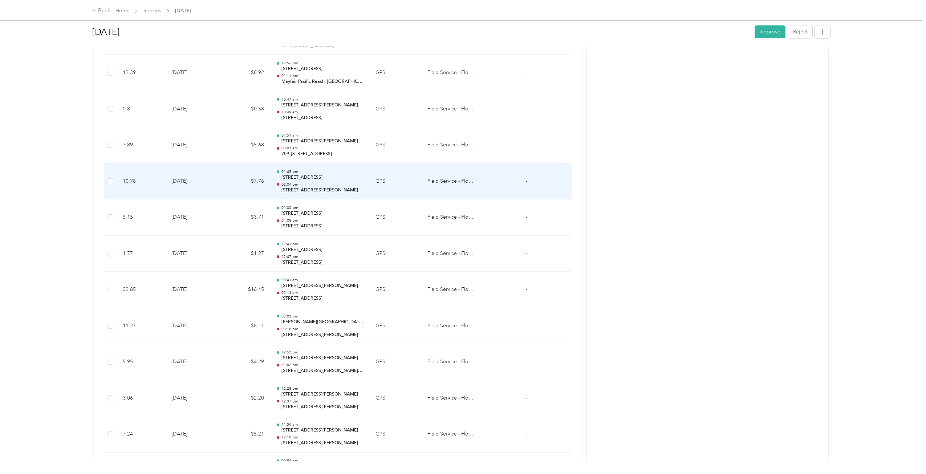
click at [263, 191] on td "$7.76" at bounding box center [246, 181] width 48 height 36
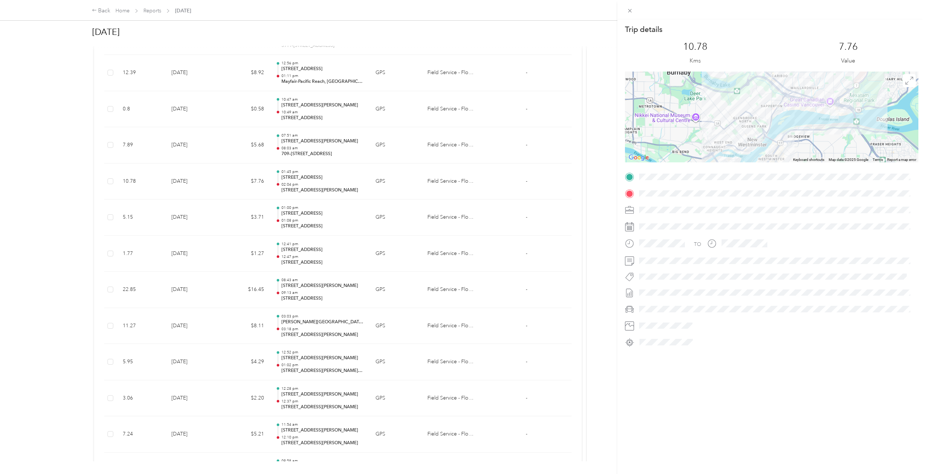
click at [258, 207] on div "Trip details This trip cannot be edited because it is either under review, appr…" at bounding box center [463, 237] width 926 height 474
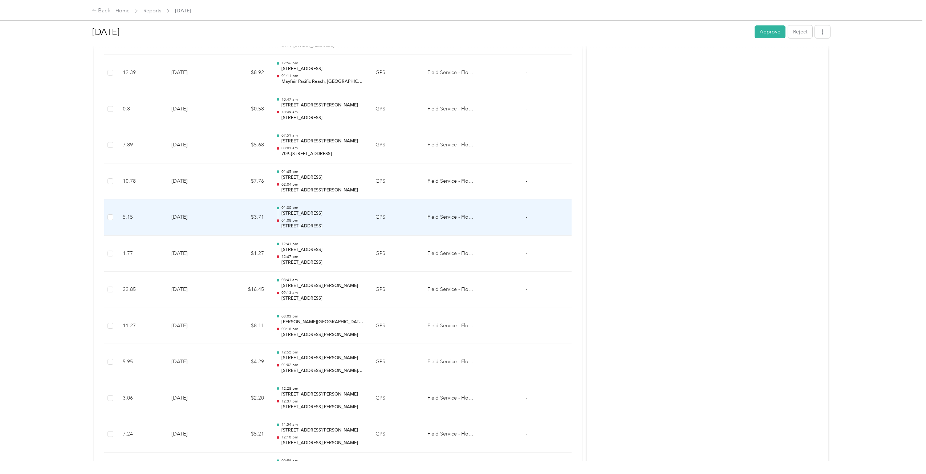
click at [259, 218] on td "$3.71" at bounding box center [246, 217] width 48 height 36
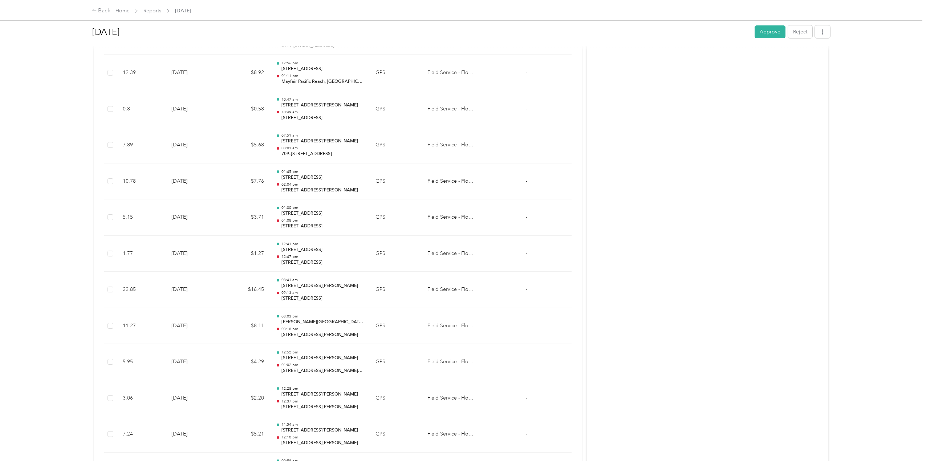
click at [472, 219] on div at bounding box center [935, 237] width 926 height 474
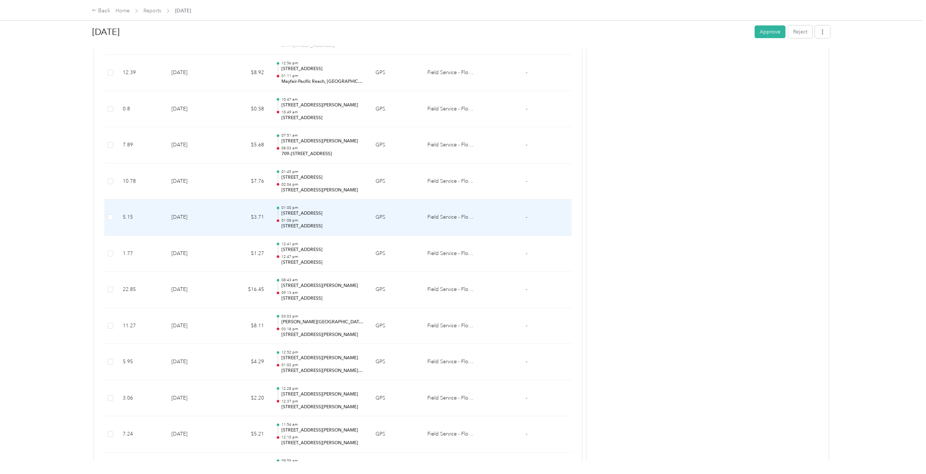
click at [261, 215] on td "$3.71" at bounding box center [246, 217] width 48 height 36
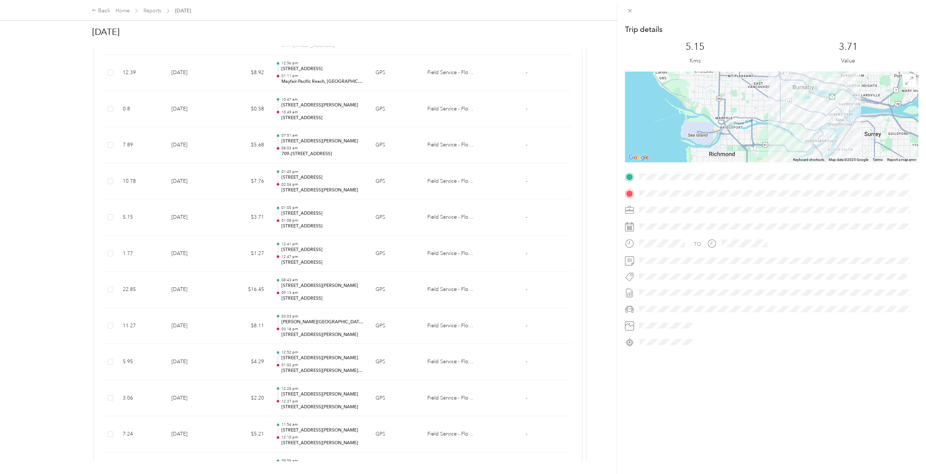
click at [238, 173] on div "Trip details This trip cannot be edited because it is either under review, appr…" at bounding box center [463, 237] width 926 height 474
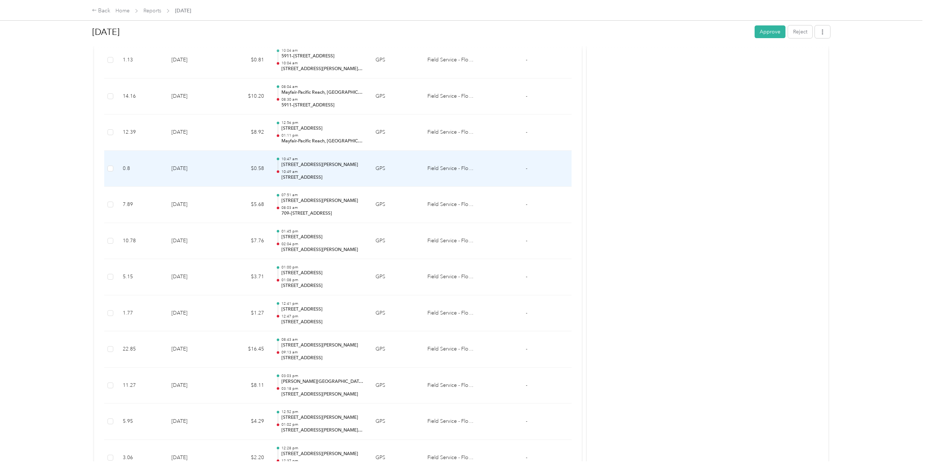
scroll to position [1612, 0]
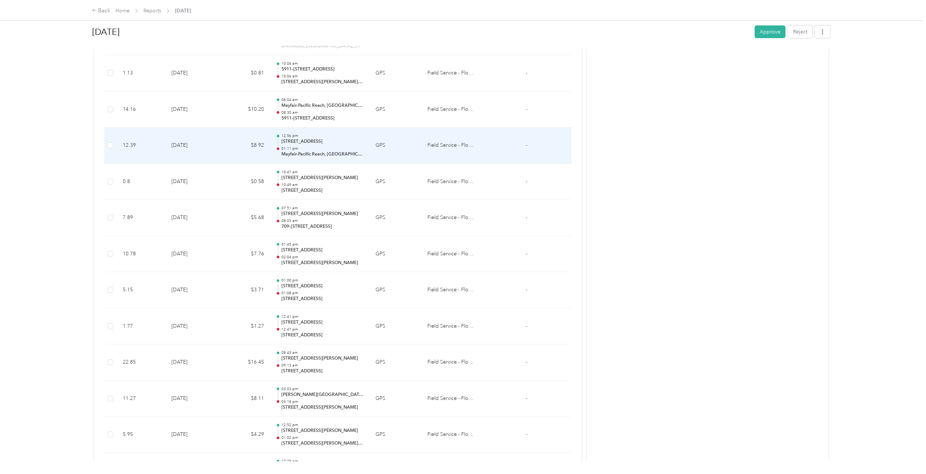
click at [258, 110] on td "$10.20" at bounding box center [246, 110] width 48 height 36
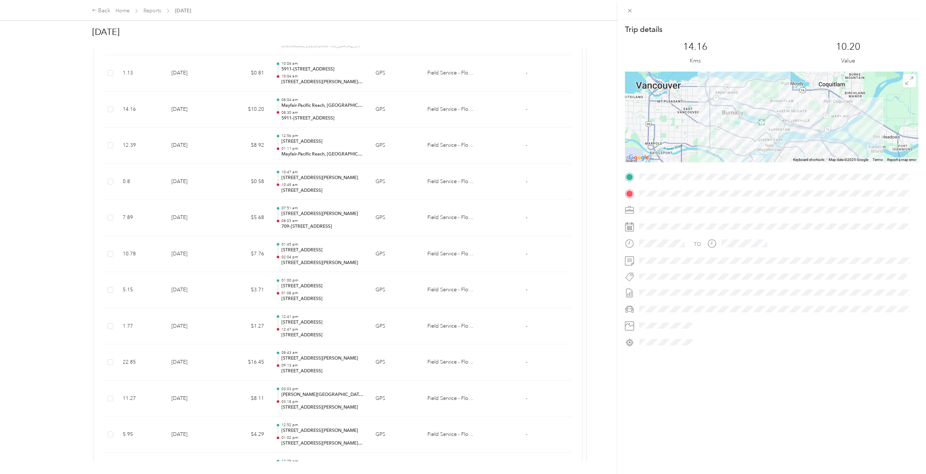
click at [258, 110] on div "Trip details This trip cannot be edited because it is either under review, appr…" at bounding box center [463, 237] width 926 height 474
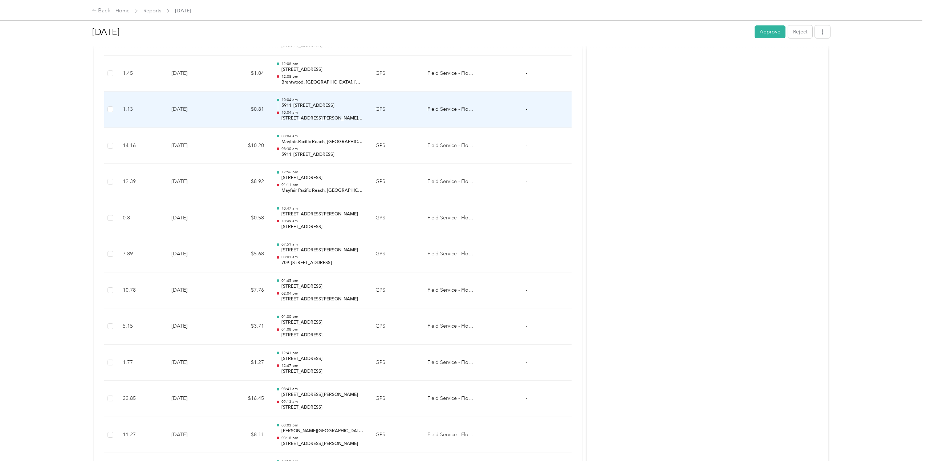
scroll to position [1539, 0]
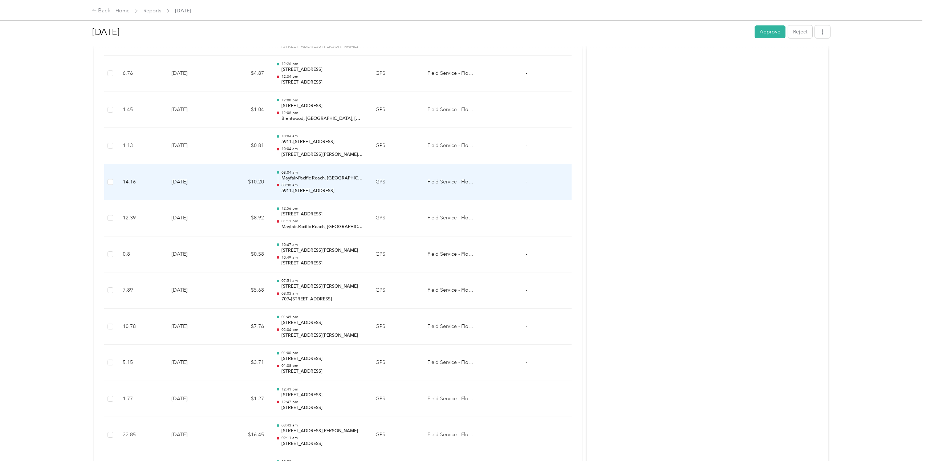
click at [245, 178] on td "$10.20" at bounding box center [246, 182] width 48 height 36
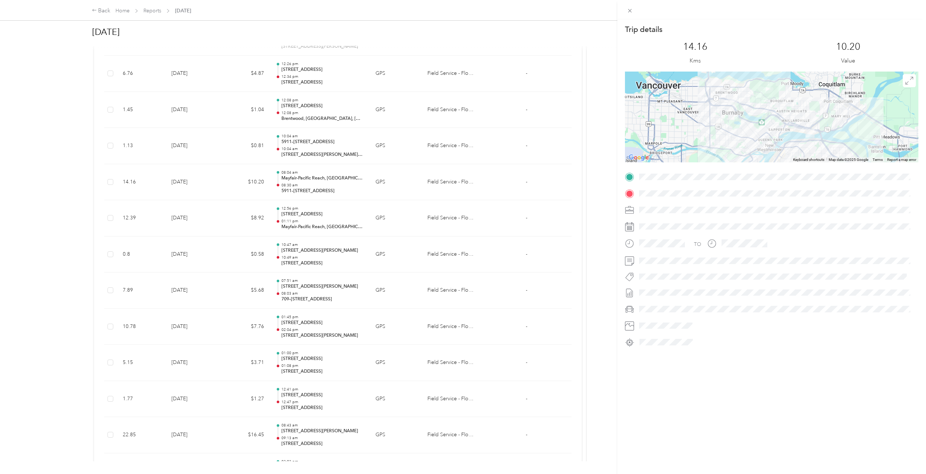
click at [245, 178] on div "Trip details This trip cannot be edited because it is either under review, appr…" at bounding box center [463, 237] width 926 height 474
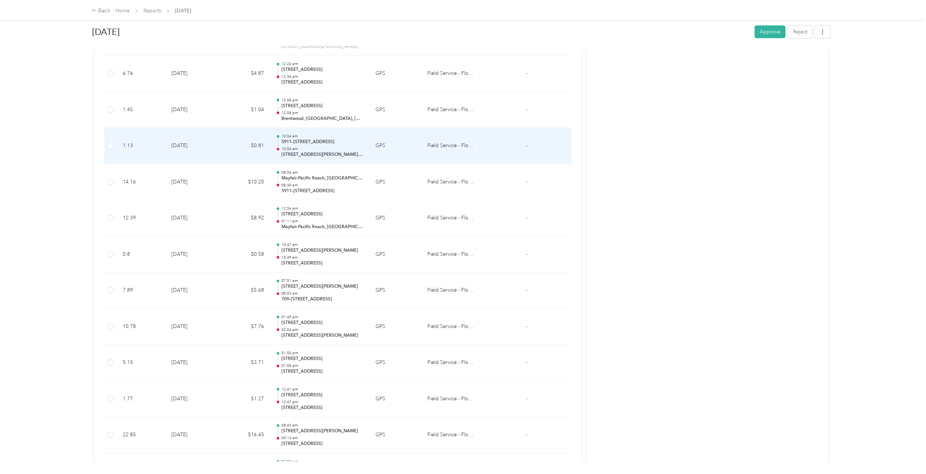
click at [248, 142] on td "$0.81" at bounding box center [246, 146] width 48 height 36
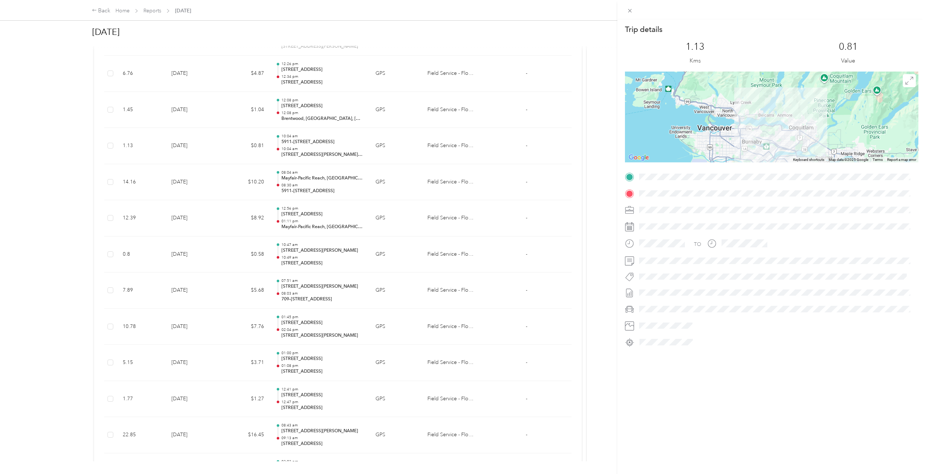
click at [231, 190] on div "Trip details This trip cannot be edited because it is either under review, appr…" at bounding box center [463, 237] width 926 height 474
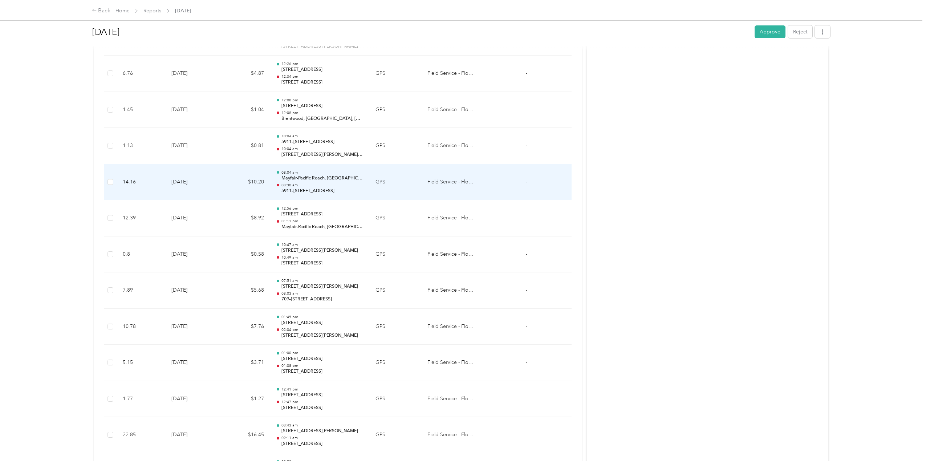
click at [255, 194] on td "$10.20" at bounding box center [246, 182] width 48 height 36
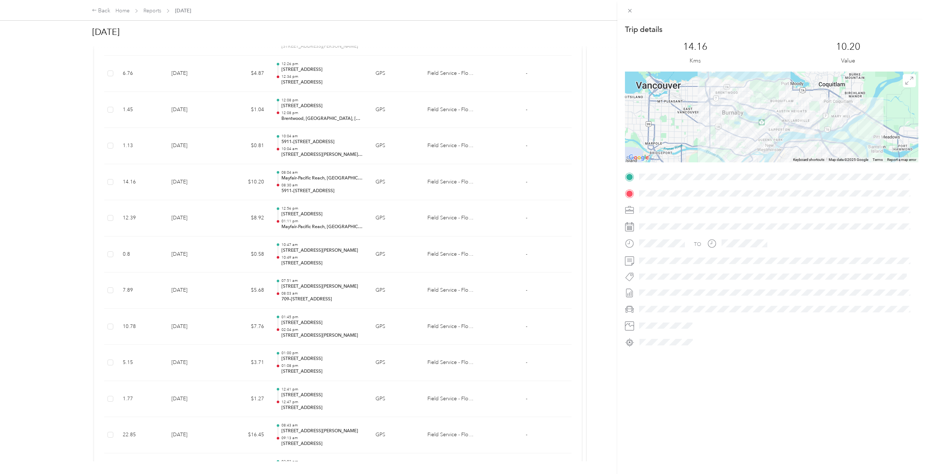
click at [244, 188] on div "Trip details This trip cannot be edited because it is either under review, appr…" at bounding box center [463, 237] width 926 height 474
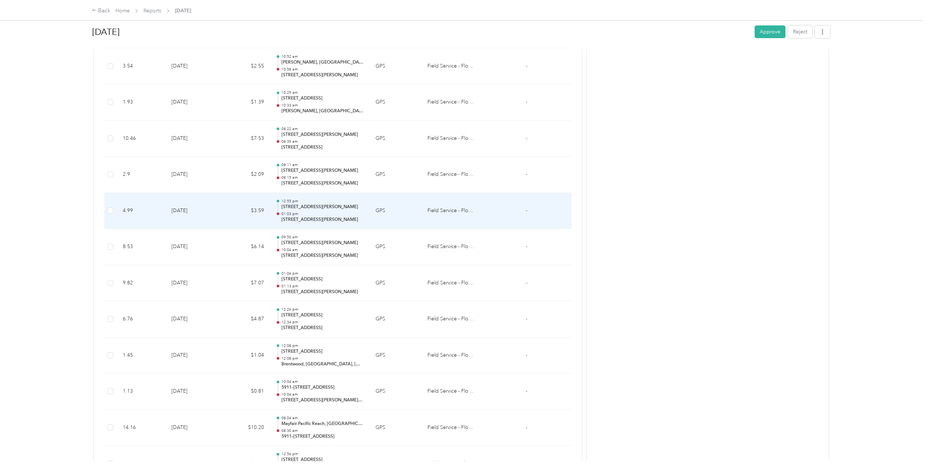
scroll to position [1249, 0]
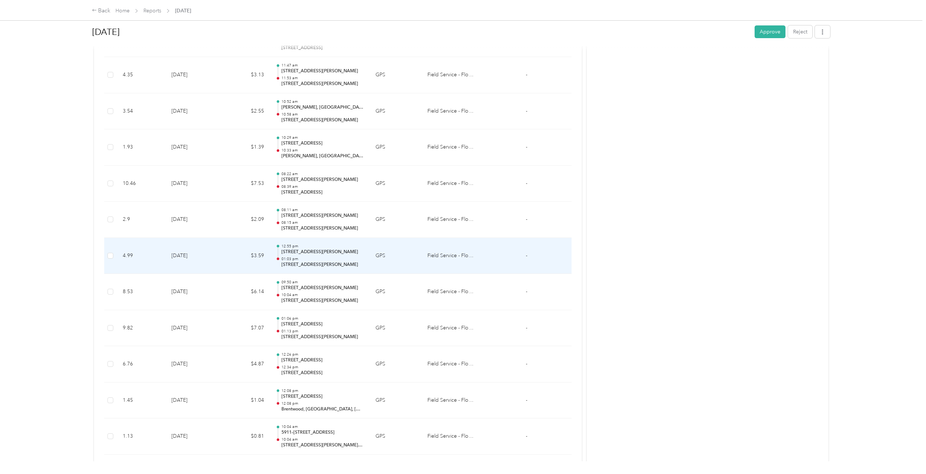
click at [237, 255] on td "$3.59" at bounding box center [246, 256] width 48 height 36
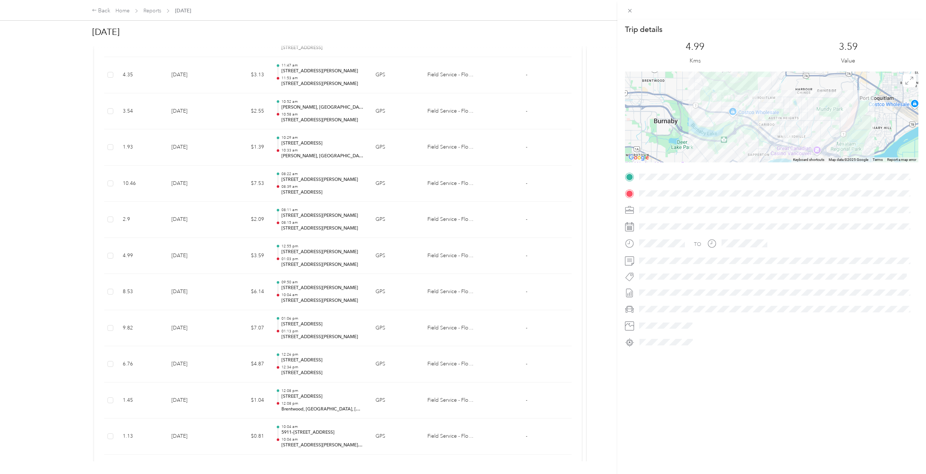
click at [237, 255] on div "Trip details This trip cannot be edited because it is either under review, appr…" at bounding box center [463, 237] width 926 height 474
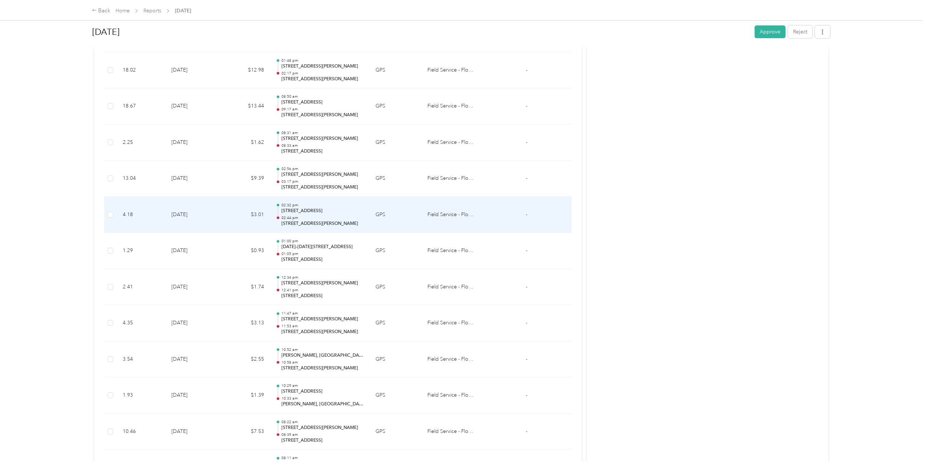
scroll to position [995, 0]
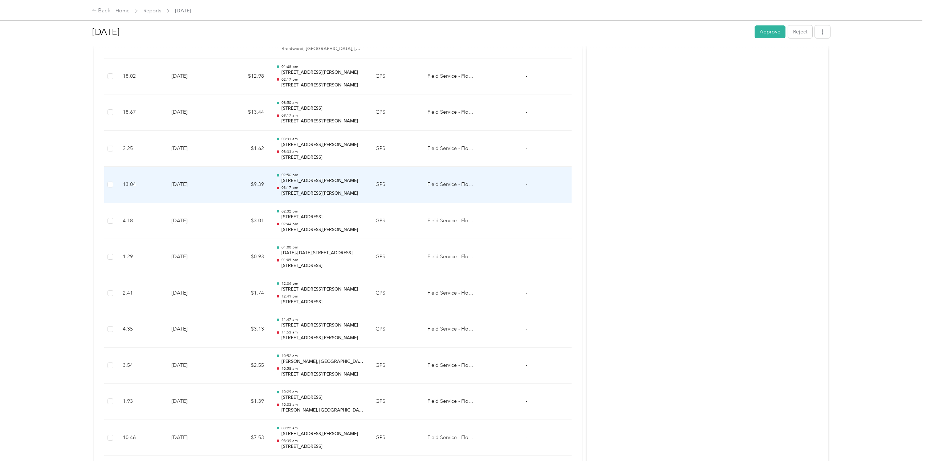
click at [239, 183] on td "$9.39" at bounding box center [246, 185] width 48 height 36
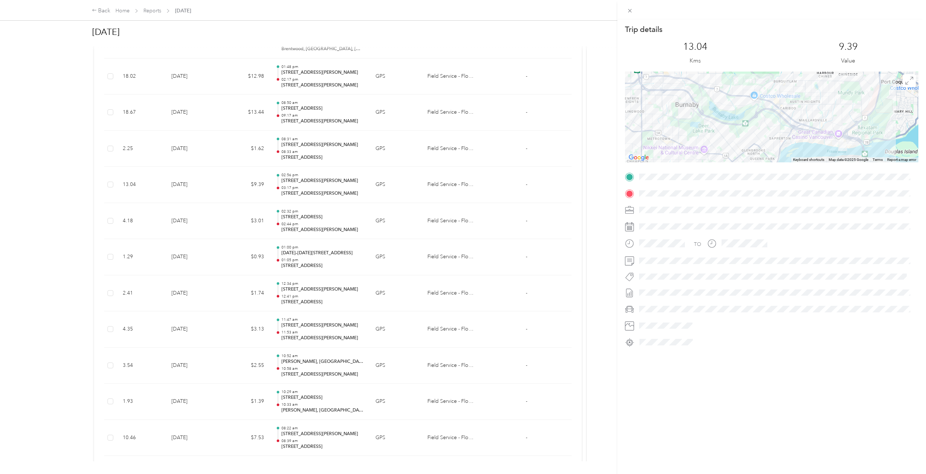
click at [240, 182] on div "Trip details This trip cannot be edited because it is either under review, appr…" at bounding box center [463, 237] width 926 height 474
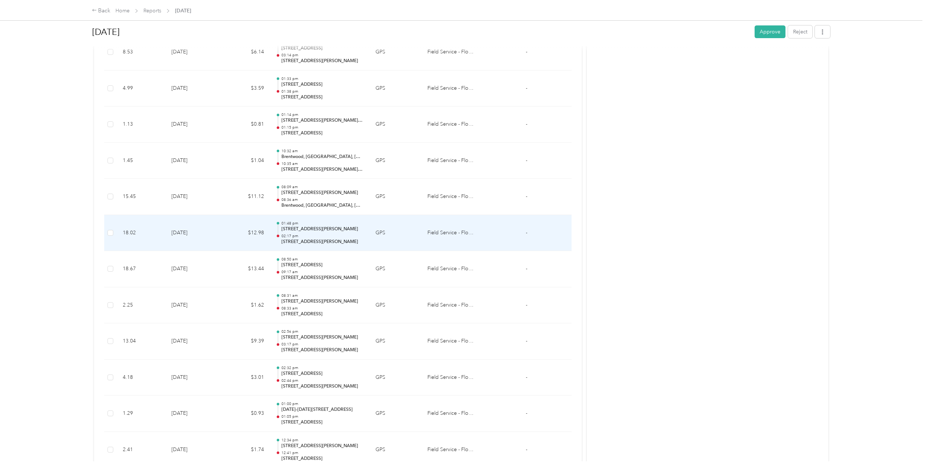
scroll to position [813, 0]
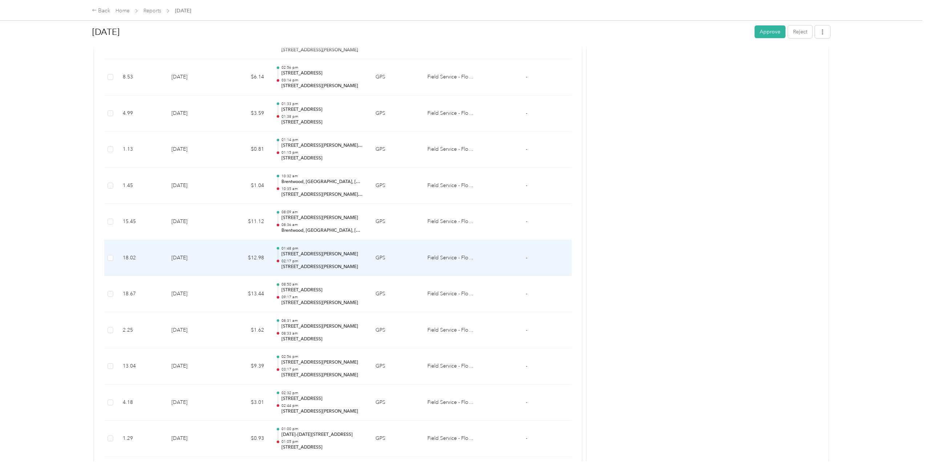
click at [230, 267] on td "$12.98" at bounding box center [246, 258] width 48 height 36
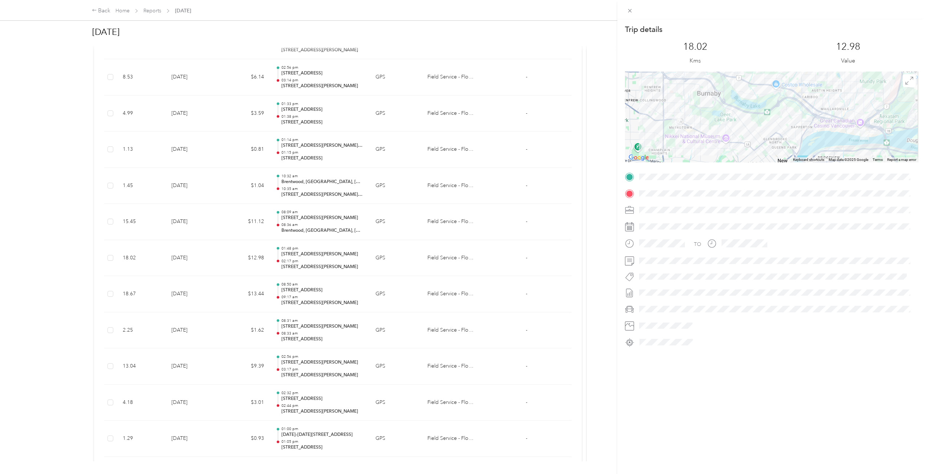
click at [230, 267] on div "Trip details This trip cannot be edited because it is either under review, appr…" at bounding box center [463, 237] width 926 height 474
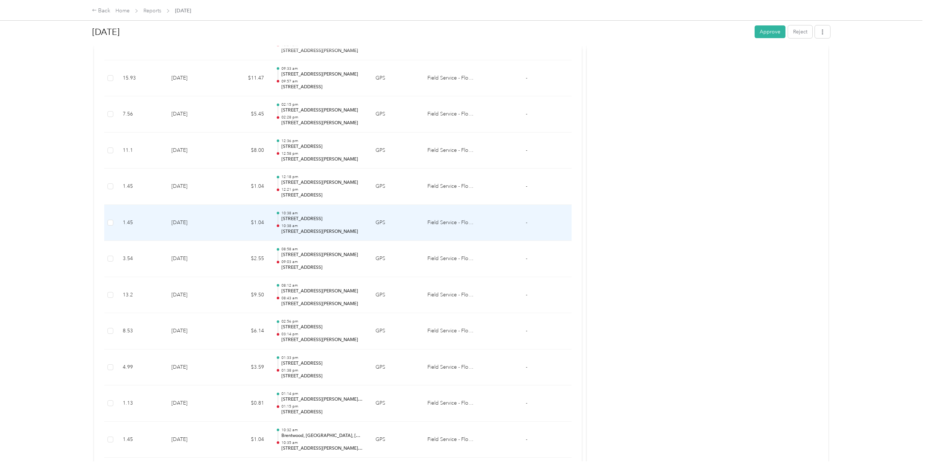
scroll to position [559, 0]
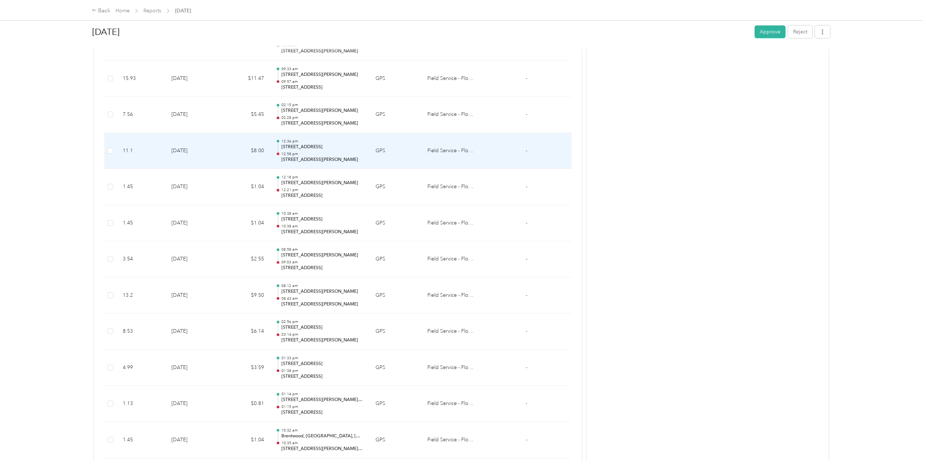
click at [267, 156] on td "$8.00" at bounding box center [246, 151] width 48 height 36
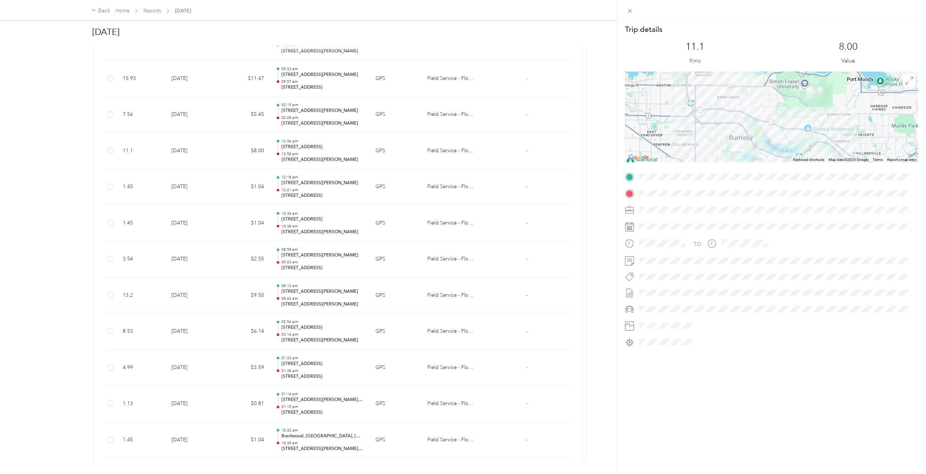
click at [268, 155] on div "Trip details This trip cannot be edited because it is either under review, appr…" at bounding box center [463, 237] width 926 height 474
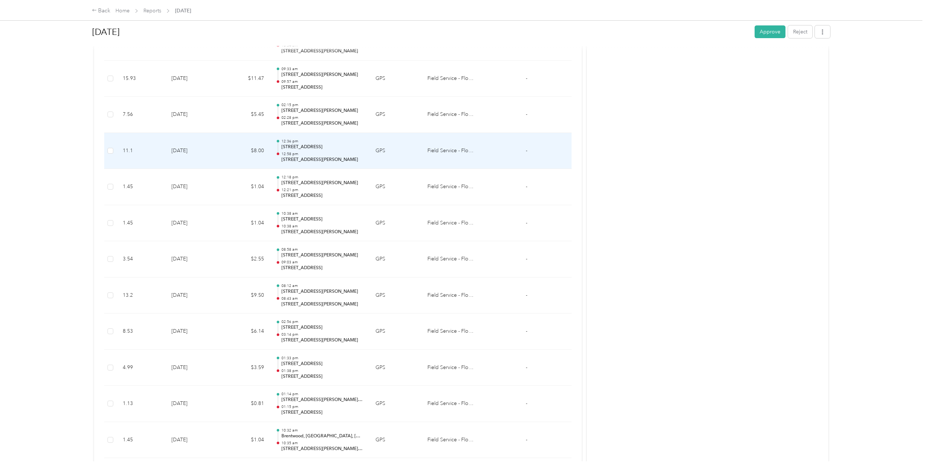
scroll to position [522, 0]
click at [266, 159] on td "$5.45" at bounding box center [246, 151] width 48 height 36
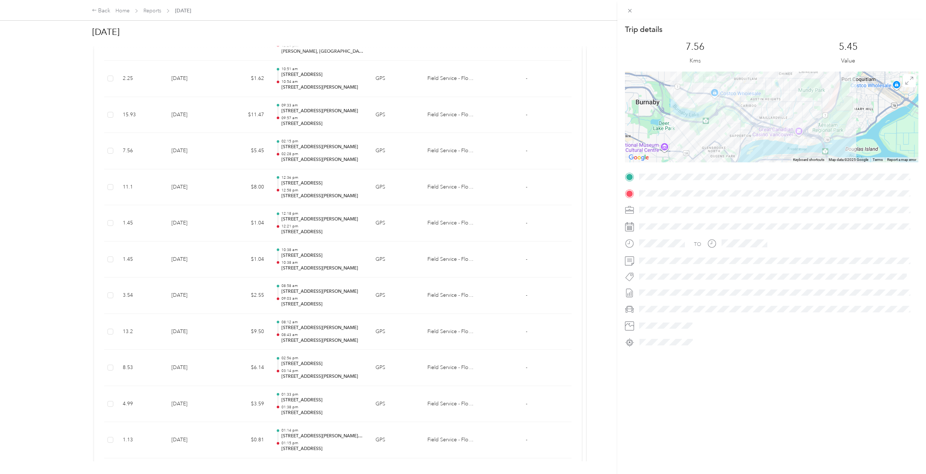
click at [250, 226] on div "Trip details This trip cannot be edited because it is either under review, appr…" at bounding box center [463, 237] width 926 height 474
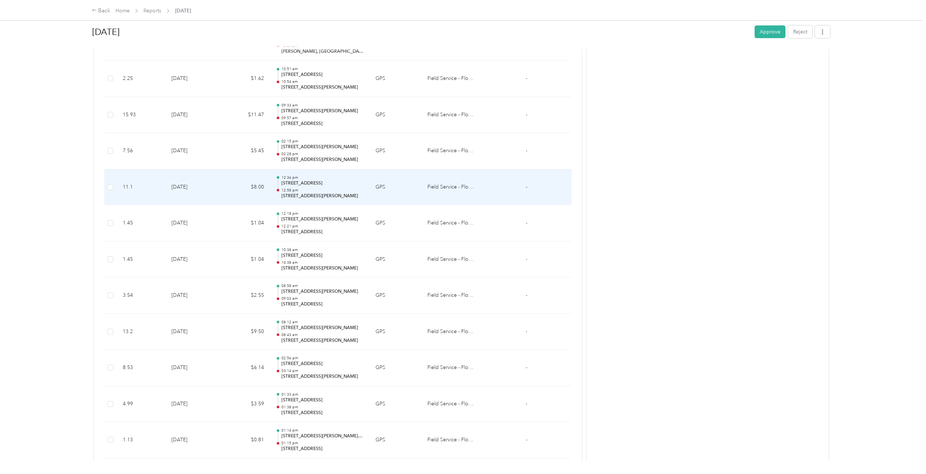
click at [251, 196] on td "$8.00" at bounding box center [246, 187] width 48 height 36
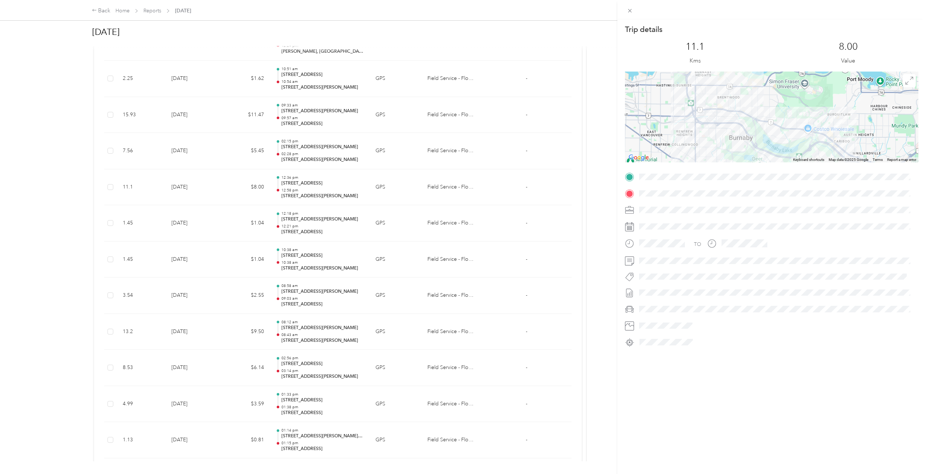
click at [240, 152] on div "Trip details This trip cannot be edited because it is either under review, appr…" at bounding box center [463, 237] width 926 height 474
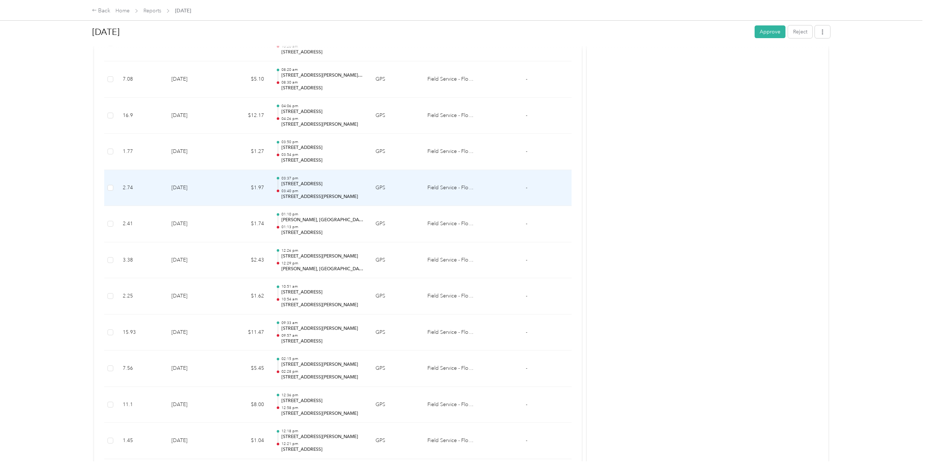
scroll to position [304, 0]
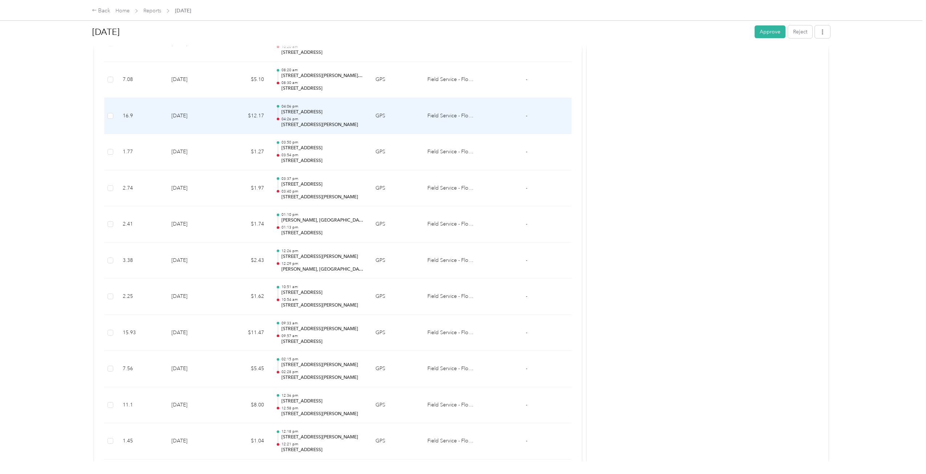
click at [246, 126] on td "$12.17" at bounding box center [246, 116] width 48 height 36
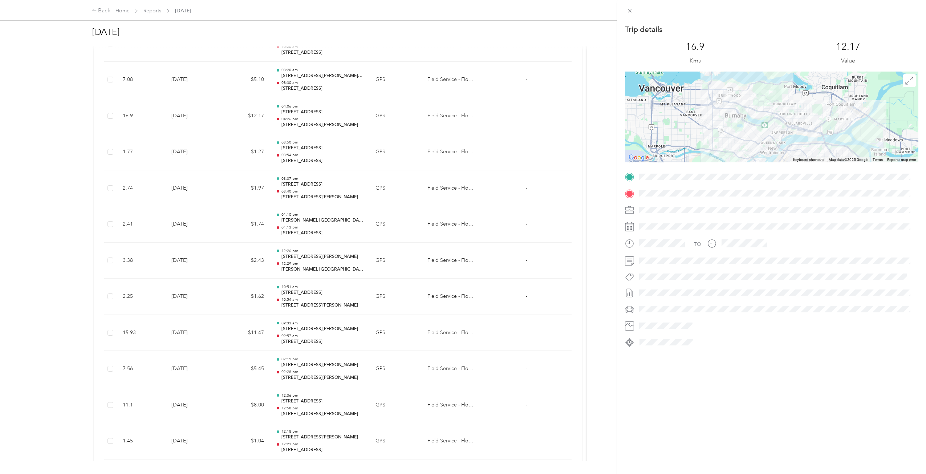
click at [246, 126] on div "Trip details This trip cannot be edited because it is either under review, appr…" at bounding box center [463, 237] width 926 height 474
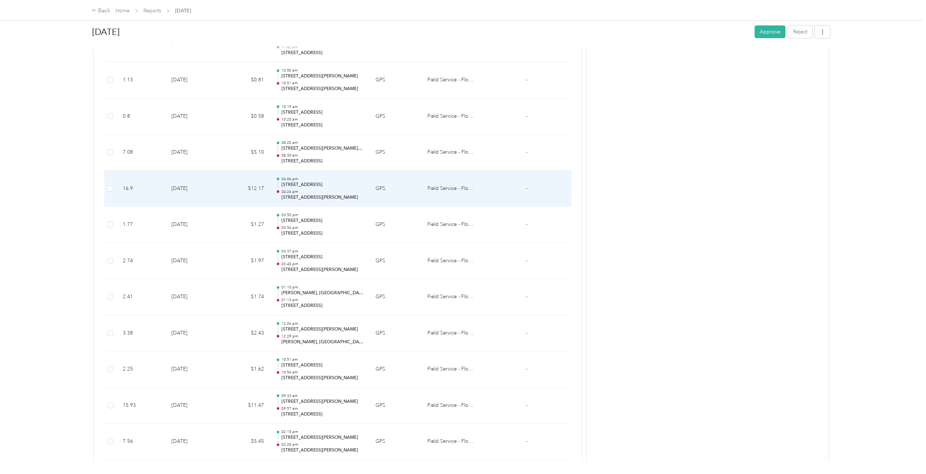
scroll to position [195, 0]
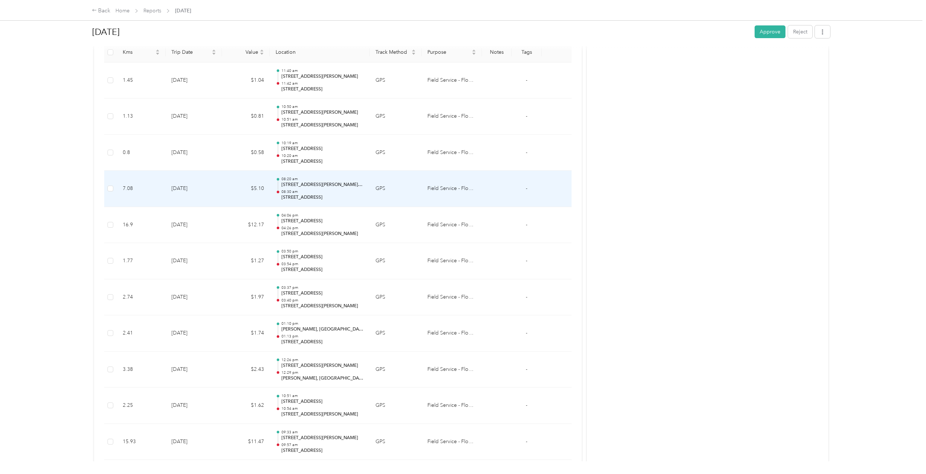
click at [241, 194] on td "$5.10" at bounding box center [246, 189] width 48 height 36
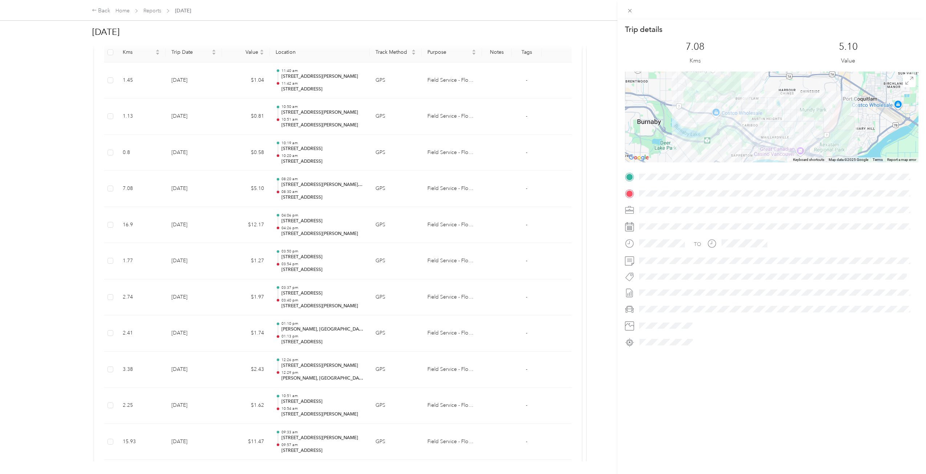
click at [241, 194] on div "Trip details This trip cannot be edited because it is either under review, appr…" at bounding box center [463, 237] width 926 height 474
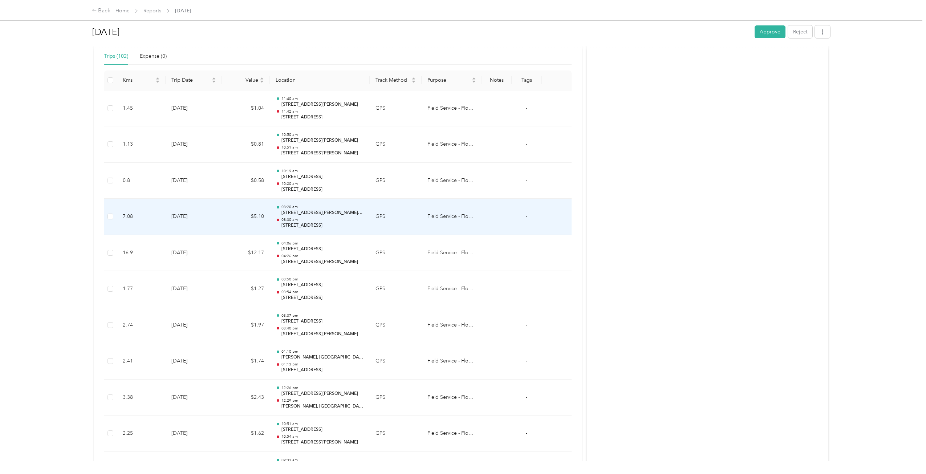
scroll to position [159, 0]
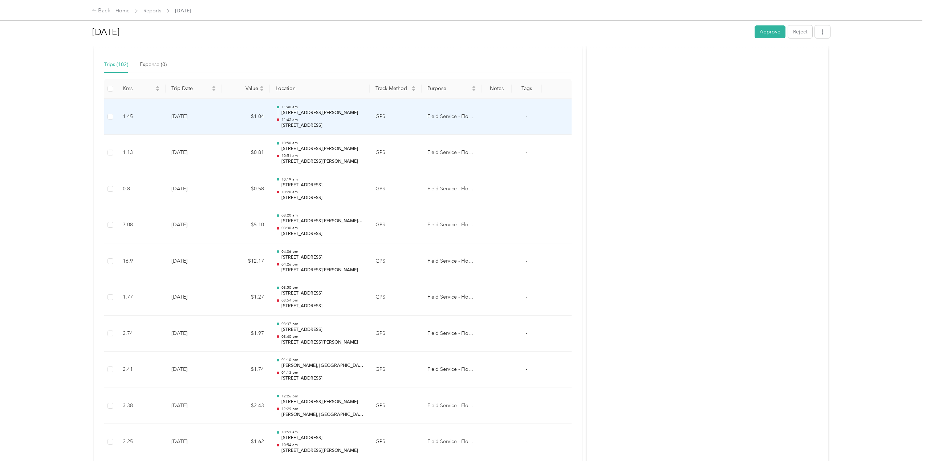
click at [233, 122] on td "$1.04" at bounding box center [246, 117] width 48 height 36
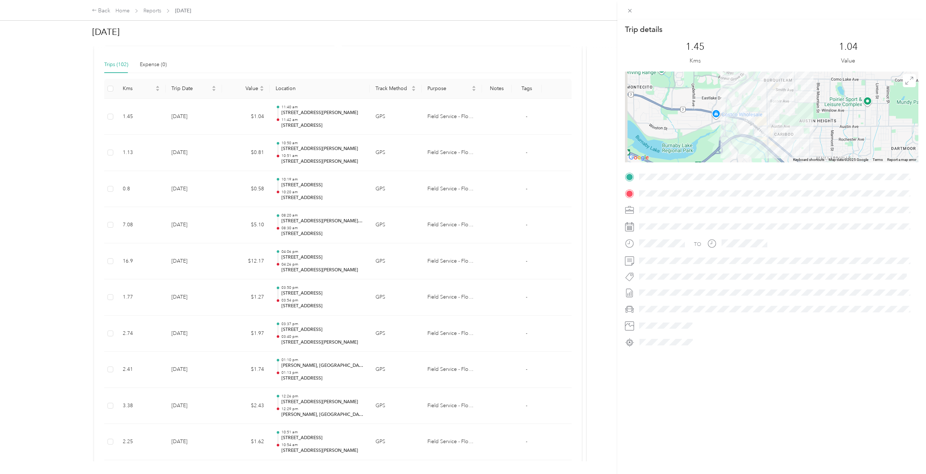
click at [233, 122] on div "Trip details This trip cannot be edited because it is either under review, appr…" at bounding box center [463, 237] width 926 height 474
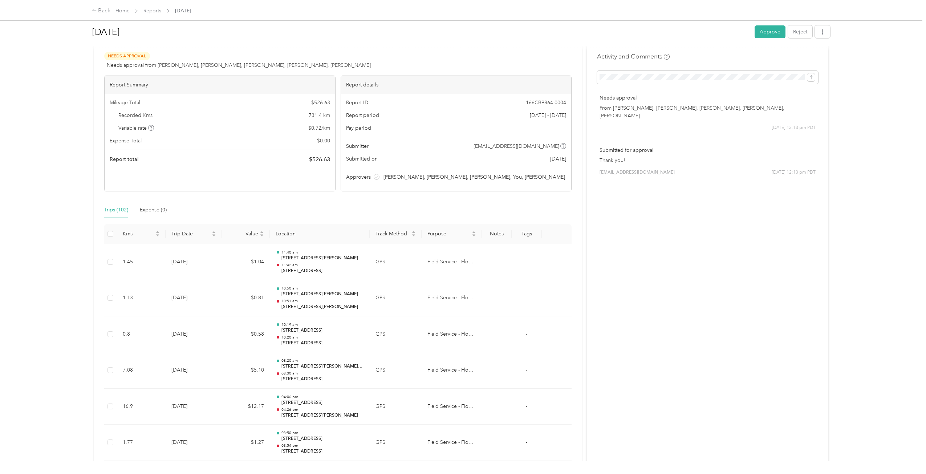
scroll to position [0, 0]
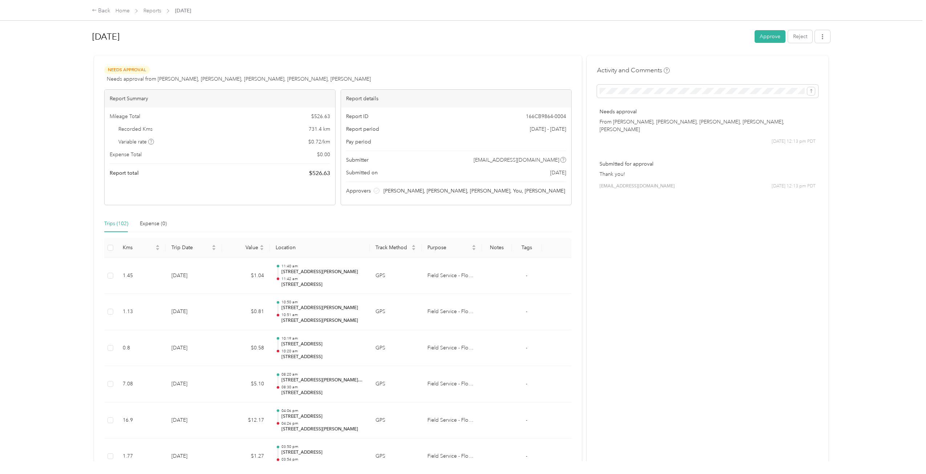
click at [763, 42] on button "Approve" at bounding box center [770, 36] width 31 height 13
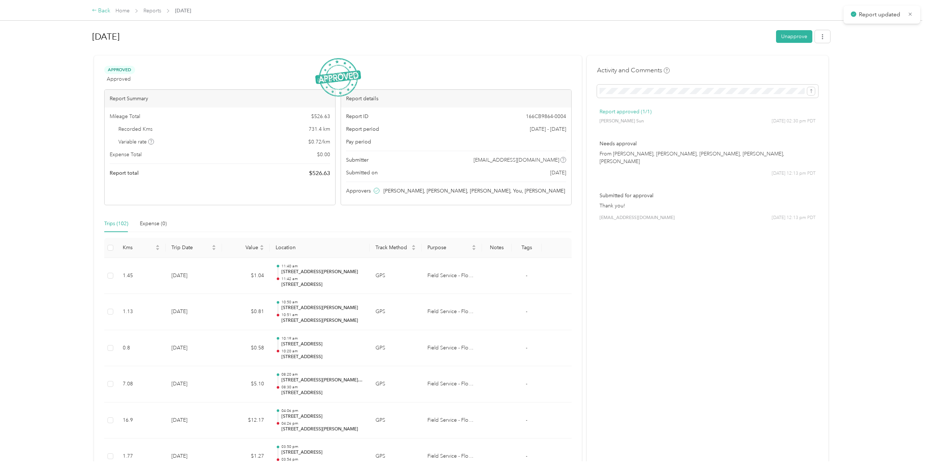
click at [106, 7] on div "Back" at bounding box center [101, 11] width 19 height 9
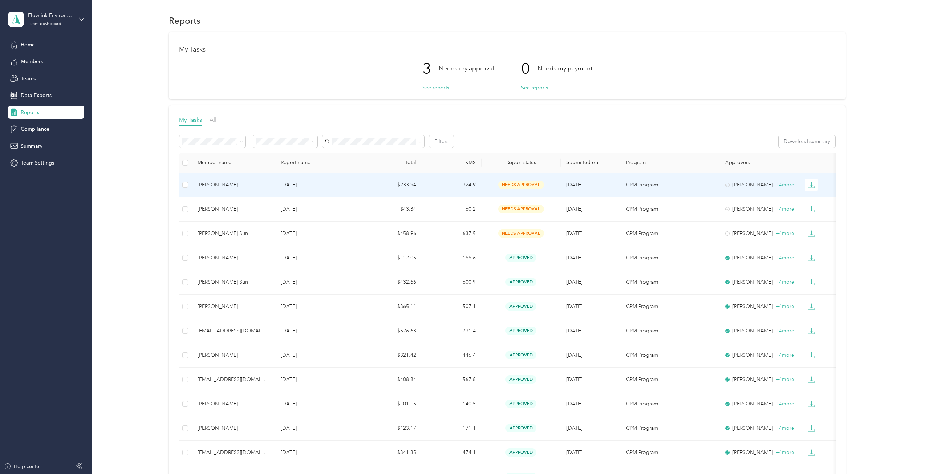
click at [215, 178] on td "[PERSON_NAME]" at bounding box center [233, 185] width 83 height 24
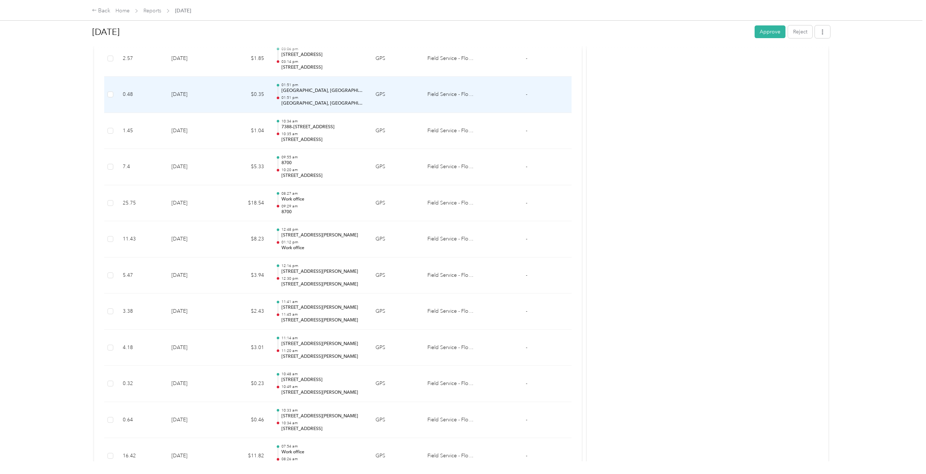
scroll to position [1586, 0]
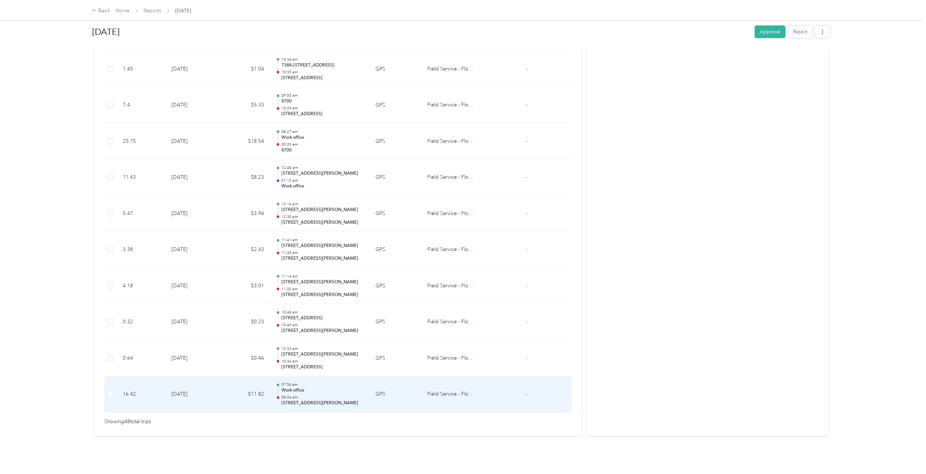
click at [211, 393] on td "[DATE]" at bounding box center [194, 394] width 56 height 36
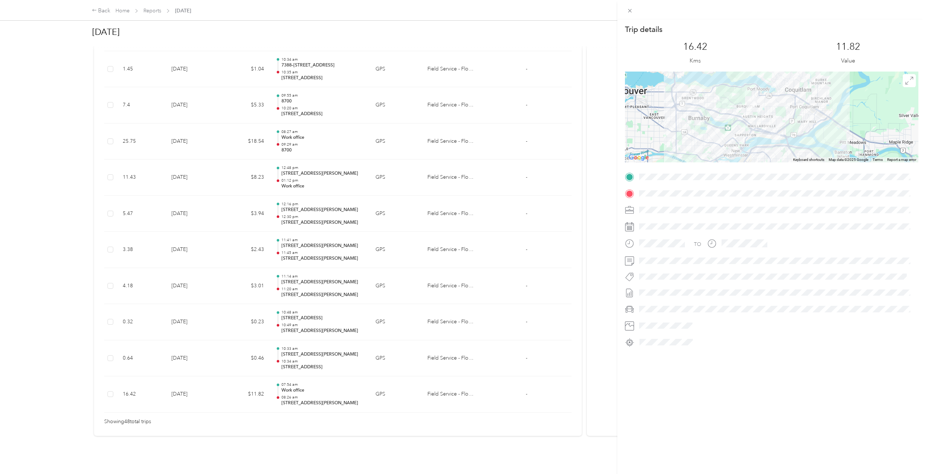
click at [227, 386] on div "Trip details This trip cannot be edited because it is either under review, appr…" at bounding box center [463, 237] width 926 height 474
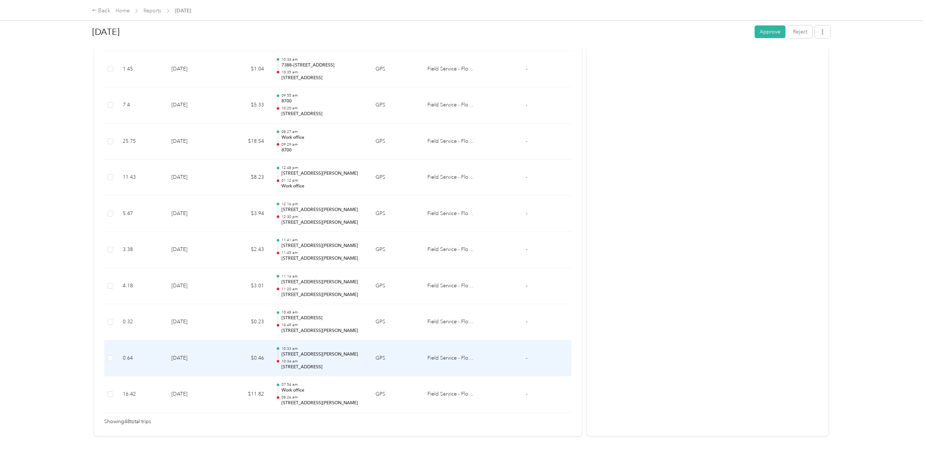
click at [226, 358] on td "$0.46" at bounding box center [246, 358] width 48 height 36
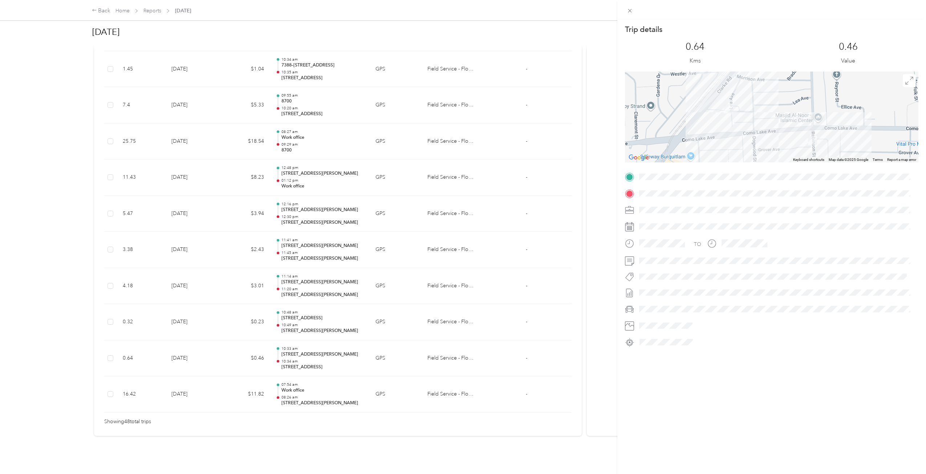
drag, startPoint x: 235, startPoint y: 403, endPoint x: 236, endPoint y: 397, distance: 6.3
click at [235, 403] on div "Trip details This trip cannot be edited because it is either under review, appr…" at bounding box center [463, 237] width 926 height 474
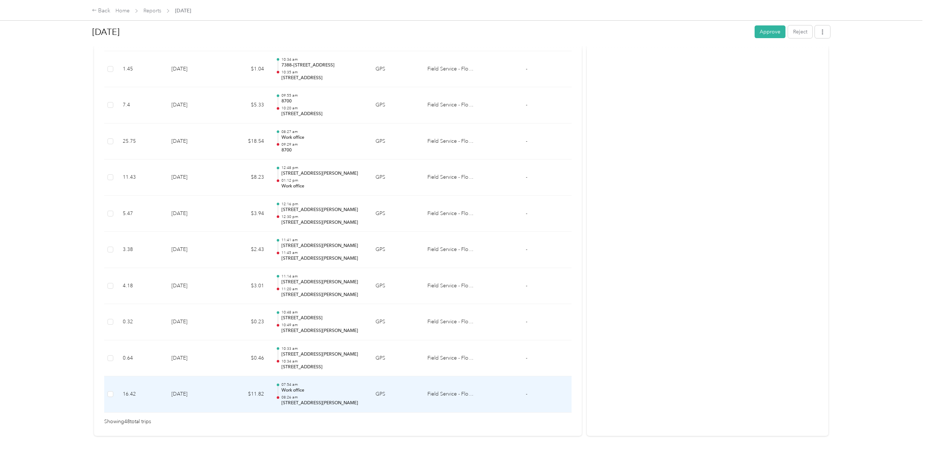
click at [235, 395] on td "$11.82" at bounding box center [246, 394] width 48 height 36
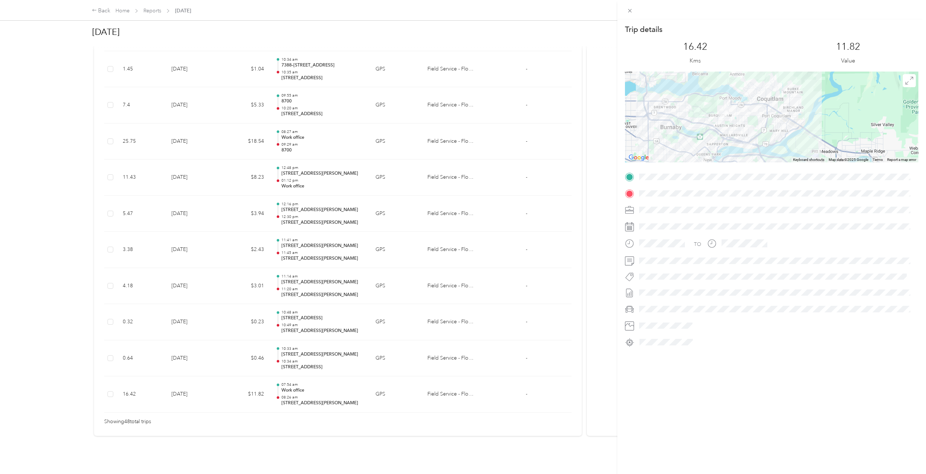
click at [249, 368] on div "Trip details This trip cannot be edited because it is either under review, appr…" at bounding box center [463, 237] width 926 height 474
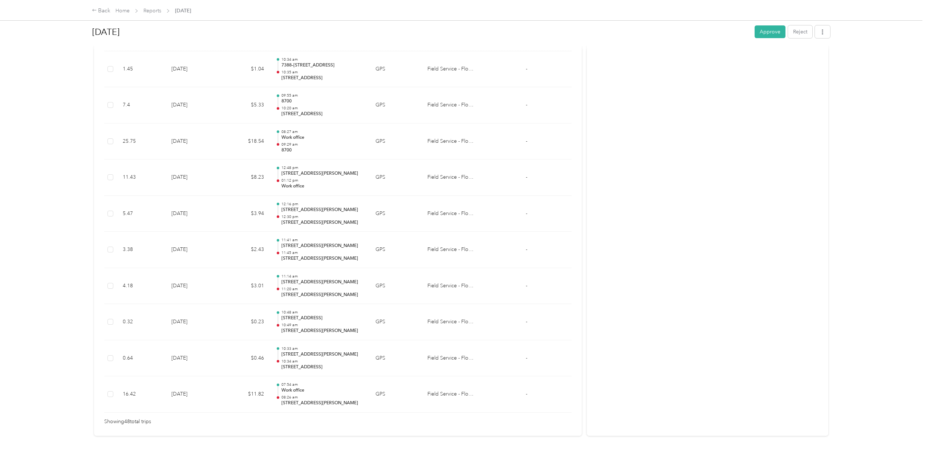
click at [240, 358] on td "$0.46" at bounding box center [246, 358] width 48 height 36
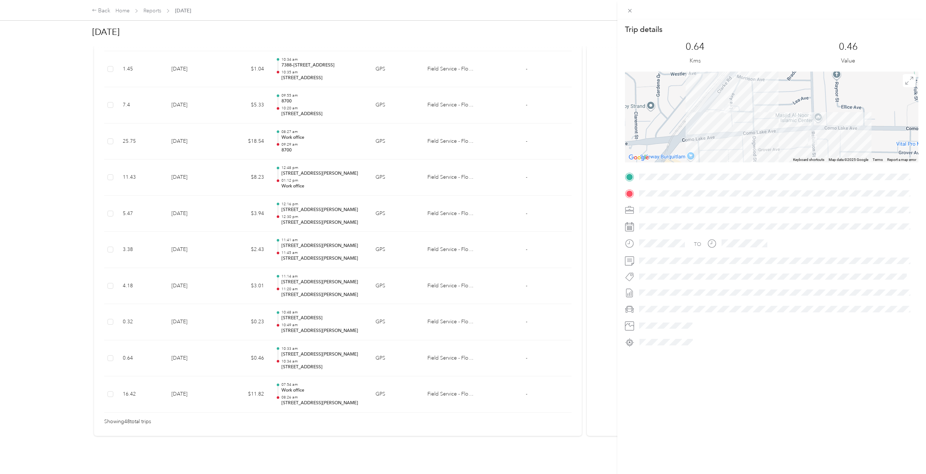
click at [239, 354] on div "Trip details This trip cannot be edited because it is either under review, appr…" at bounding box center [463, 237] width 926 height 474
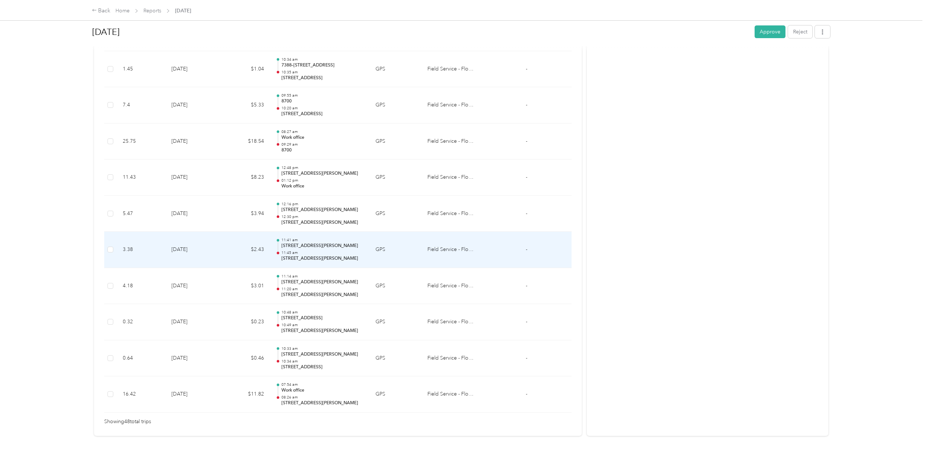
click at [227, 248] on td "$2.43" at bounding box center [246, 250] width 48 height 36
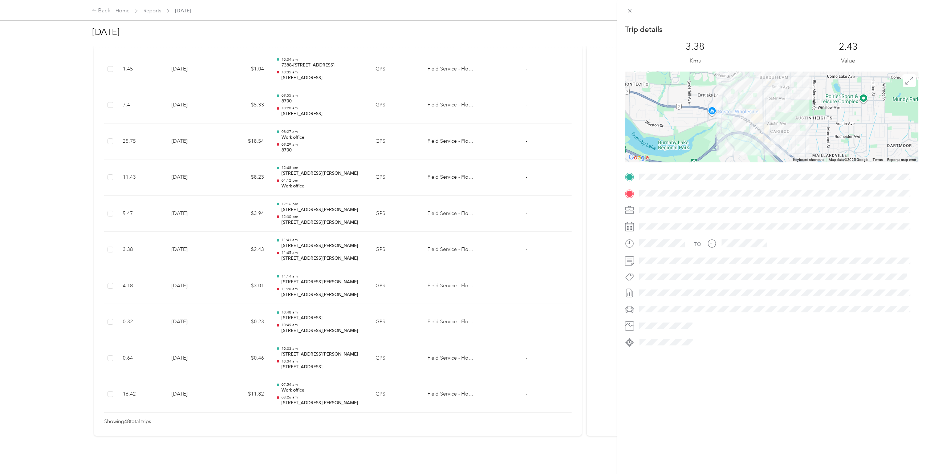
click at [227, 248] on div "Trip details This trip cannot be edited because it is either under review, appr…" at bounding box center [463, 237] width 926 height 474
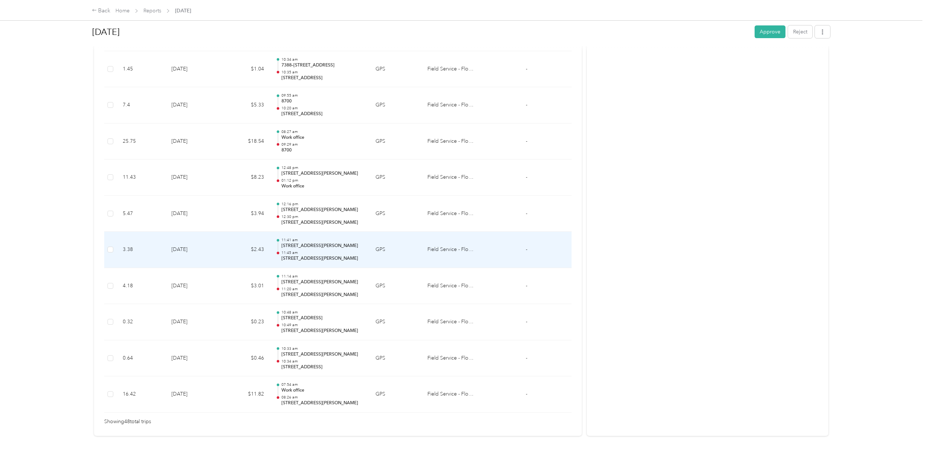
click at [221, 232] on td "[DATE]" at bounding box center [194, 250] width 56 height 36
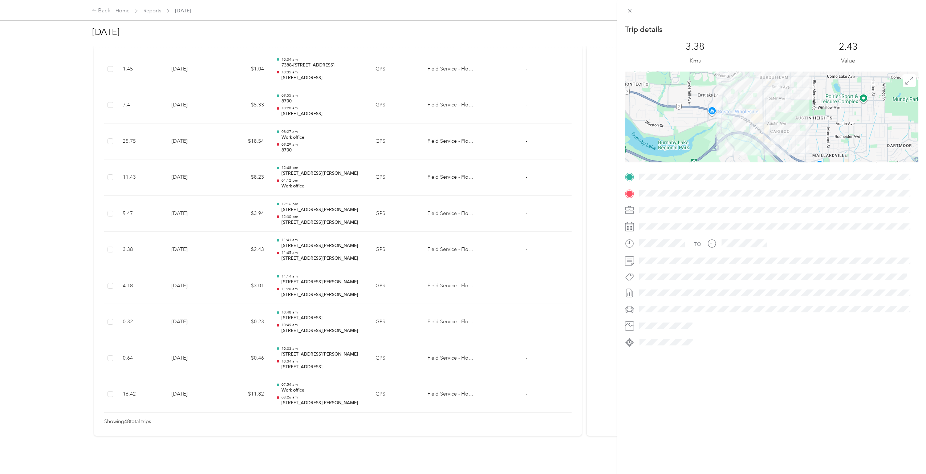
click at [220, 217] on div "Trip details This trip cannot be edited because it is either under review, appr…" at bounding box center [463, 237] width 926 height 474
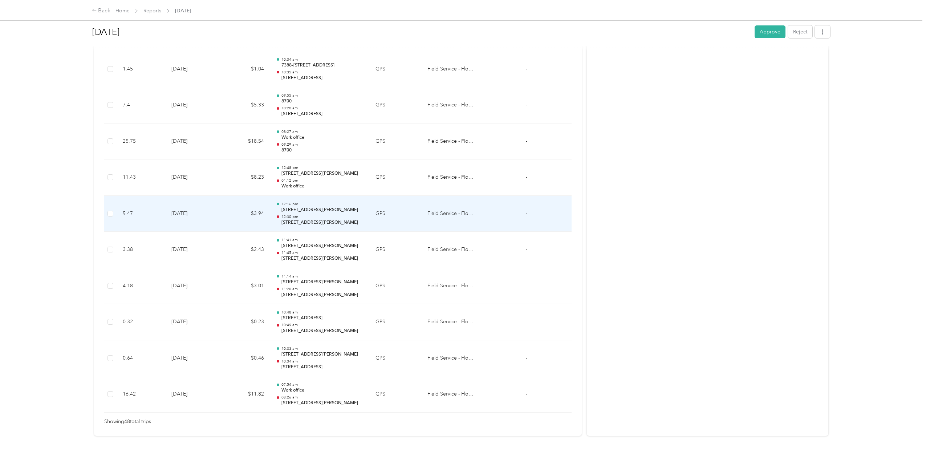
click at [219, 214] on td "[DATE]" at bounding box center [194, 214] width 56 height 36
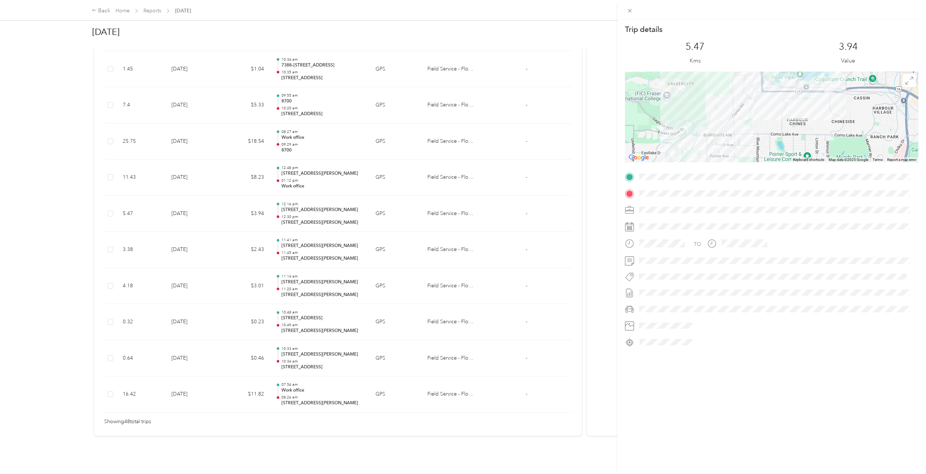
click at [229, 176] on div "Trip details This trip cannot be edited because it is either under review, appr…" at bounding box center [463, 237] width 926 height 474
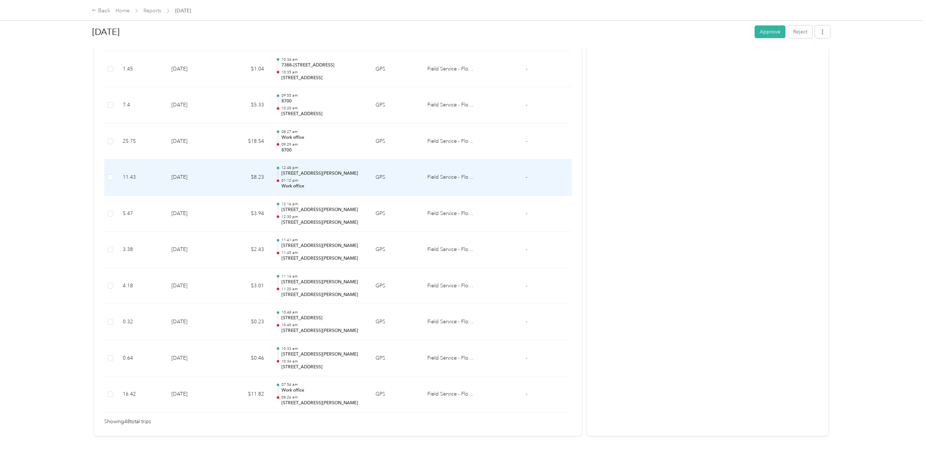
click at [229, 176] on td "$8.23" at bounding box center [246, 177] width 48 height 36
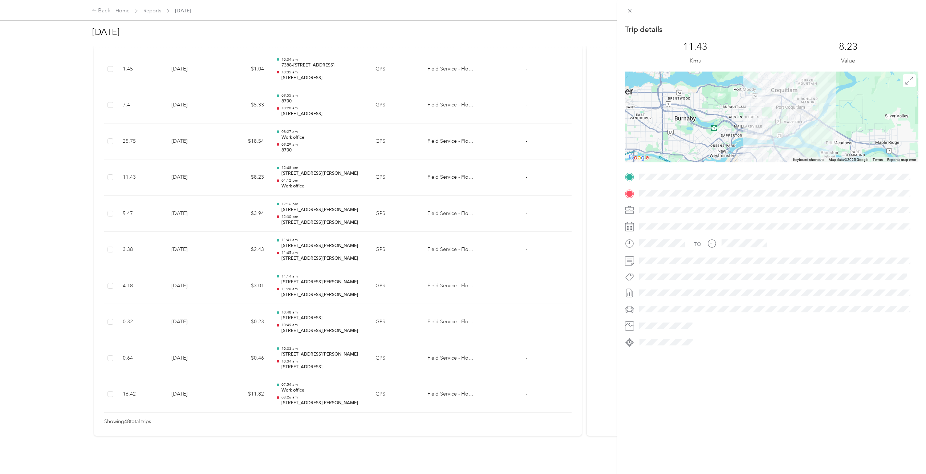
click at [229, 201] on div "Trip details This trip cannot be edited because it is either under review, appr…" at bounding box center [463, 237] width 926 height 474
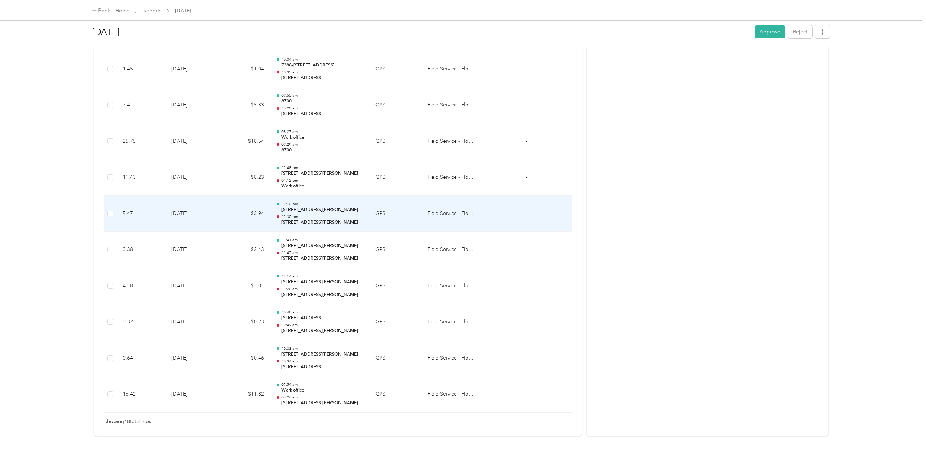
click at [229, 213] on td "$3.94" at bounding box center [246, 214] width 48 height 36
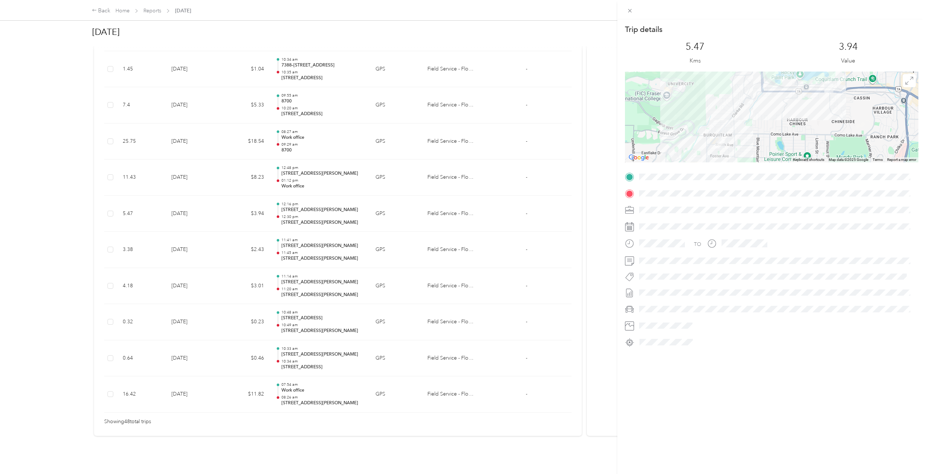
click at [245, 239] on div "Trip details This trip cannot be edited because it is either under review, appr…" at bounding box center [463, 237] width 926 height 474
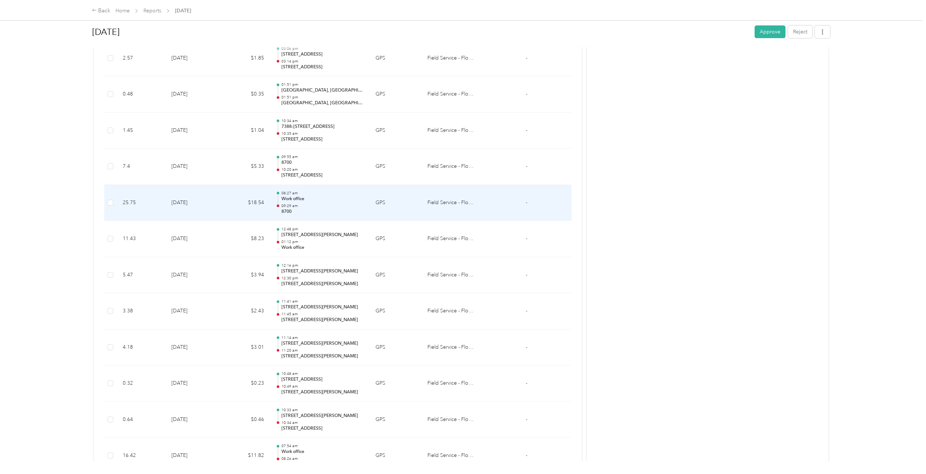
scroll to position [1513, 0]
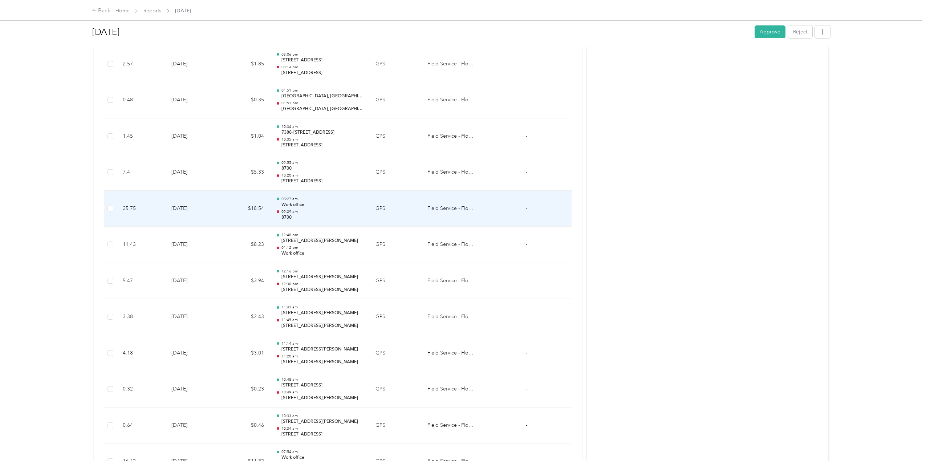
click at [253, 209] on td "$18.54" at bounding box center [246, 209] width 48 height 36
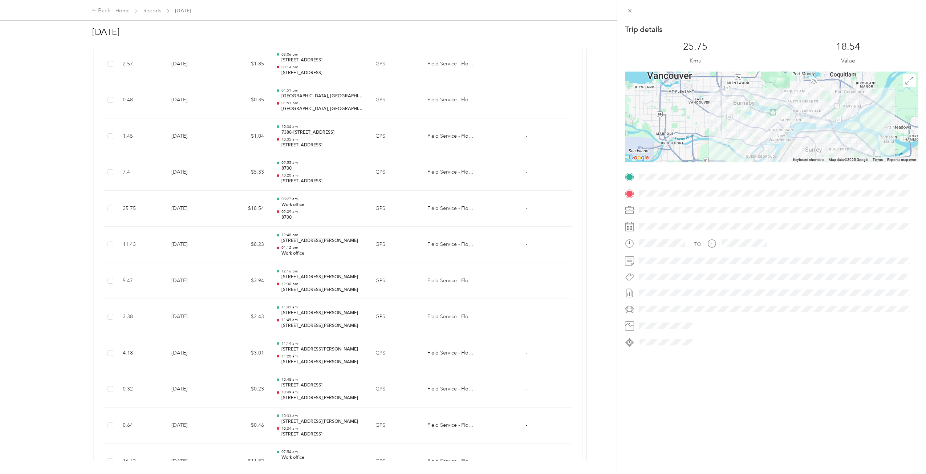
click at [255, 214] on div "Trip details This trip cannot be edited because it is either under review, appr…" at bounding box center [463, 237] width 926 height 474
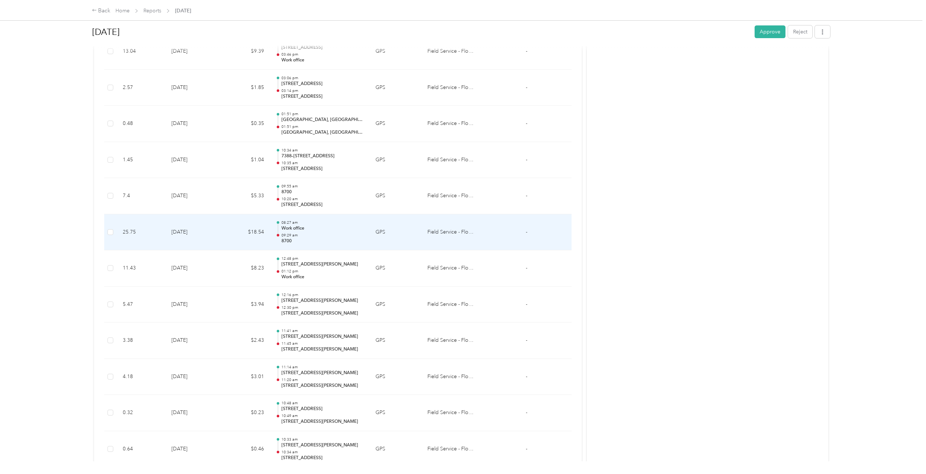
scroll to position [1477, 0]
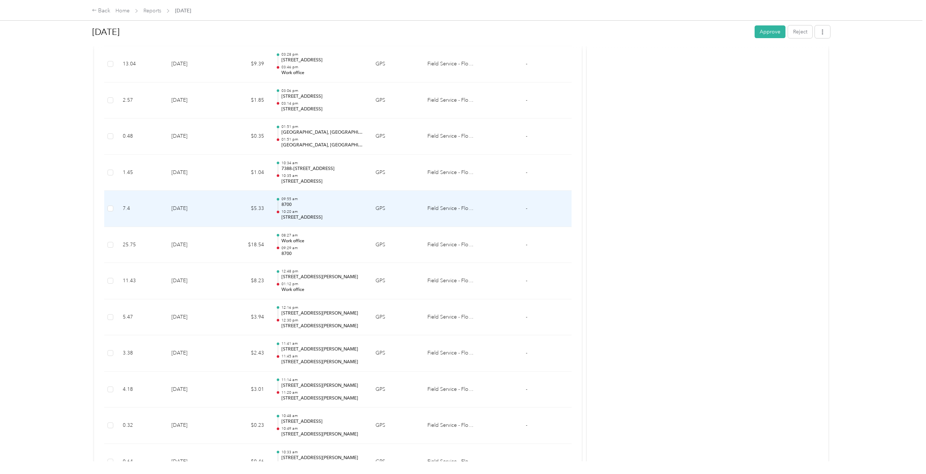
click at [257, 218] on td "$5.33" at bounding box center [246, 209] width 48 height 36
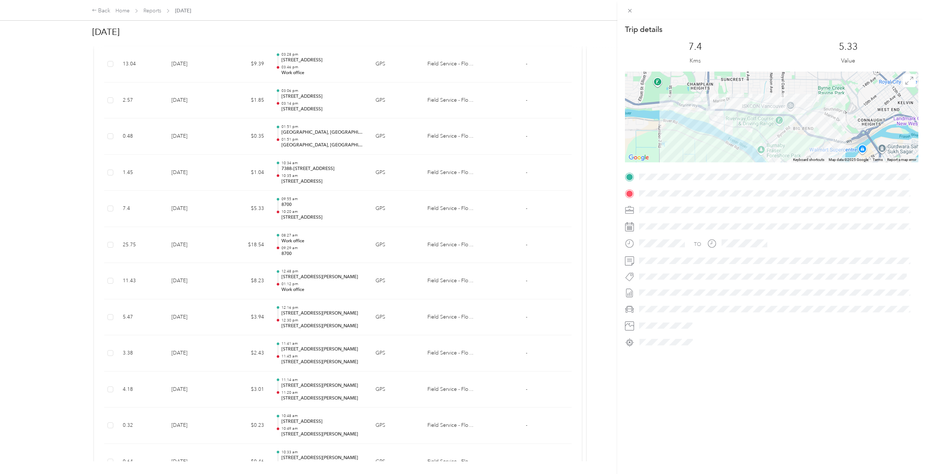
click at [257, 218] on div "Trip details This trip cannot be edited because it is either under review, appr…" at bounding box center [463, 237] width 926 height 474
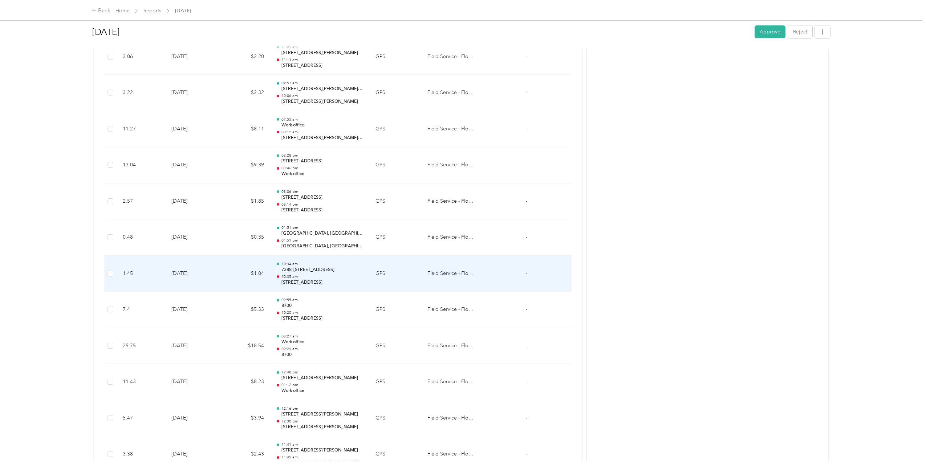
scroll to position [1368, 0]
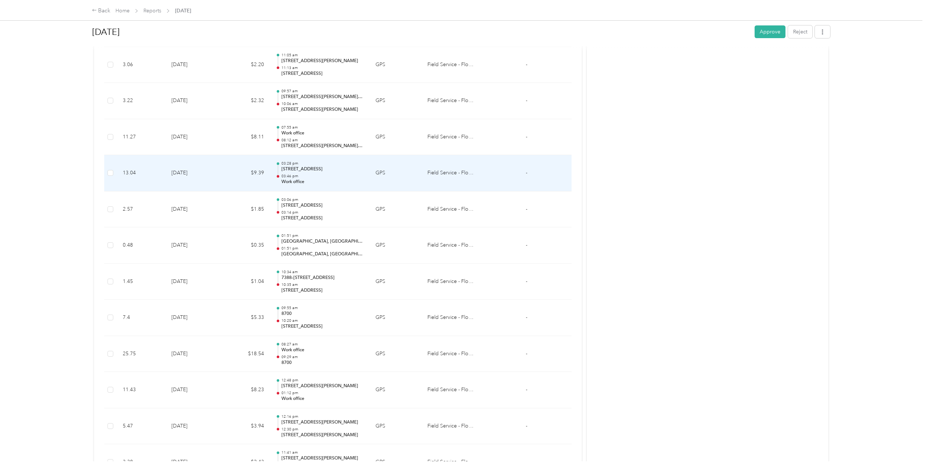
click at [256, 187] on td "$9.39" at bounding box center [246, 173] width 48 height 36
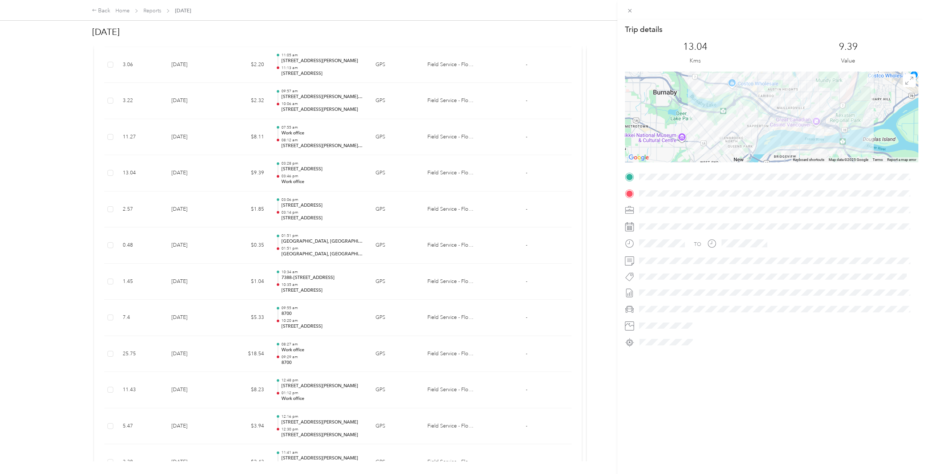
click at [256, 187] on div "Trip details This trip cannot be edited because it is either under review, appr…" at bounding box center [463, 237] width 926 height 474
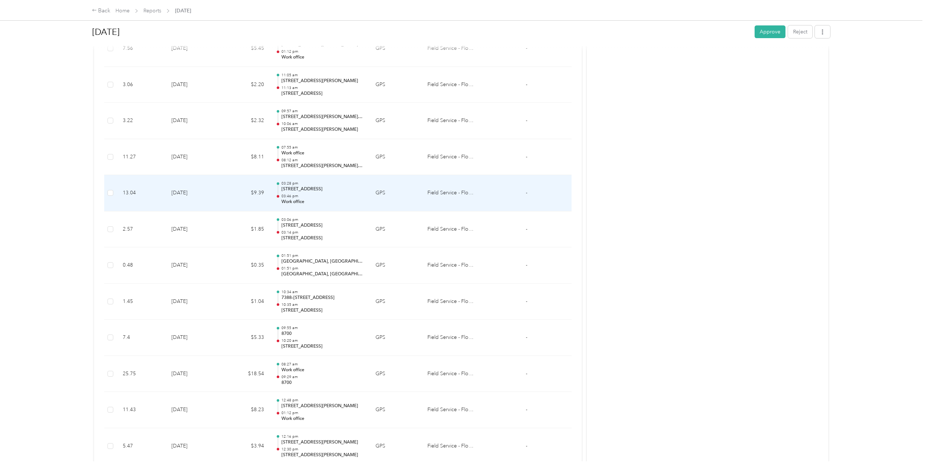
scroll to position [1331, 0]
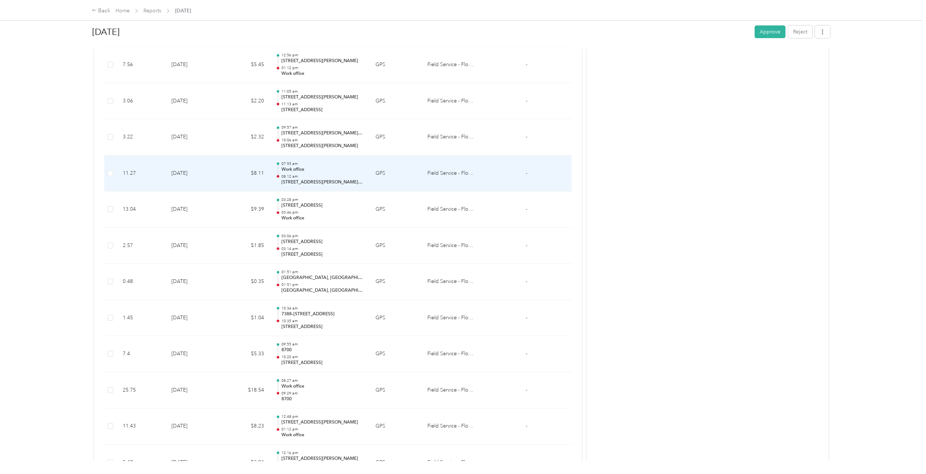
click at [261, 177] on td "$8.11" at bounding box center [246, 173] width 48 height 36
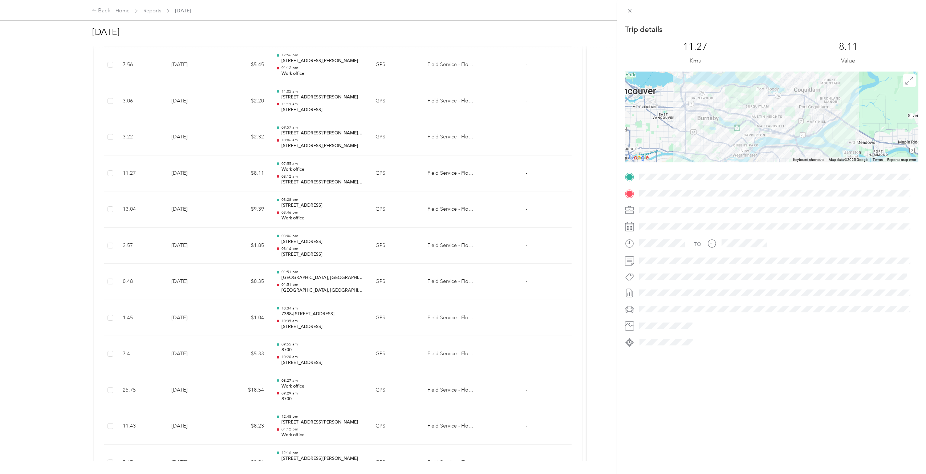
click at [261, 177] on div "Trip details This trip cannot be edited because it is either under review, appr…" at bounding box center [463, 237] width 926 height 474
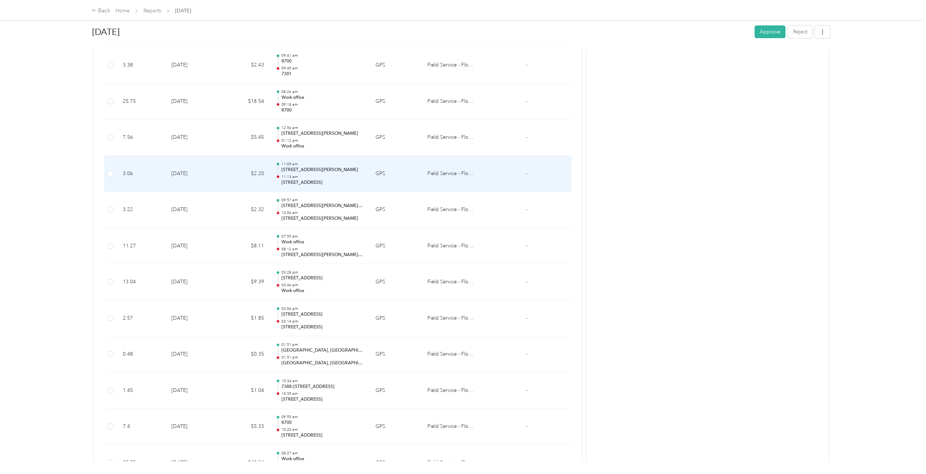
scroll to position [1222, 0]
click at [261, 177] on td "$5.45" at bounding box center [246, 174] width 48 height 36
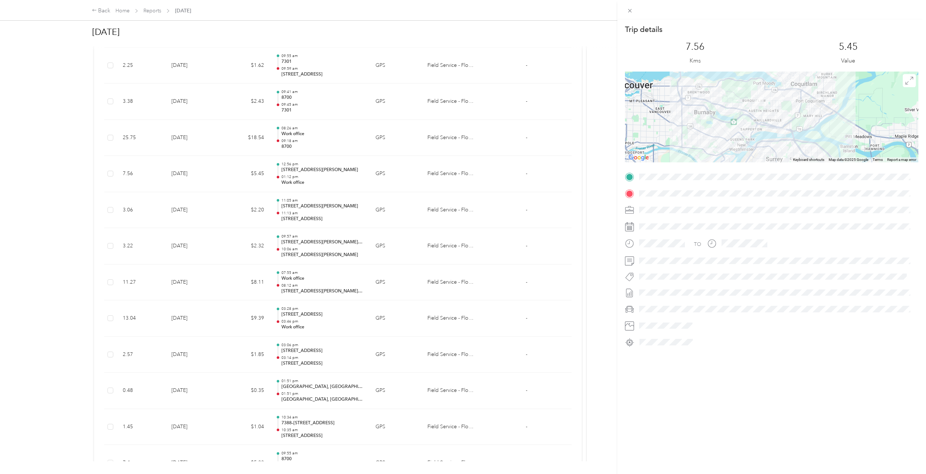
click at [261, 177] on div "Trip details This trip cannot be edited because it is either under review, appr…" at bounding box center [463, 237] width 926 height 474
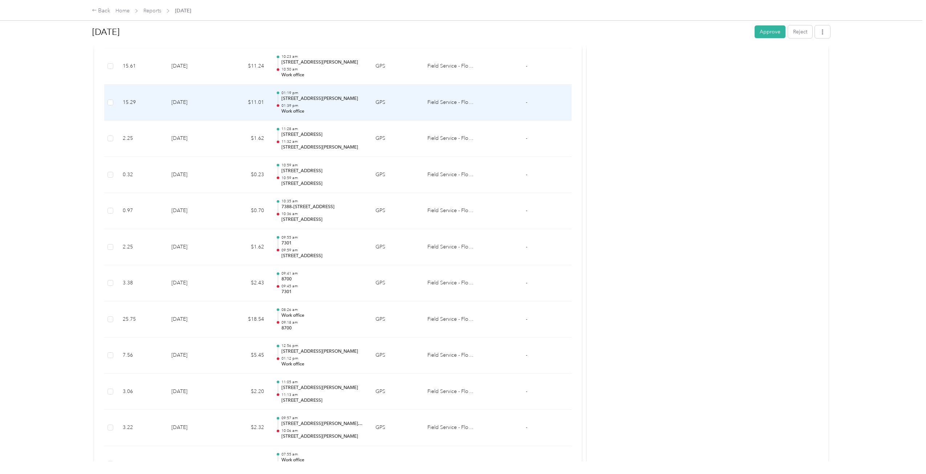
scroll to position [1004, 0]
click at [269, 110] on td "$11.24" at bounding box center [246, 103] width 48 height 36
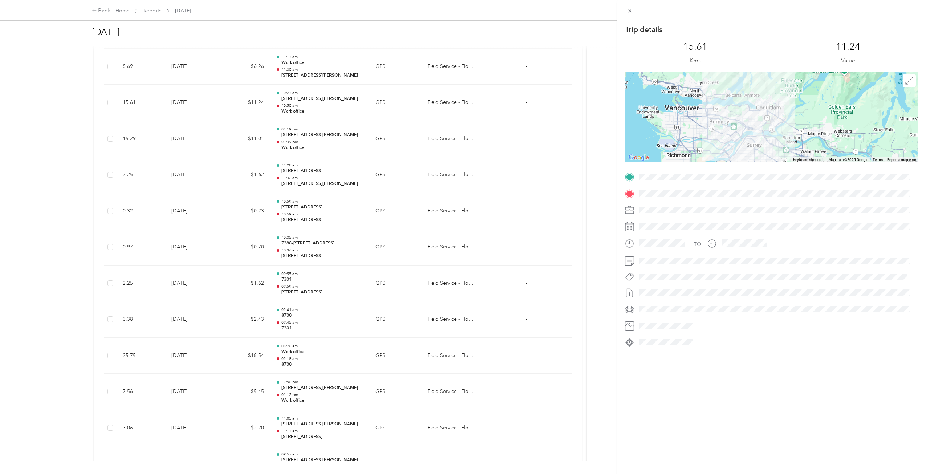
click at [269, 110] on div "Trip details This trip cannot be edited because it is either under review, appr…" at bounding box center [463, 237] width 926 height 474
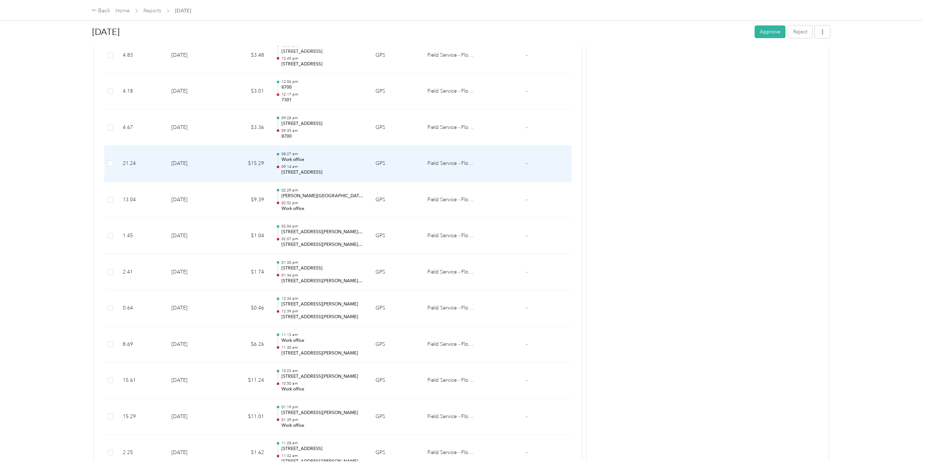
scroll to position [714, 0]
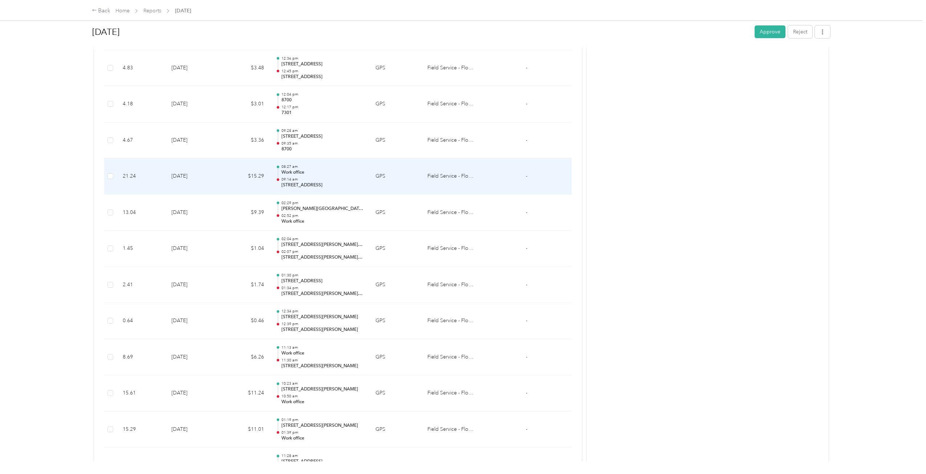
click at [248, 180] on td "$15.29" at bounding box center [246, 176] width 48 height 36
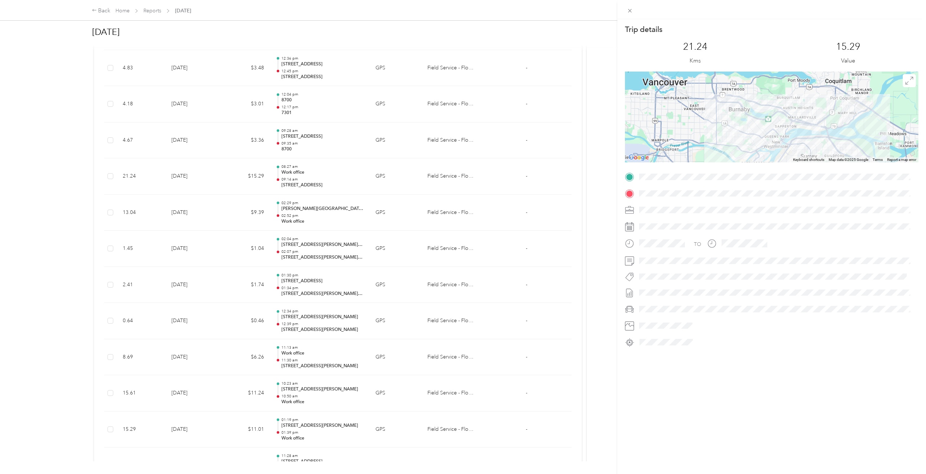
click at [254, 174] on div "Trip details This trip cannot be edited because it is either under review, appr…" at bounding box center [463, 237] width 926 height 474
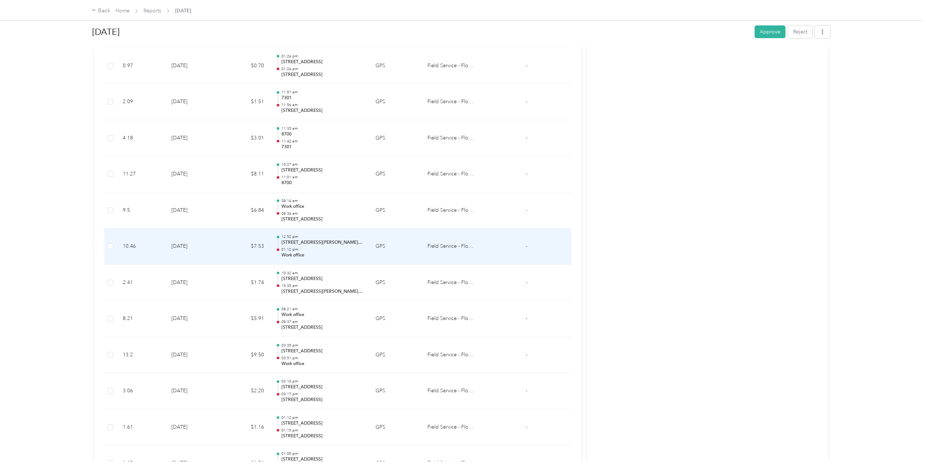
scroll to position [278, 0]
click at [246, 244] on td "$7.53" at bounding box center [246, 251] width 48 height 36
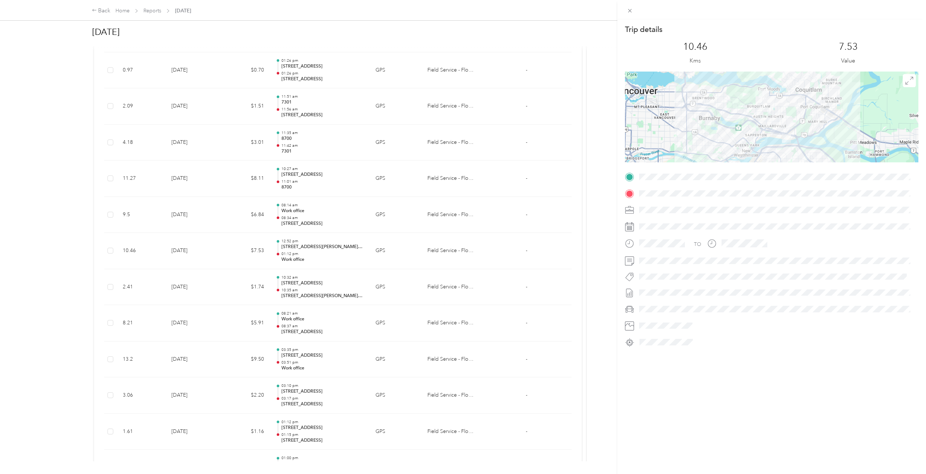
click at [246, 244] on div "Trip details This trip cannot be edited because it is either under review, appr…" at bounding box center [463, 237] width 926 height 474
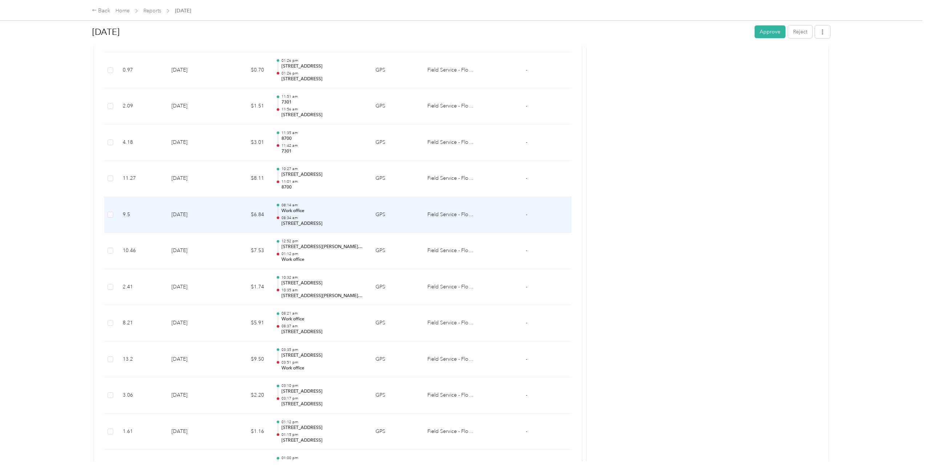
click at [232, 224] on td "$6.84" at bounding box center [246, 215] width 48 height 36
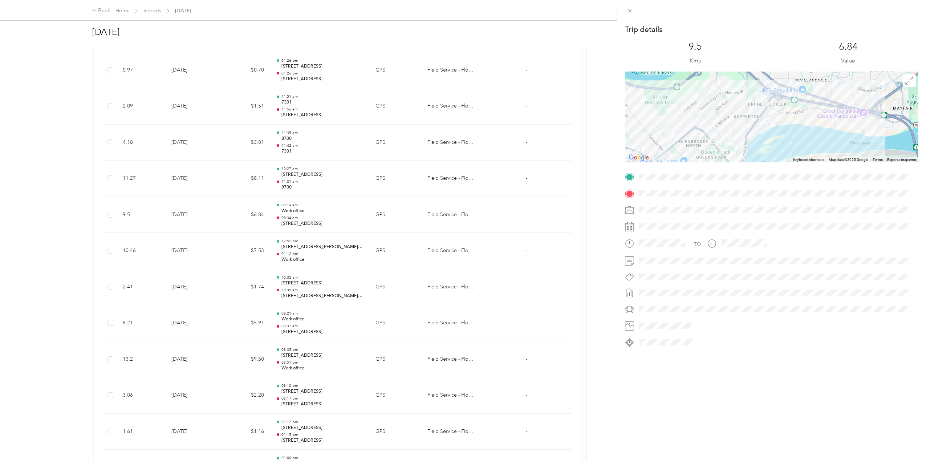
click at [235, 220] on div "Trip details This trip cannot be edited because it is either under review, appr…" at bounding box center [463, 237] width 926 height 474
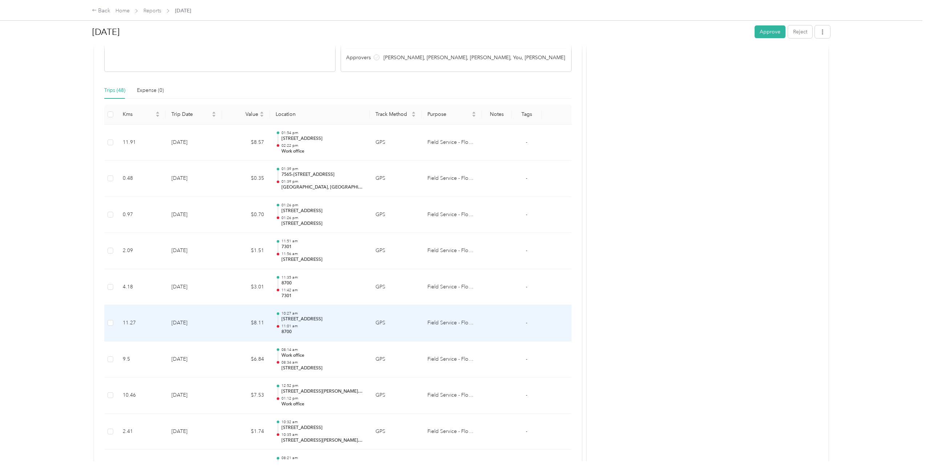
scroll to position [133, 0]
click at [258, 322] on td "$8.11" at bounding box center [246, 324] width 48 height 36
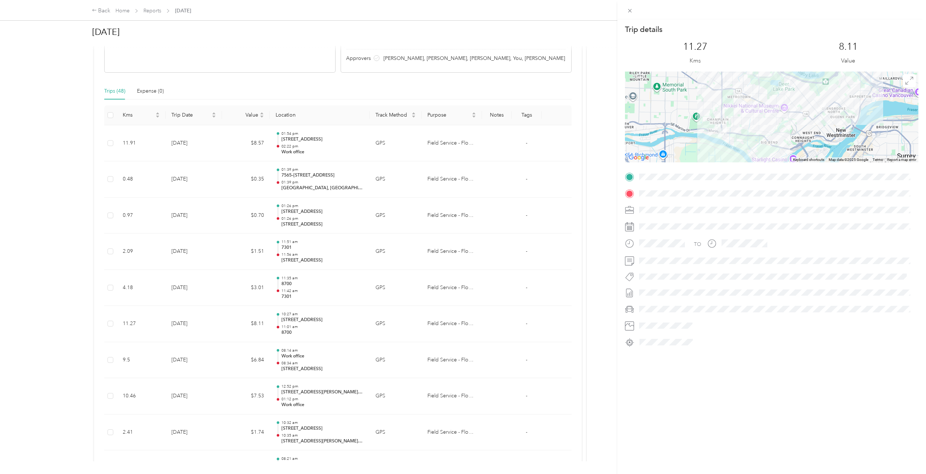
click at [259, 321] on div "Trip details This trip cannot be edited because it is either under review, appr…" at bounding box center [463, 237] width 926 height 474
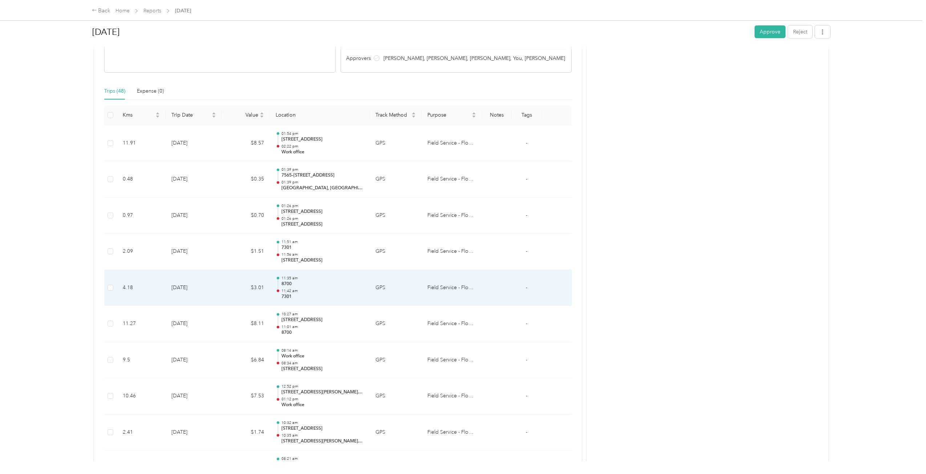
click at [261, 291] on td "$3.01" at bounding box center [246, 288] width 48 height 36
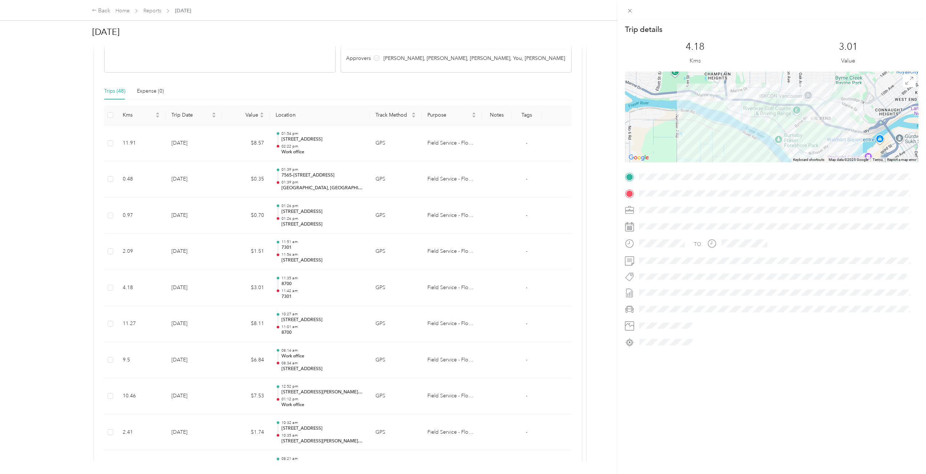
click at [261, 291] on div "Trip details This trip cannot be edited because it is either under review, appr…" at bounding box center [463, 237] width 926 height 474
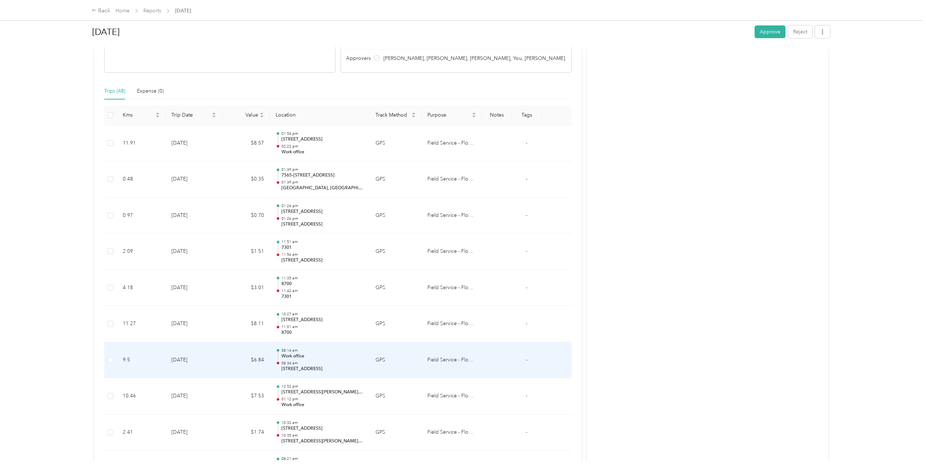
click at [259, 358] on td "$6.84" at bounding box center [246, 360] width 48 height 36
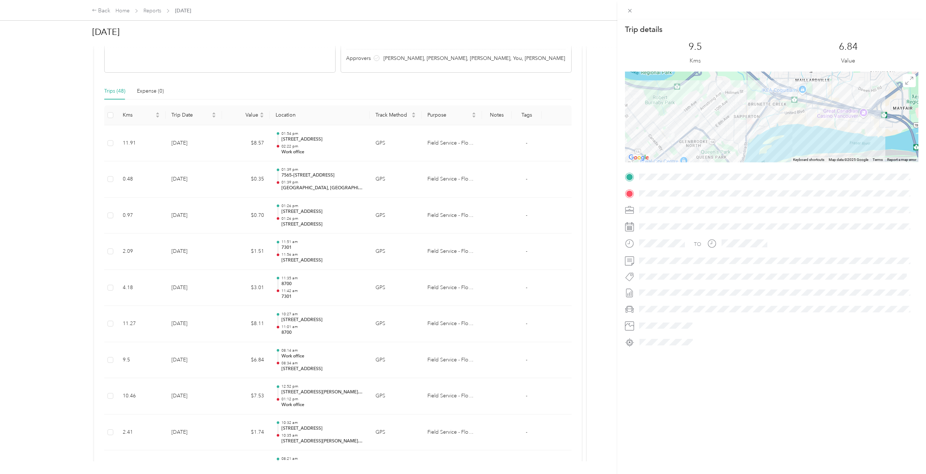
click at [259, 358] on div "Trip details This trip cannot be edited because it is either under review, appr…" at bounding box center [463, 237] width 926 height 474
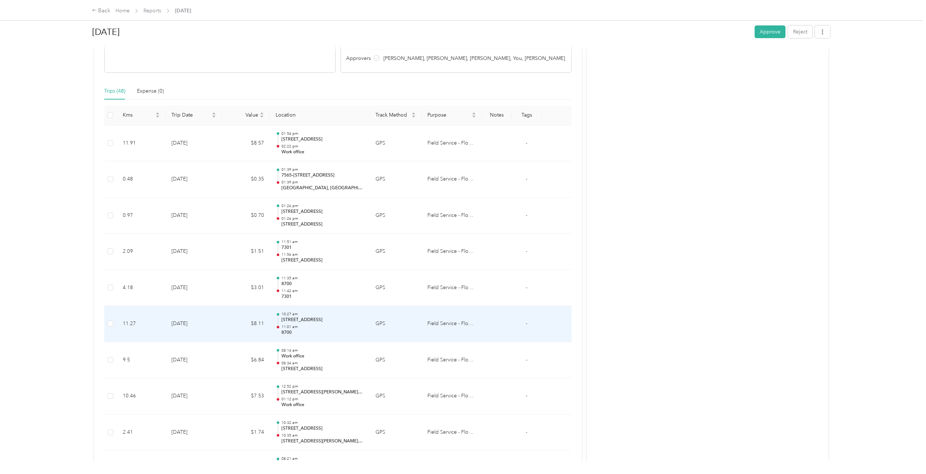
click at [259, 331] on td "$8.11" at bounding box center [246, 324] width 48 height 36
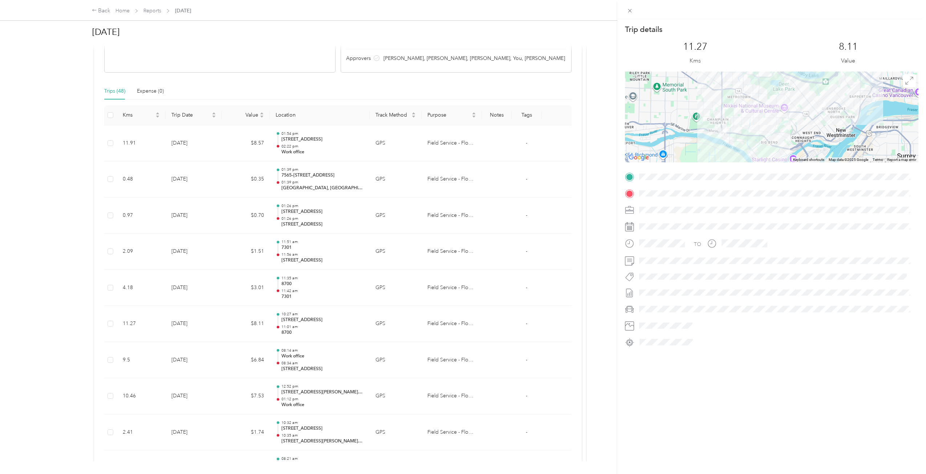
click at [258, 320] on div "Trip details This trip cannot be edited because it is either under review, appr…" at bounding box center [463, 237] width 926 height 474
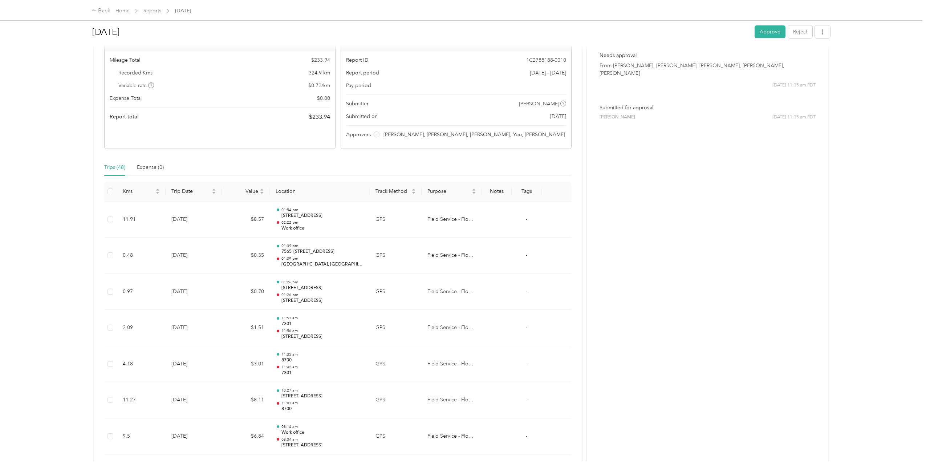
scroll to position [0, 0]
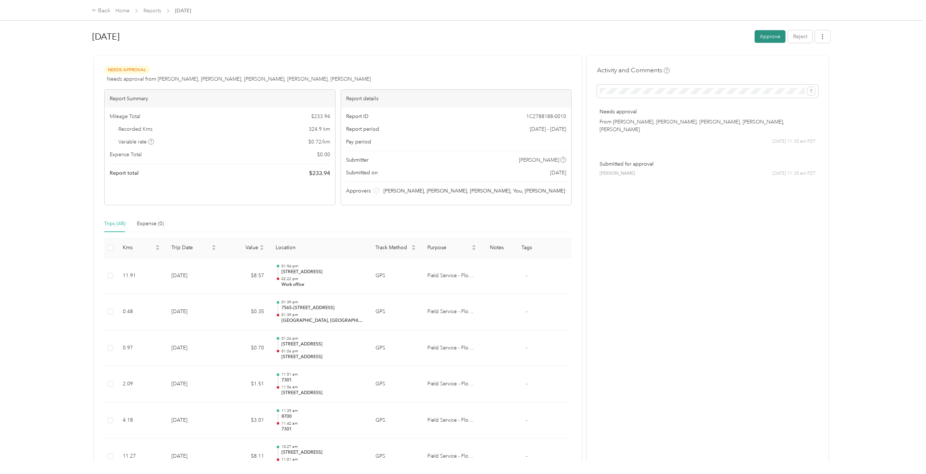
click at [756, 40] on button "Approve" at bounding box center [770, 36] width 31 height 13
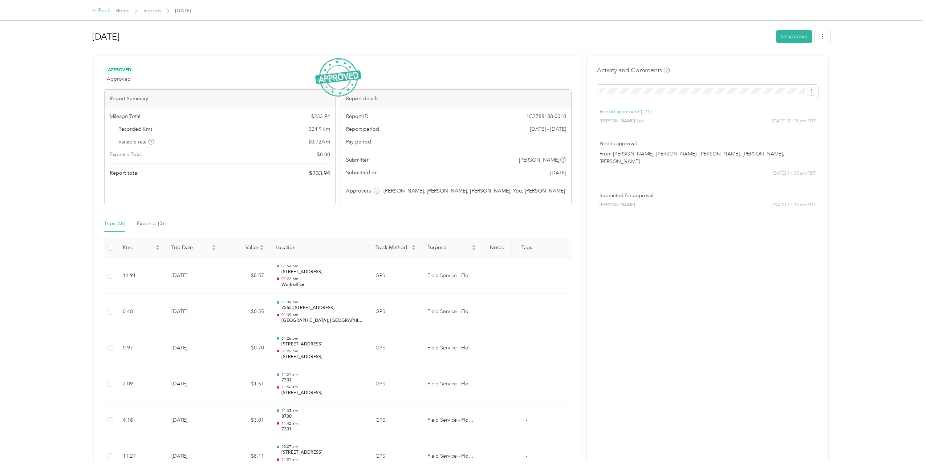
click at [96, 11] on icon at bounding box center [94, 10] width 5 height 5
